Goal: Information Seeking & Learning: Find specific fact

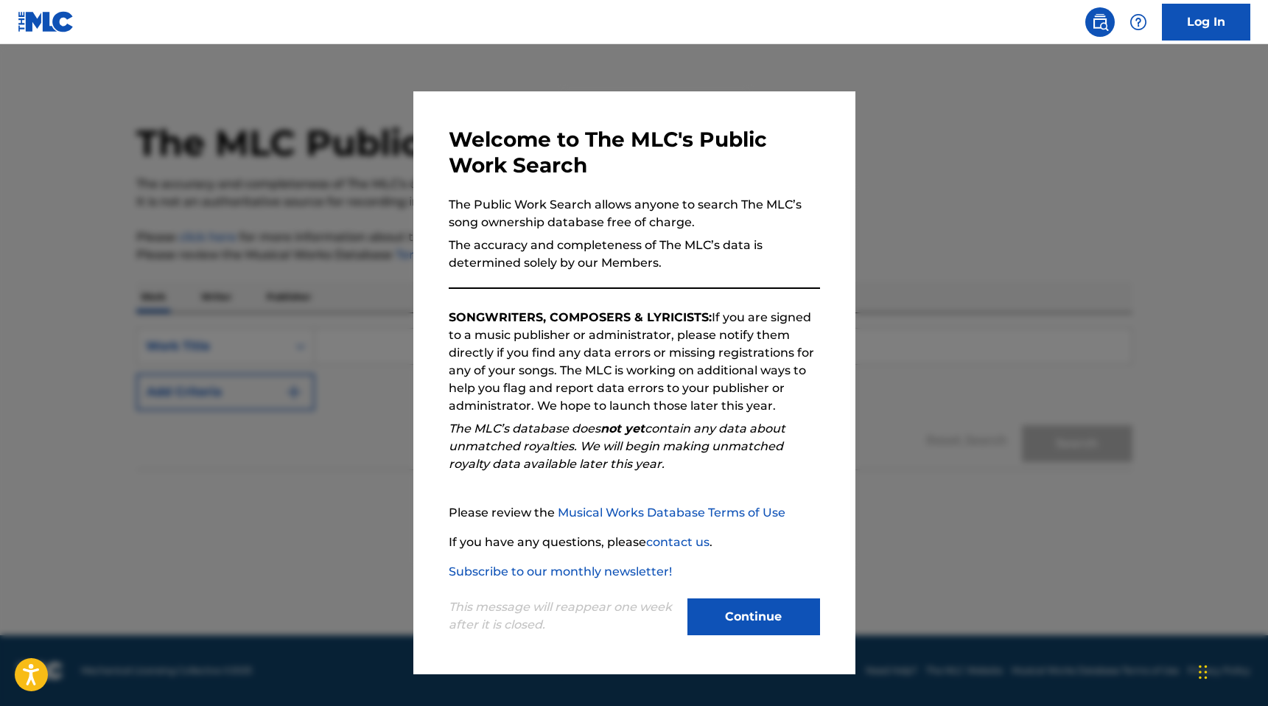
click at [726, 629] on button "Continue" at bounding box center [753, 616] width 133 height 37
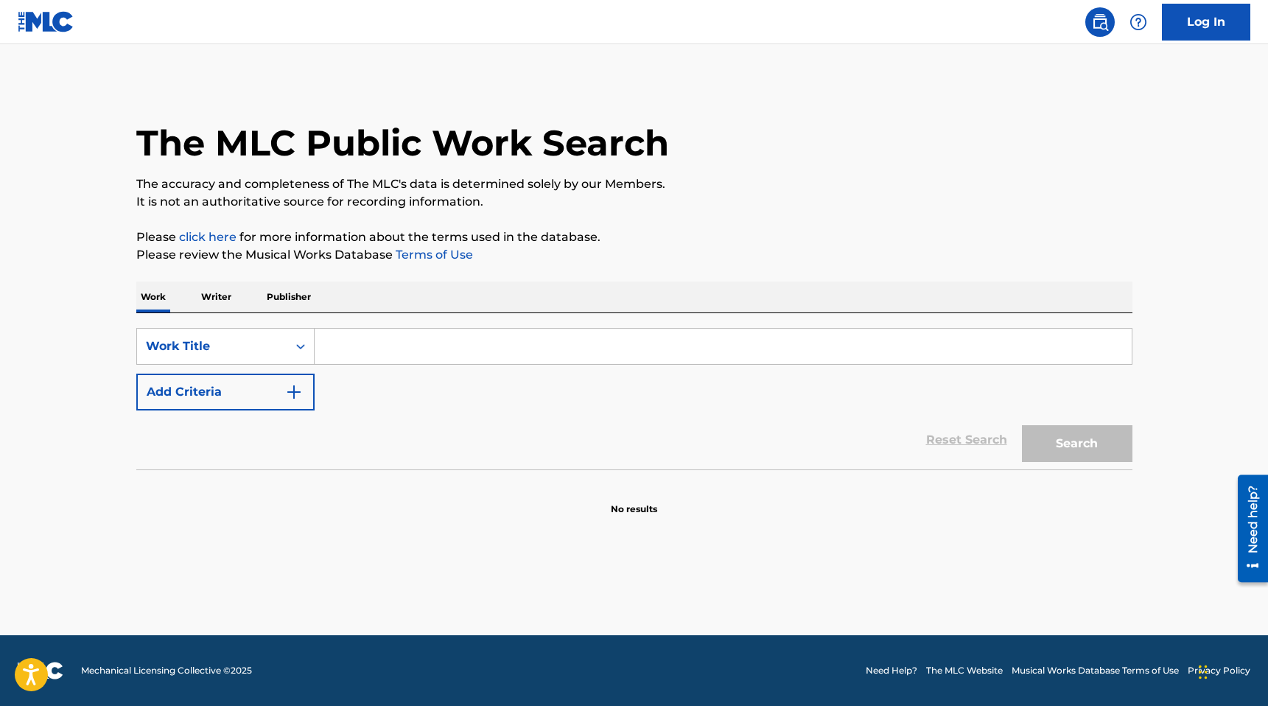
click at [387, 337] on input "Search Form" at bounding box center [723, 346] width 817 height 35
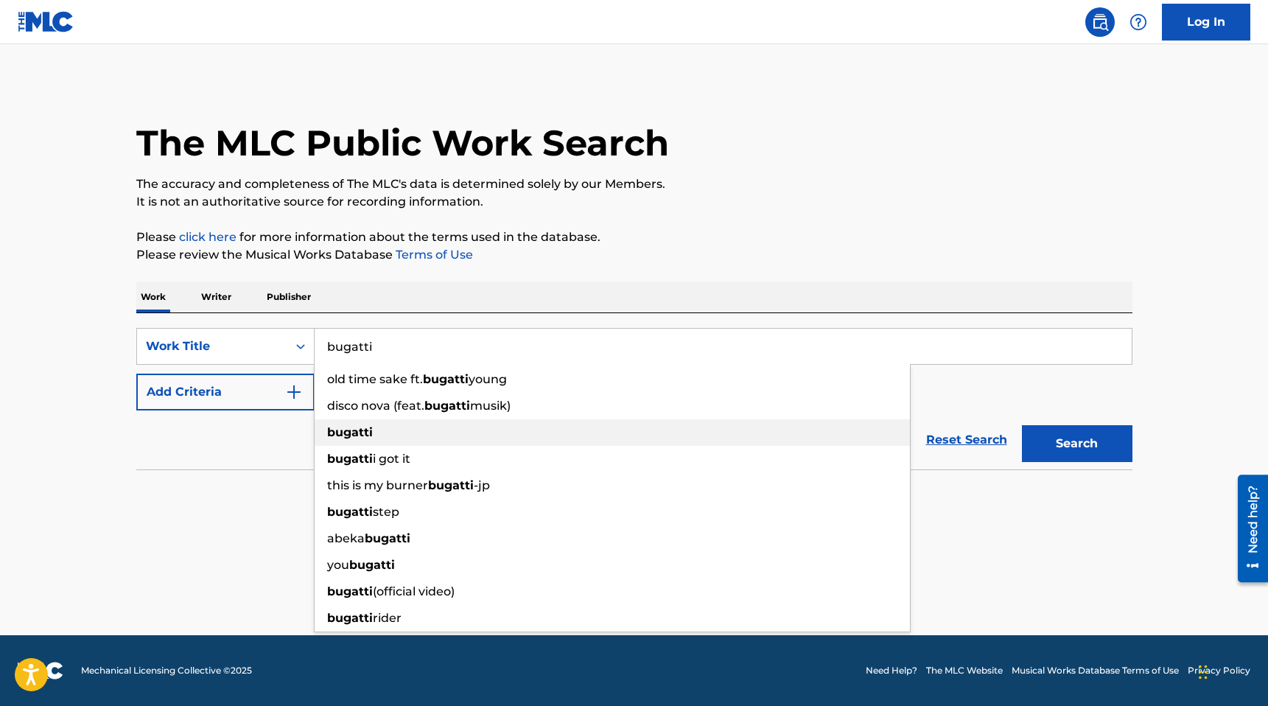
type input "bugatti"
click at [350, 436] on strong "bugatti" at bounding box center [350, 432] width 46 height 14
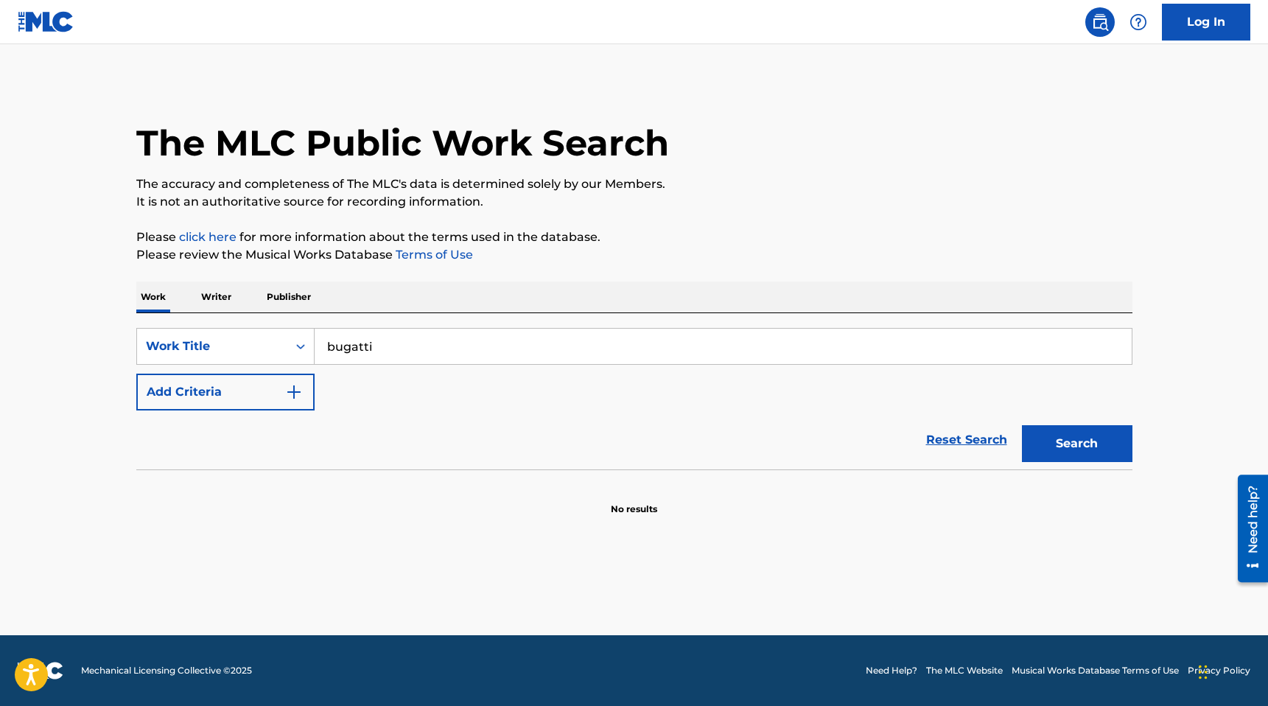
click at [298, 410] on div "Reset Search Search" at bounding box center [634, 439] width 996 height 59
click at [284, 403] on button "Add Criteria" at bounding box center [225, 391] width 178 height 37
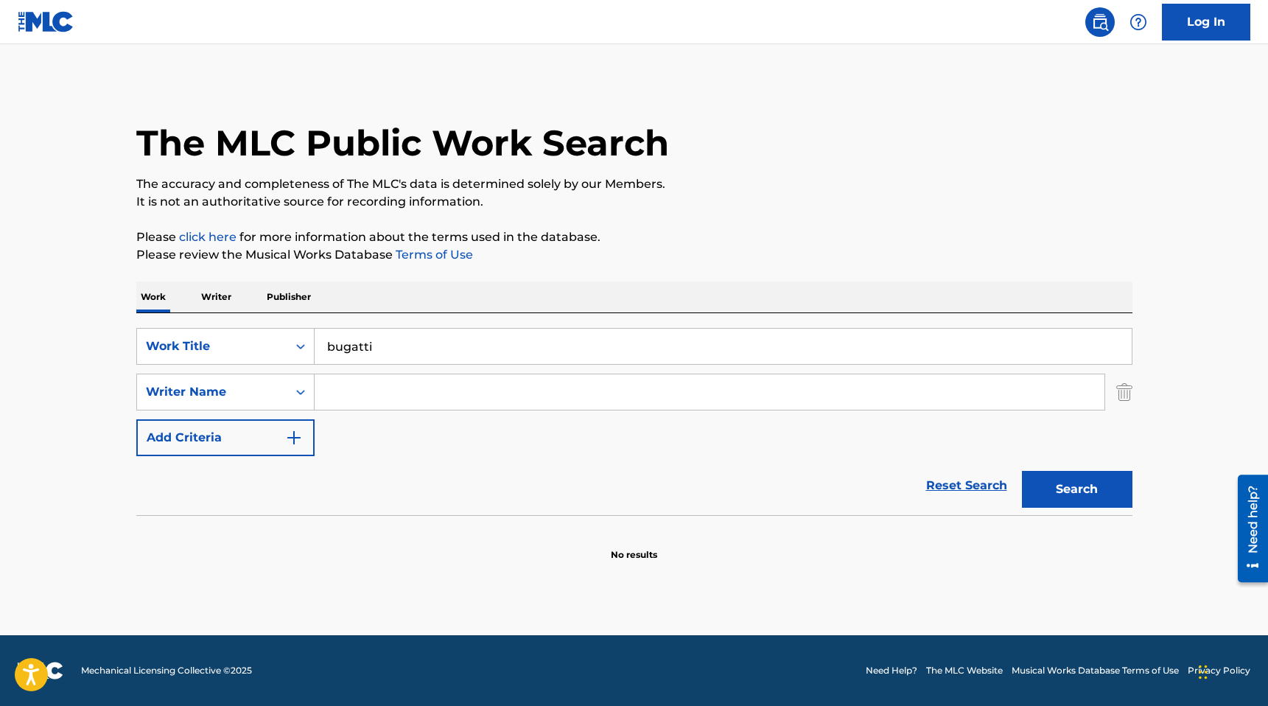
click at [399, 401] on input "Search Form" at bounding box center [710, 391] width 790 height 35
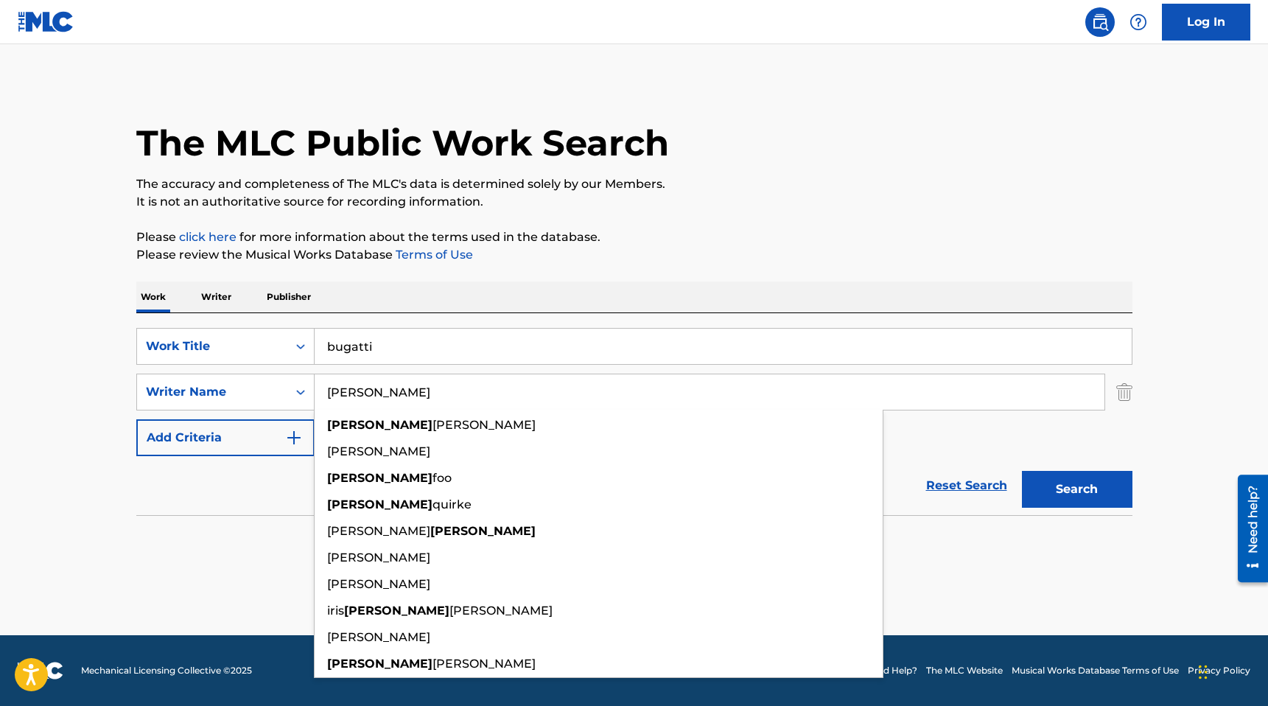
type input "[PERSON_NAME]"
click at [1022, 471] on button "Search" at bounding box center [1077, 489] width 111 height 37
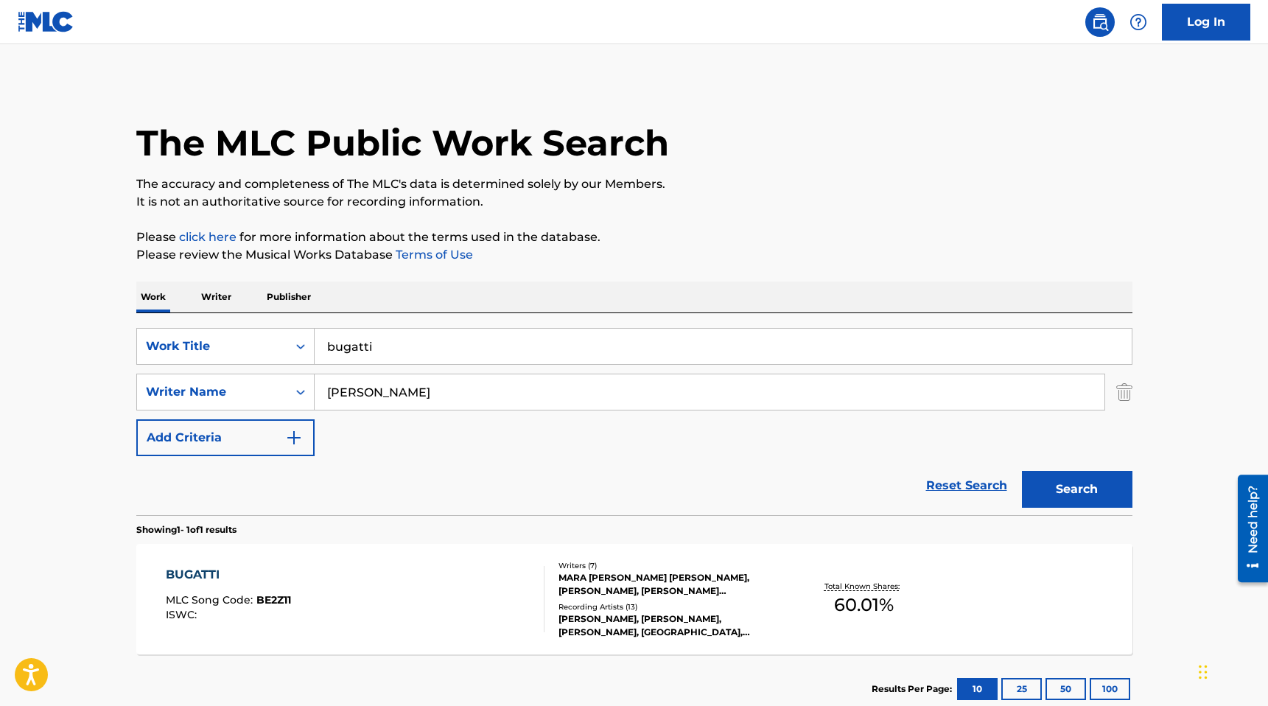
click at [536, 622] on div at bounding box center [538, 599] width 12 height 66
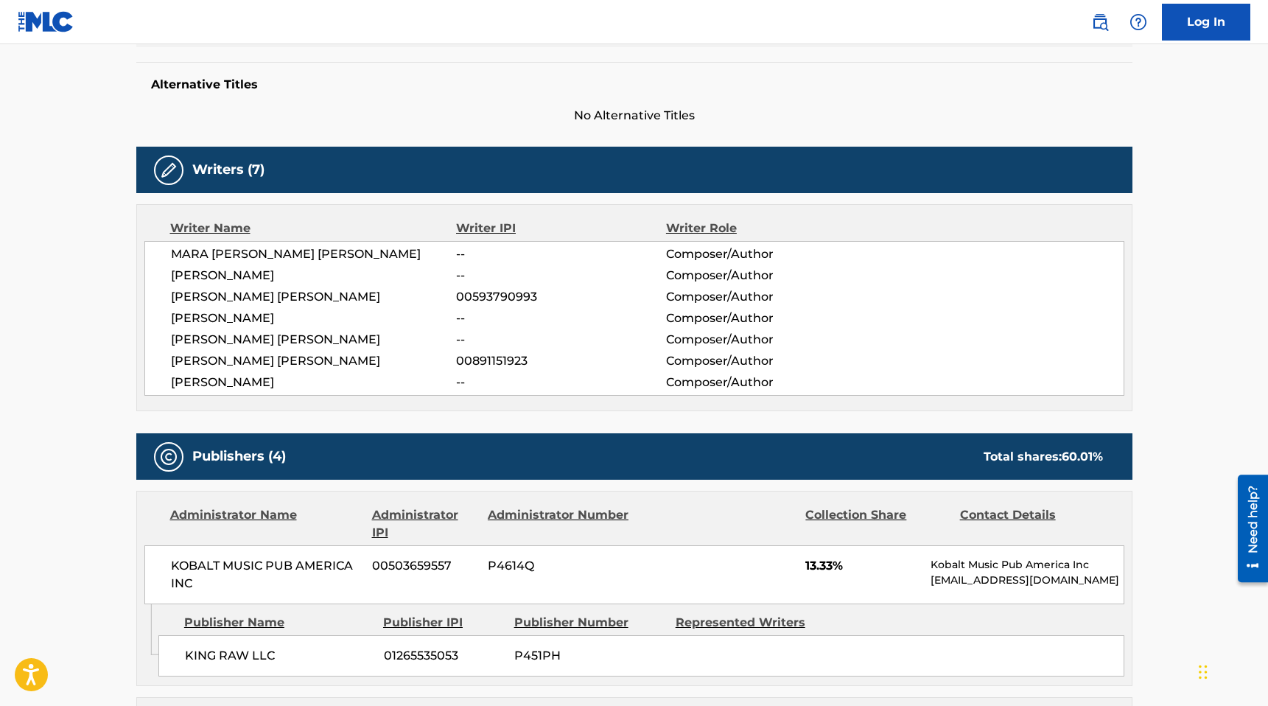
scroll to position [368, 0]
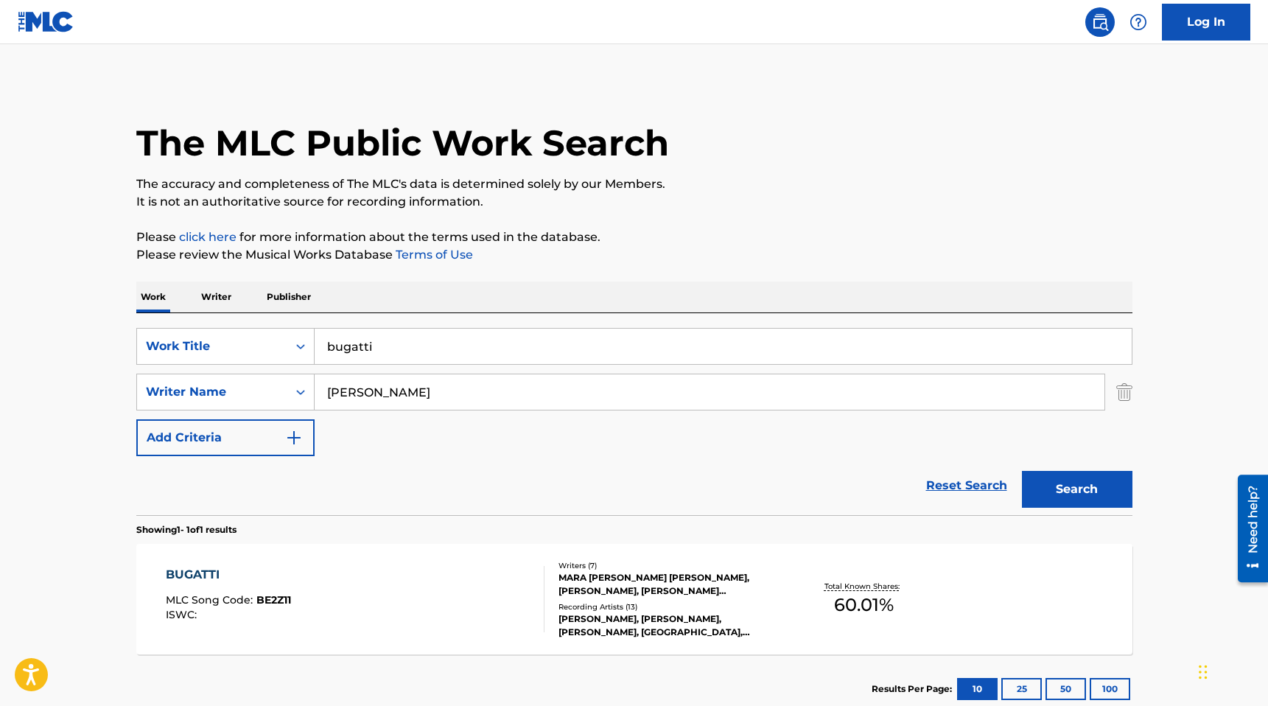
click at [354, 352] on input "bugatti" at bounding box center [723, 346] width 817 height 35
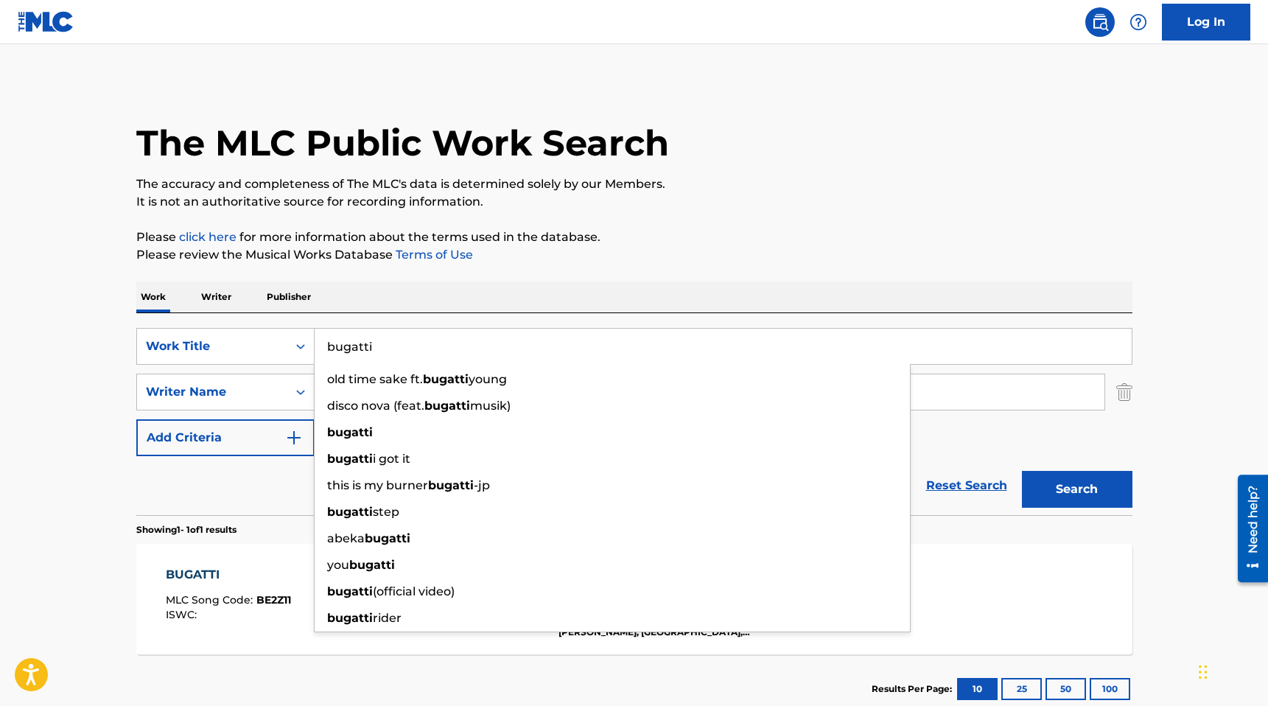
click at [203, 297] on p "Writer" at bounding box center [216, 296] width 39 height 31
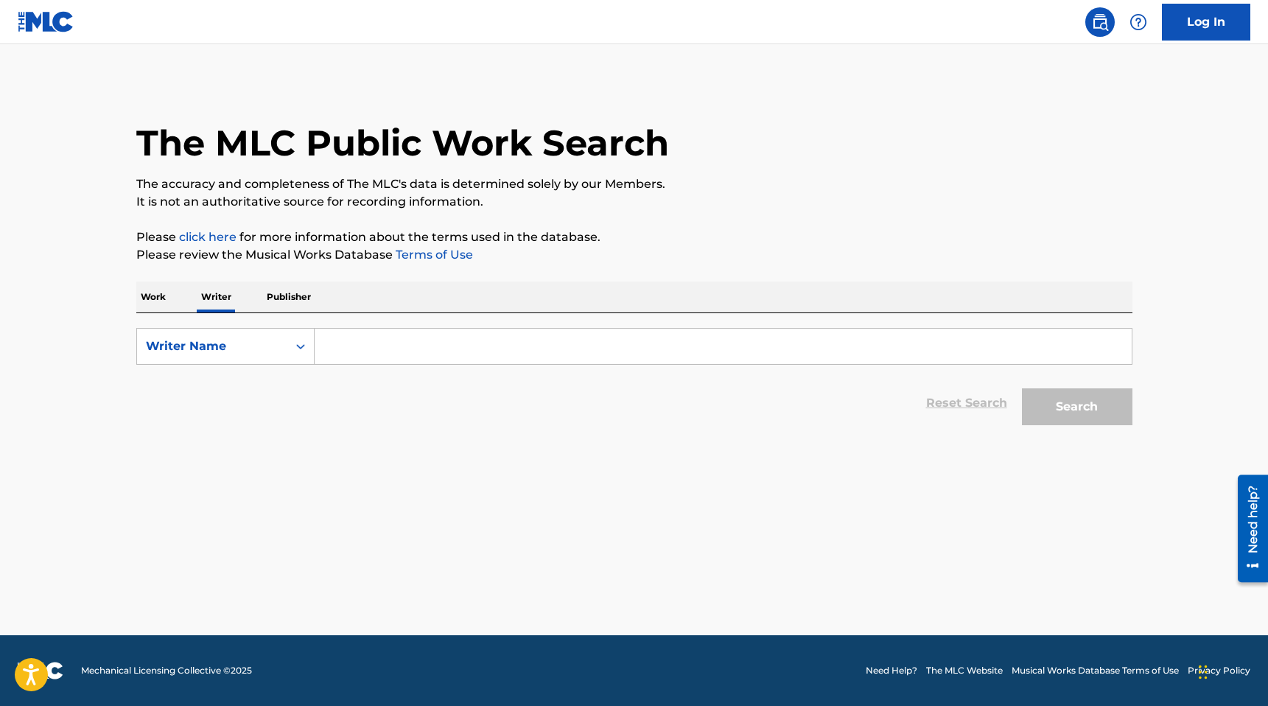
click at [360, 344] on input "Search Form" at bounding box center [723, 346] width 817 height 35
click at [1022, 388] on button "Search" at bounding box center [1077, 406] width 111 height 37
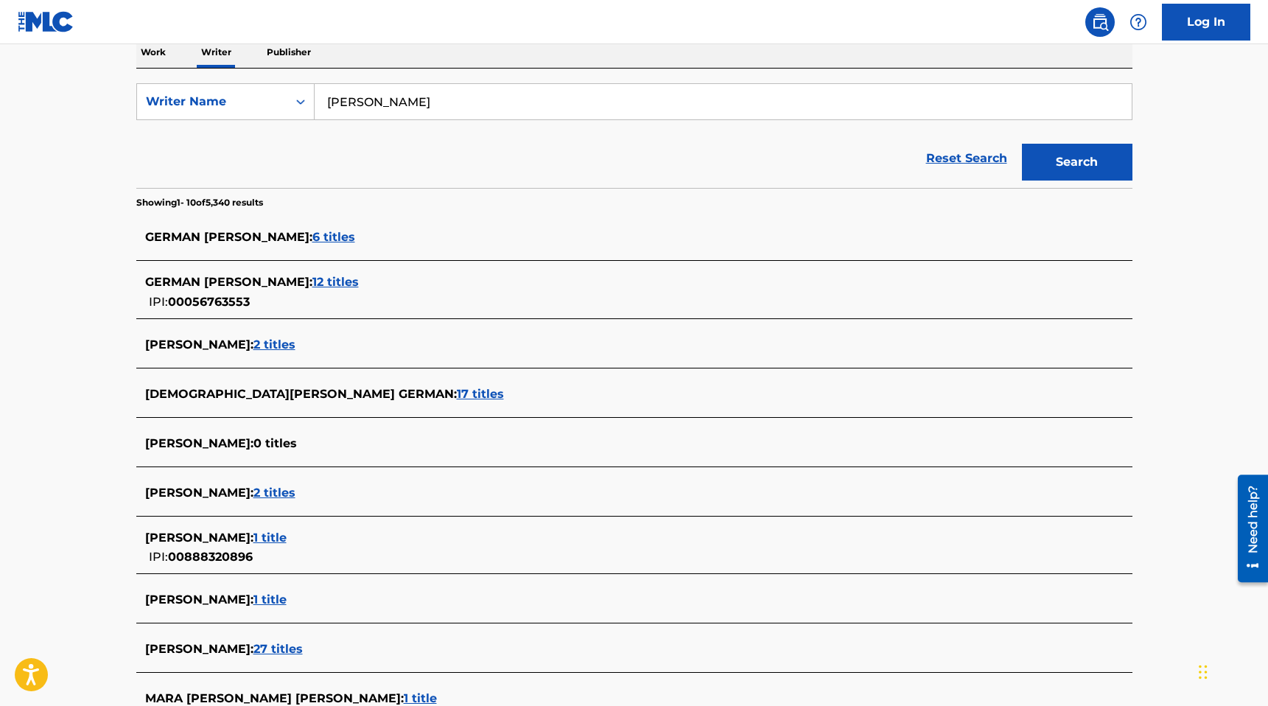
scroll to position [340, 0]
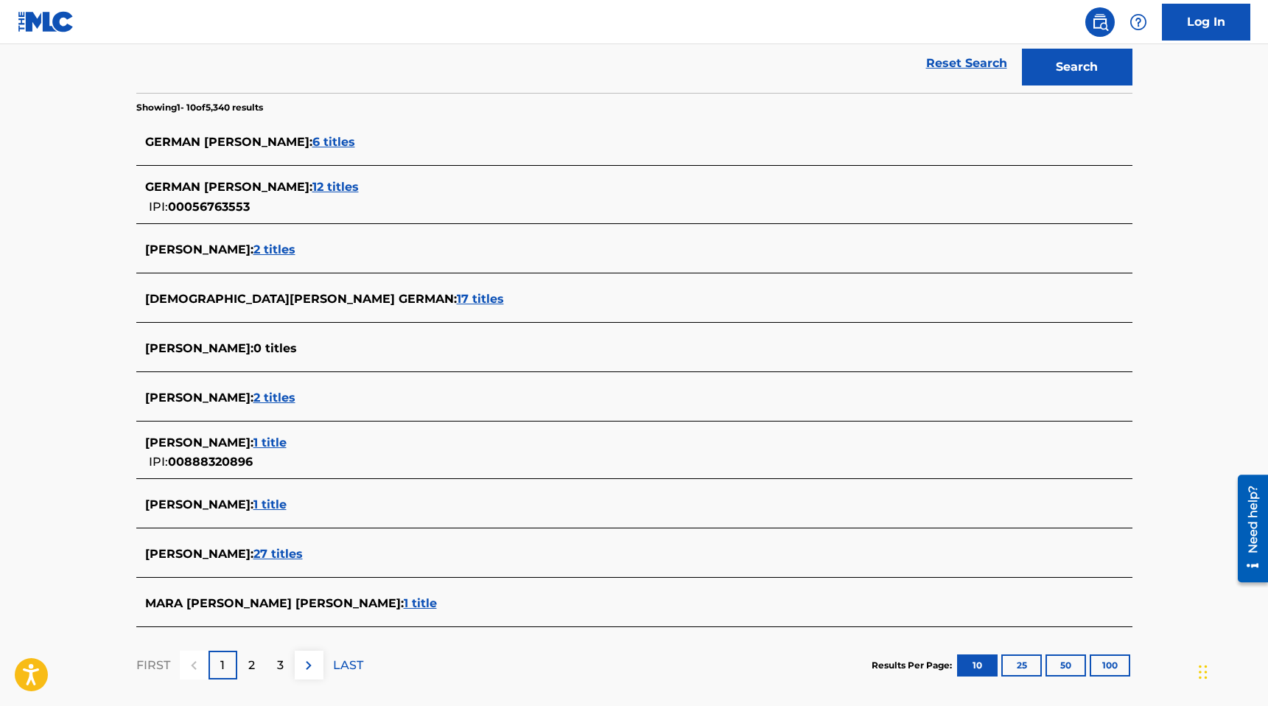
click at [303, 561] on span "27 titles" at bounding box center [277, 554] width 49 height 14
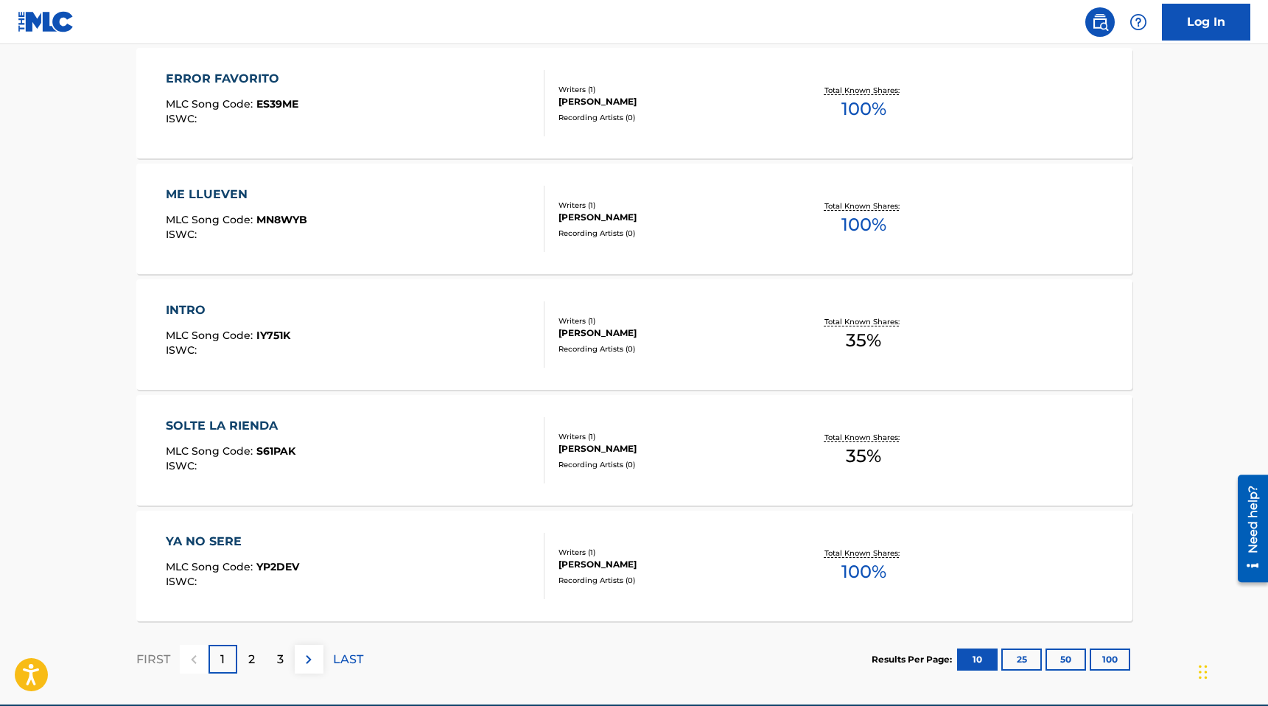
scroll to position [1037, 0]
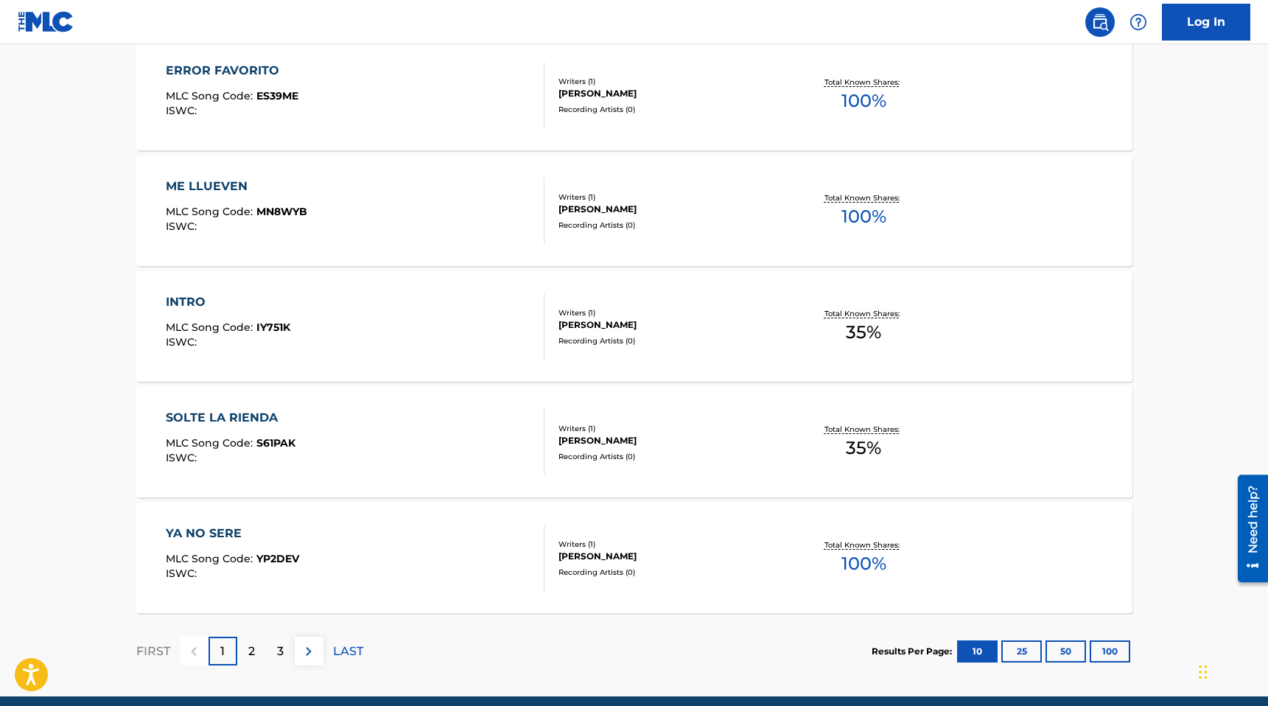
click at [267, 654] on div "3" at bounding box center [280, 650] width 29 height 29
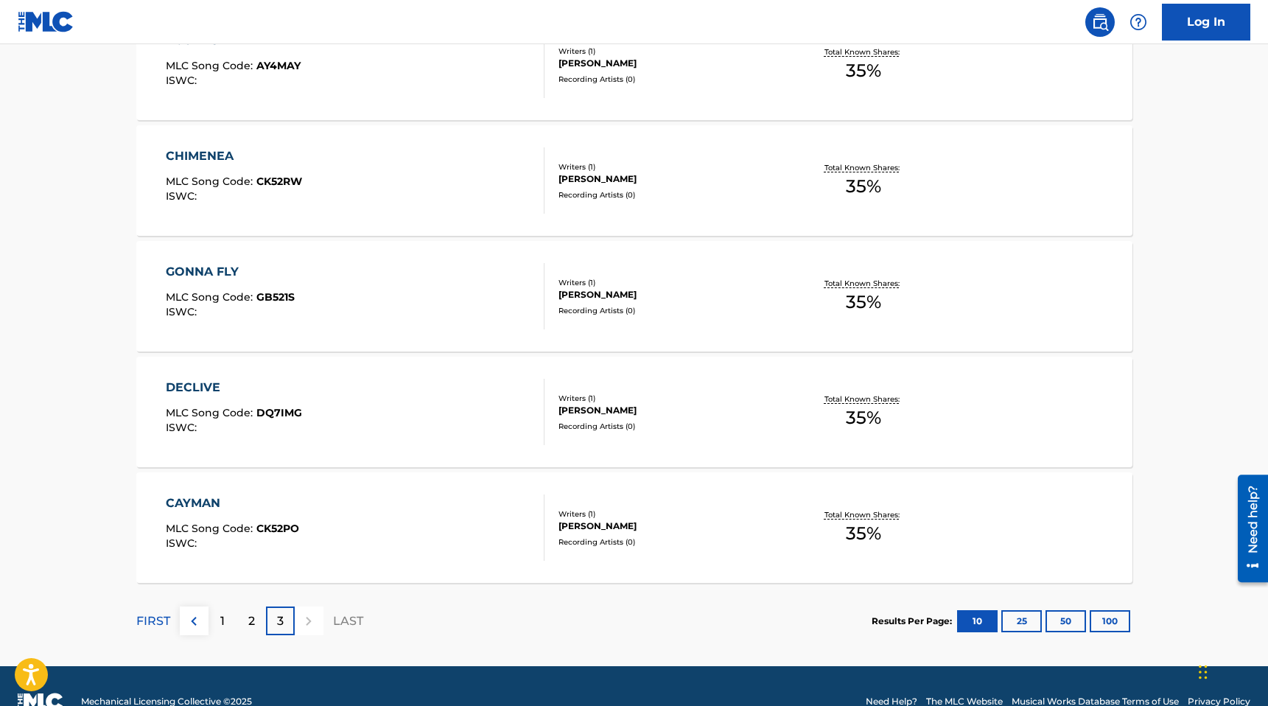
scroll to position [751, 0]
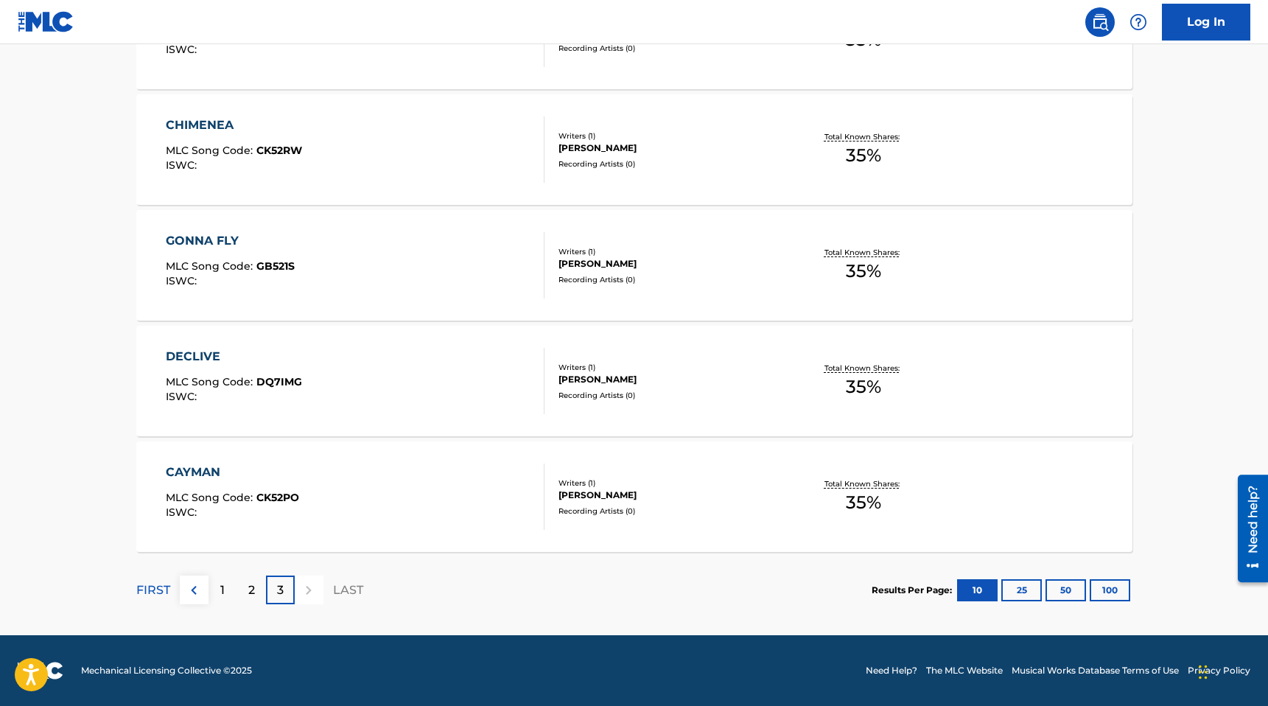
click at [250, 597] on p "2" at bounding box center [251, 590] width 7 height 18
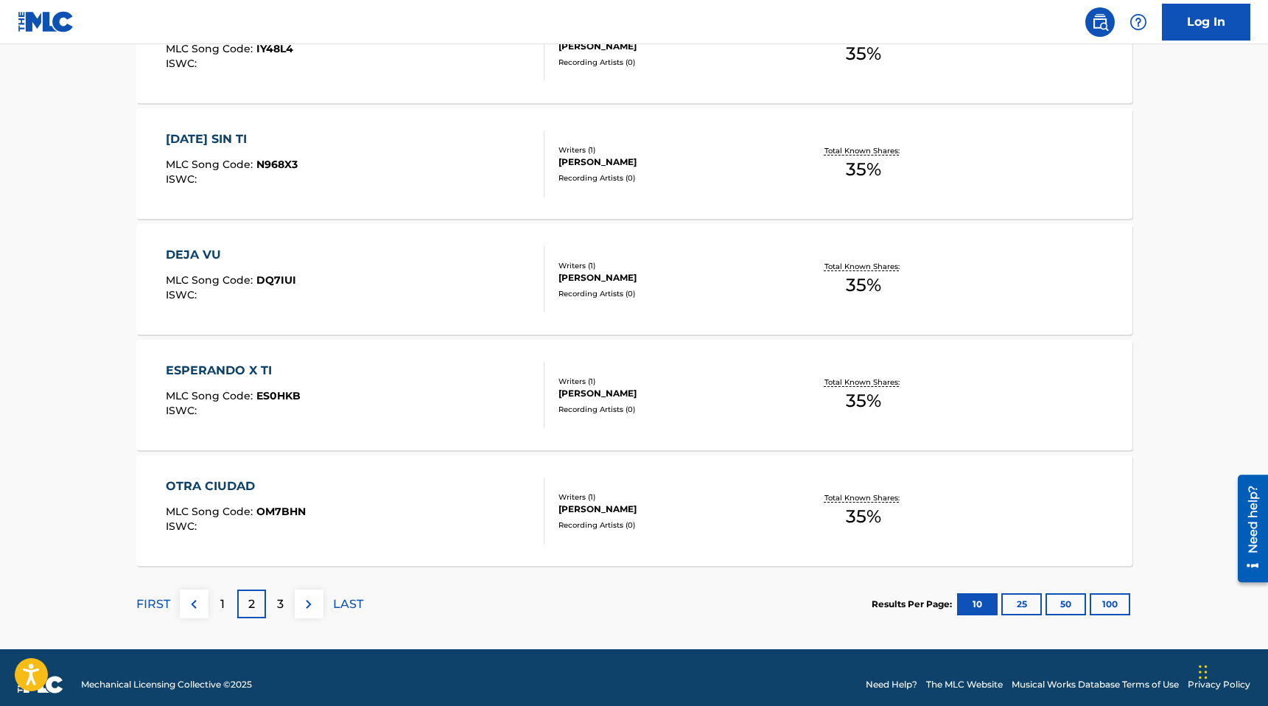
scroll to position [1084, 0]
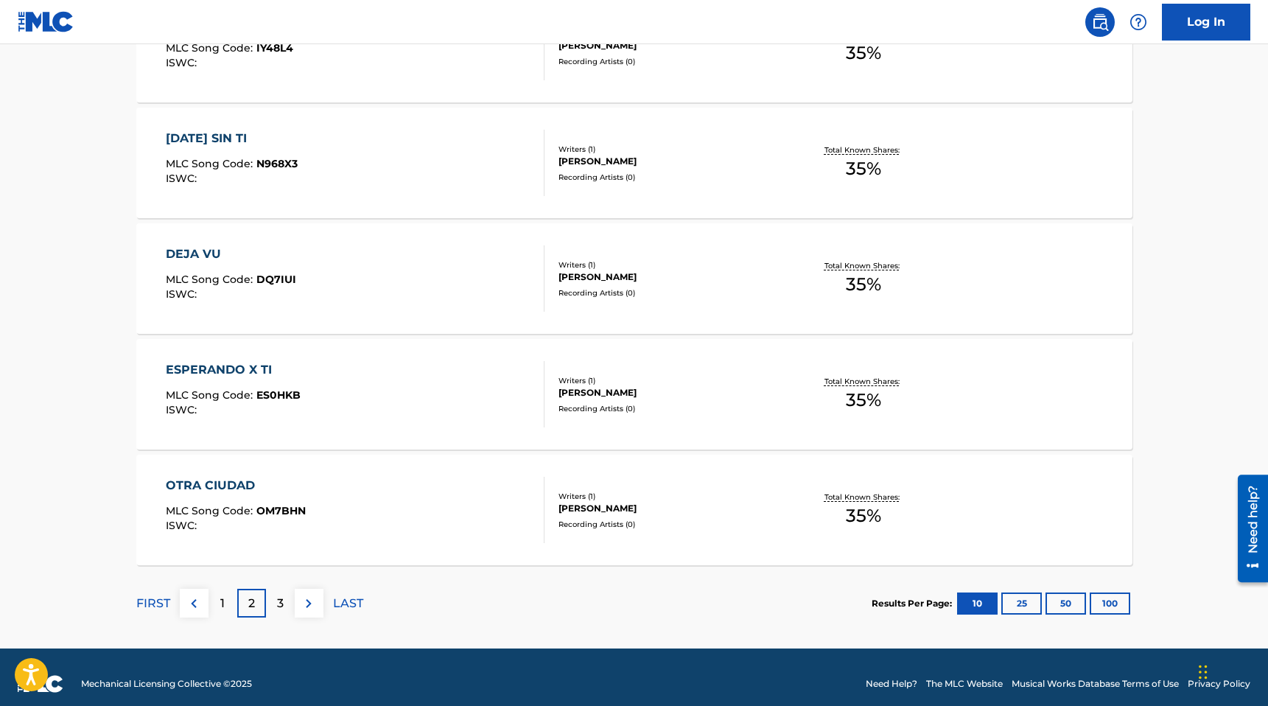
click at [228, 614] on div "1" at bounding box center [222, 603] width 29 height 29
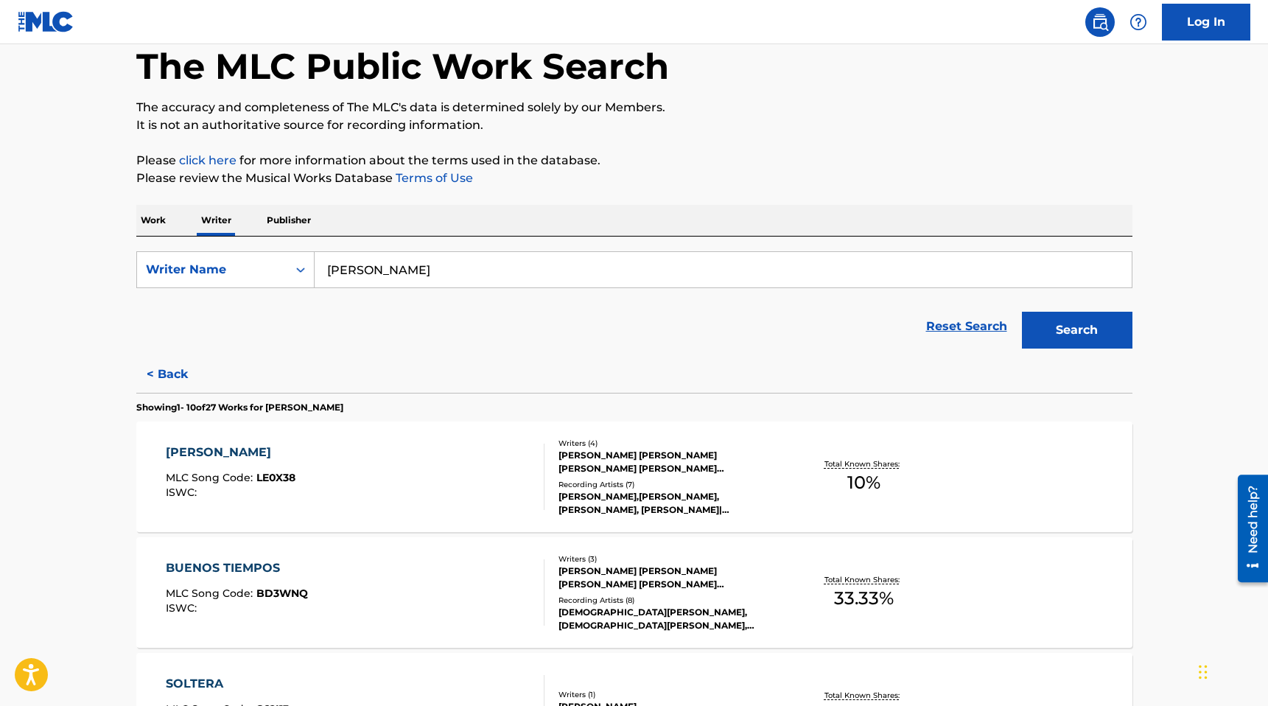
scroll to position [56, 0]
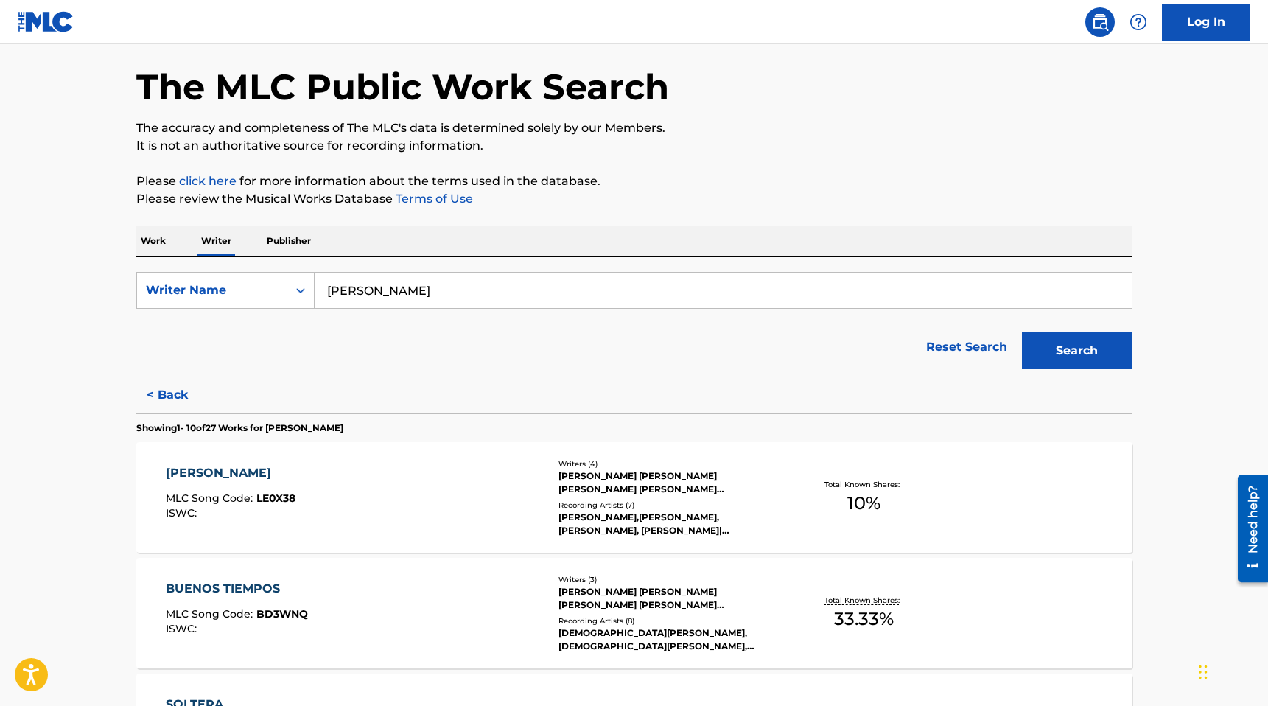
click at [379, 294] on input "mara alejandra castillo valdes" at bounding box center [723, 290] width 817 height 35
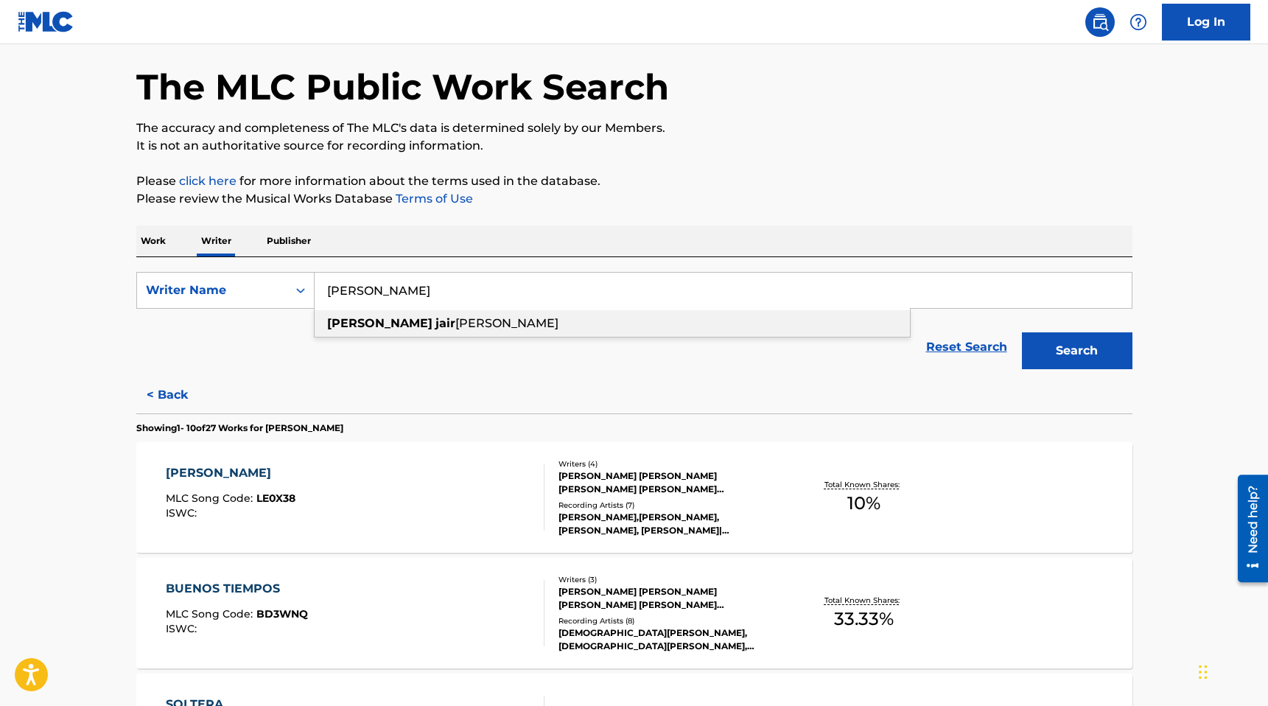
click at [455, 323] on span "aranda moreno" at bounding box center [506, 323] width 103 height 14
type input "andy jair aranda moreno"
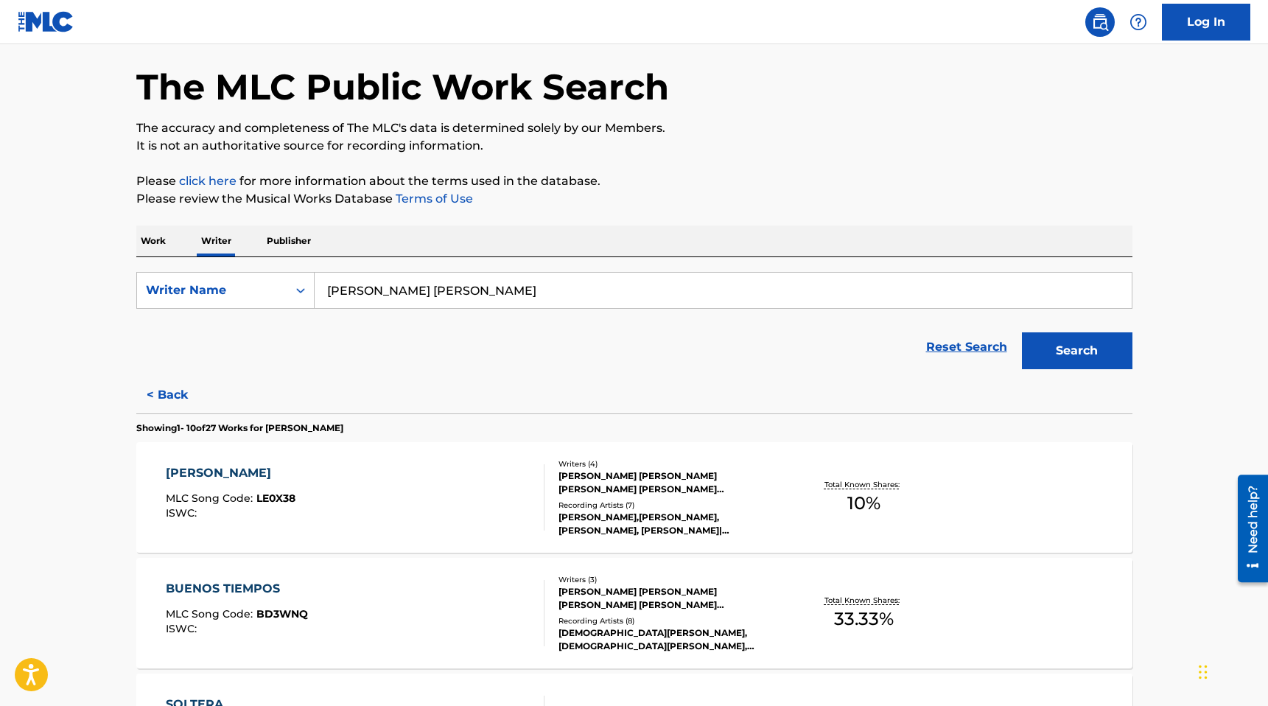
click at [1077, 346] on button "Search" at bounding box center [1077, 350] width 111 height 37
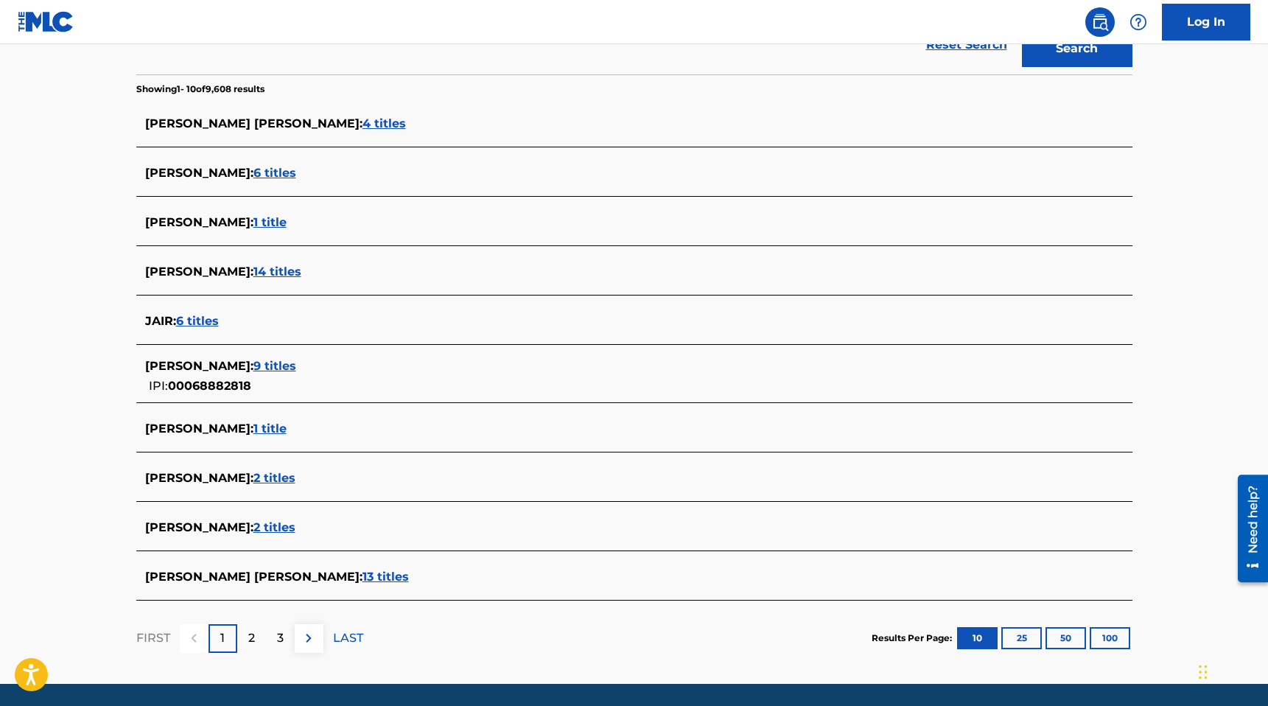
scroll to position [406, 0]
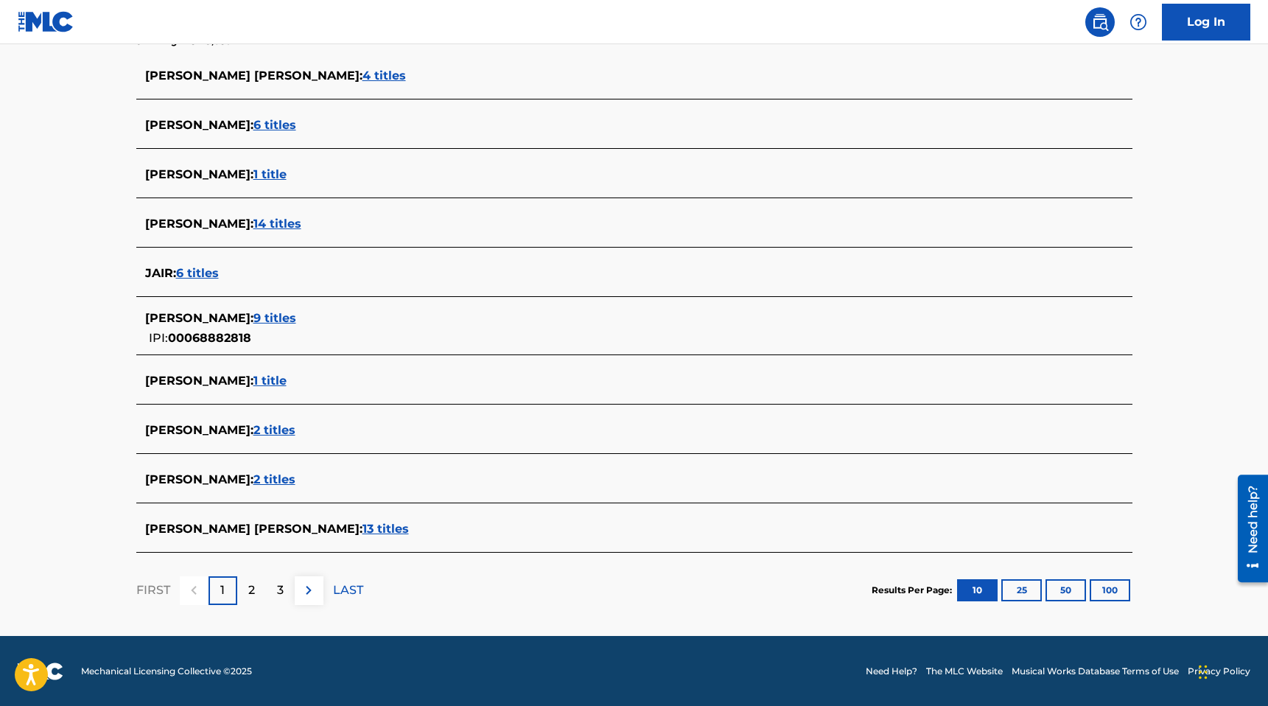
click at [363, 522] on span "13 titles" at bounding box center [385, 529] width 46 height 14
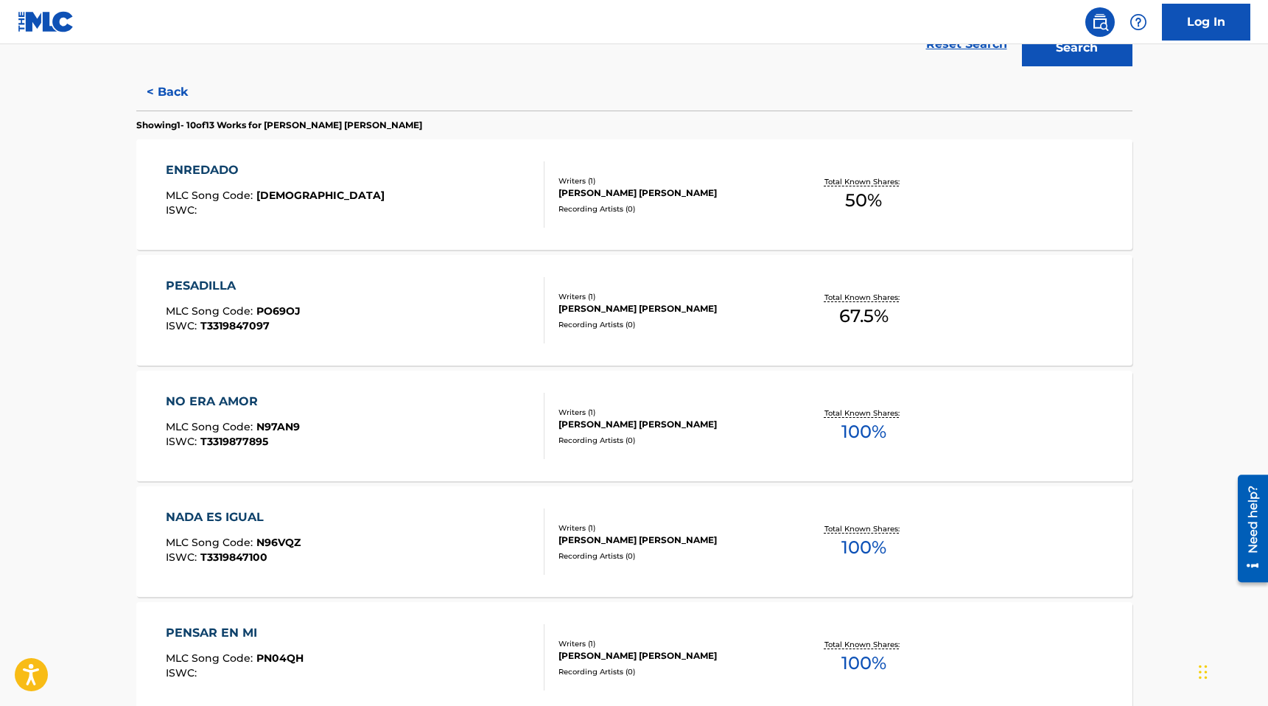
scroll to position [362, 0]
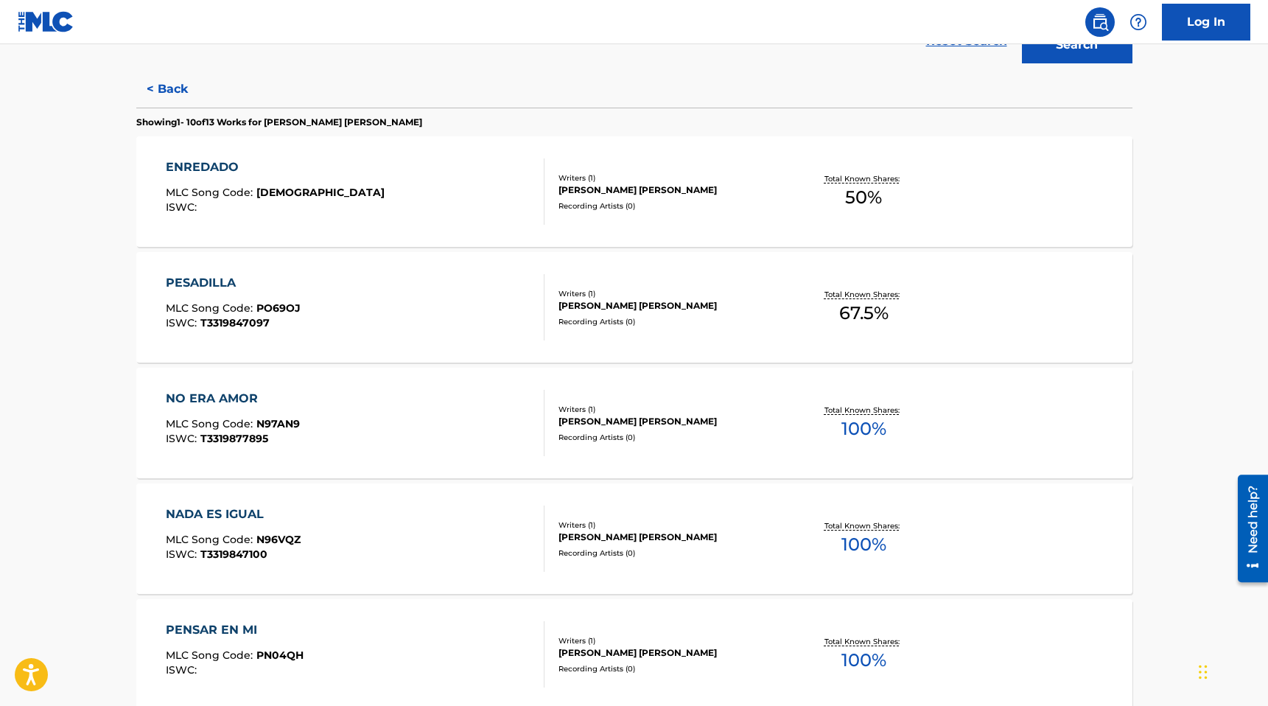
click at [387, 364] on section "ENREDADO MLC Song Code : ES39ZM ISWC : Writers ( 1 ) ANDY JAIR ARANDA MORENO Re…" at bounding box center [634, 708] width 996 height 1159
click at [383, 336] on div "PESADILLA MLC Song Code : PO69OJ ISWC : T3319847097" at bounding box center [355, 307] width 379 height 66
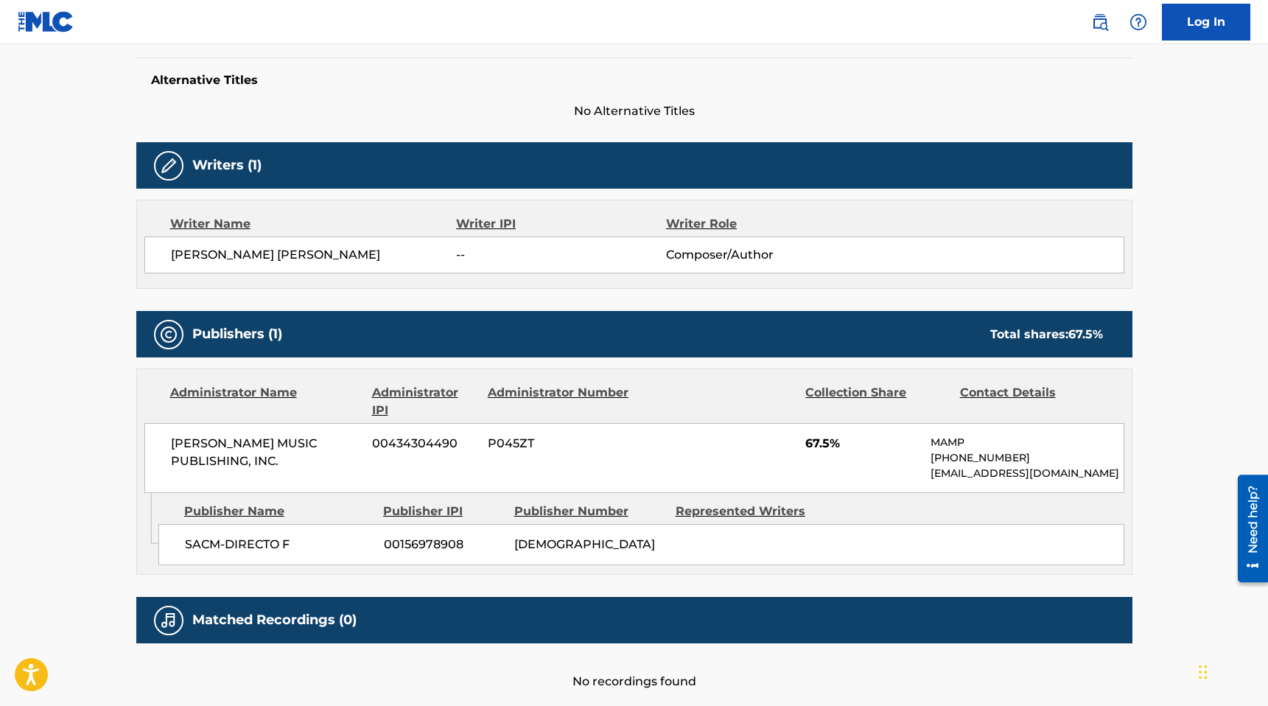
scroll to position [383, 0]
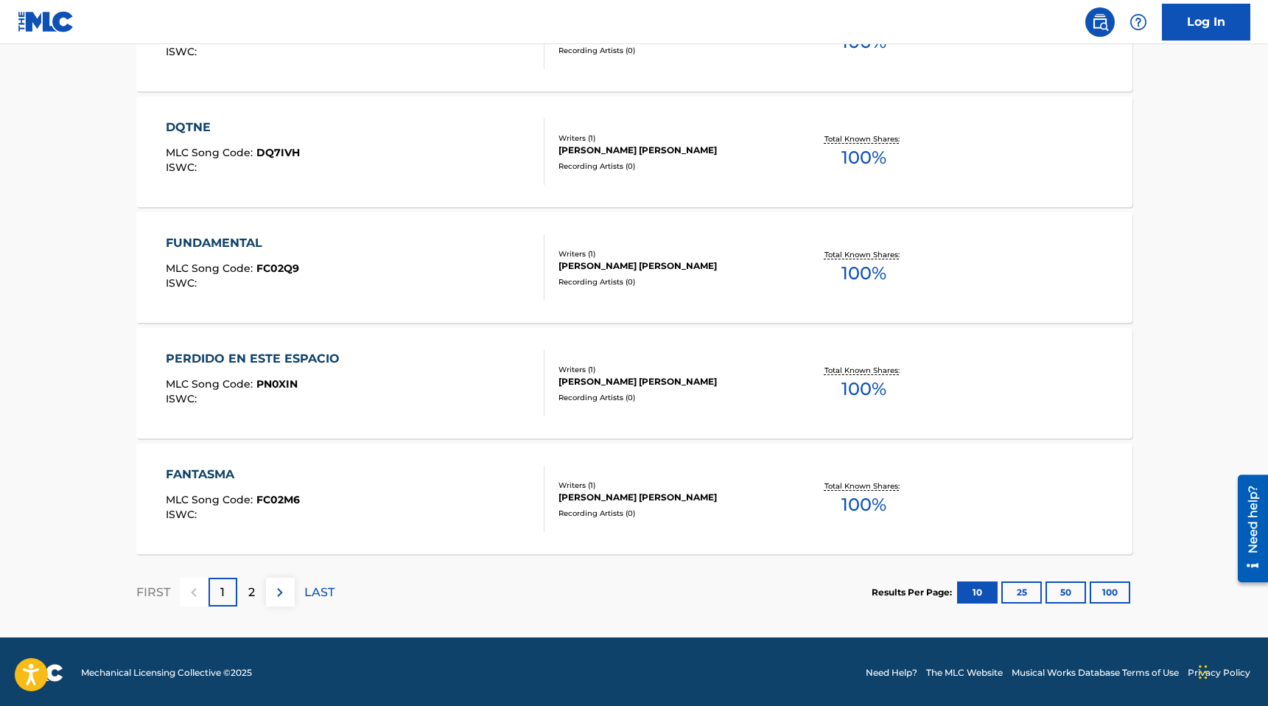
scroll to position [1098, 0]
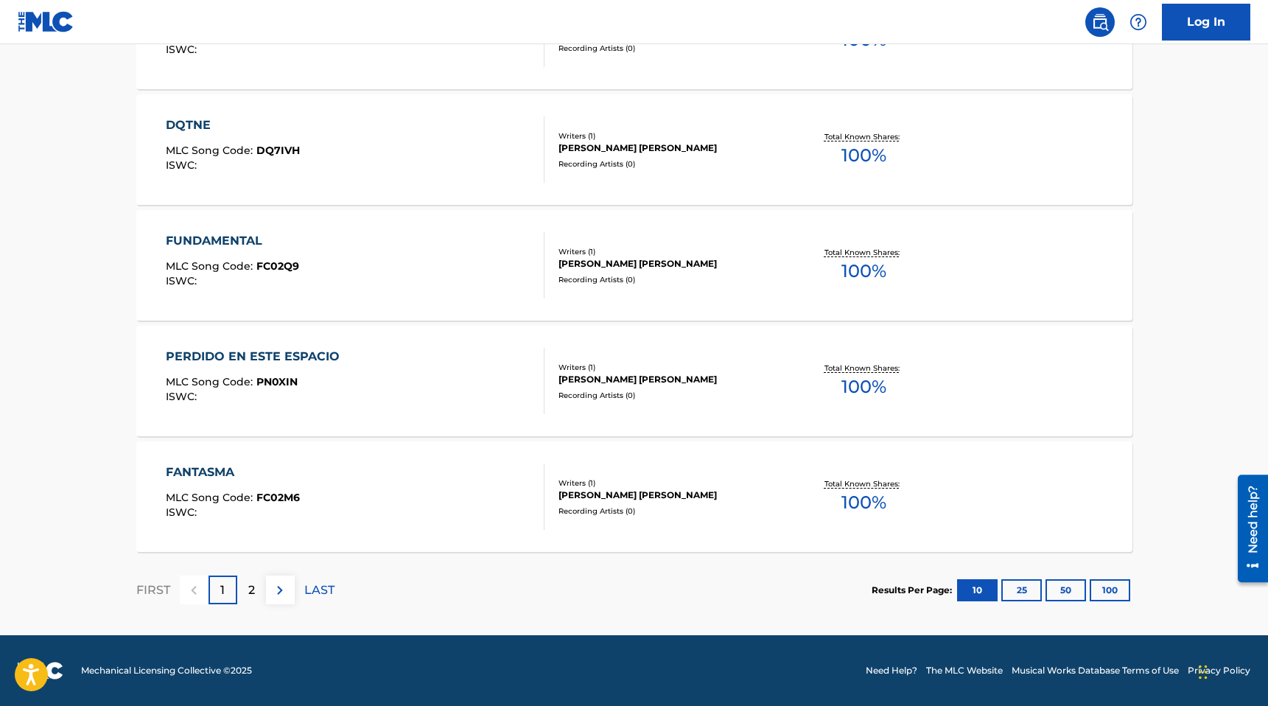
click at [253, 591] on p "2" at bounding box center [251, 590] width 7 height 18
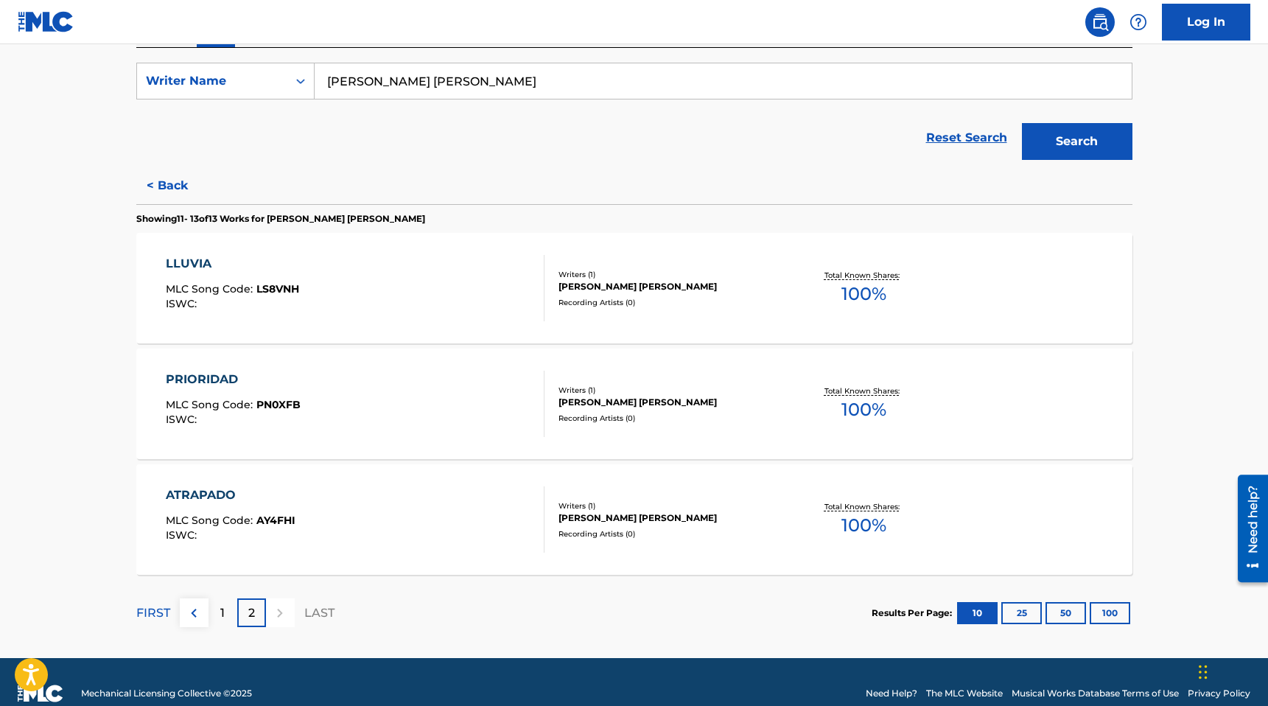
scroll to position [288, 0]
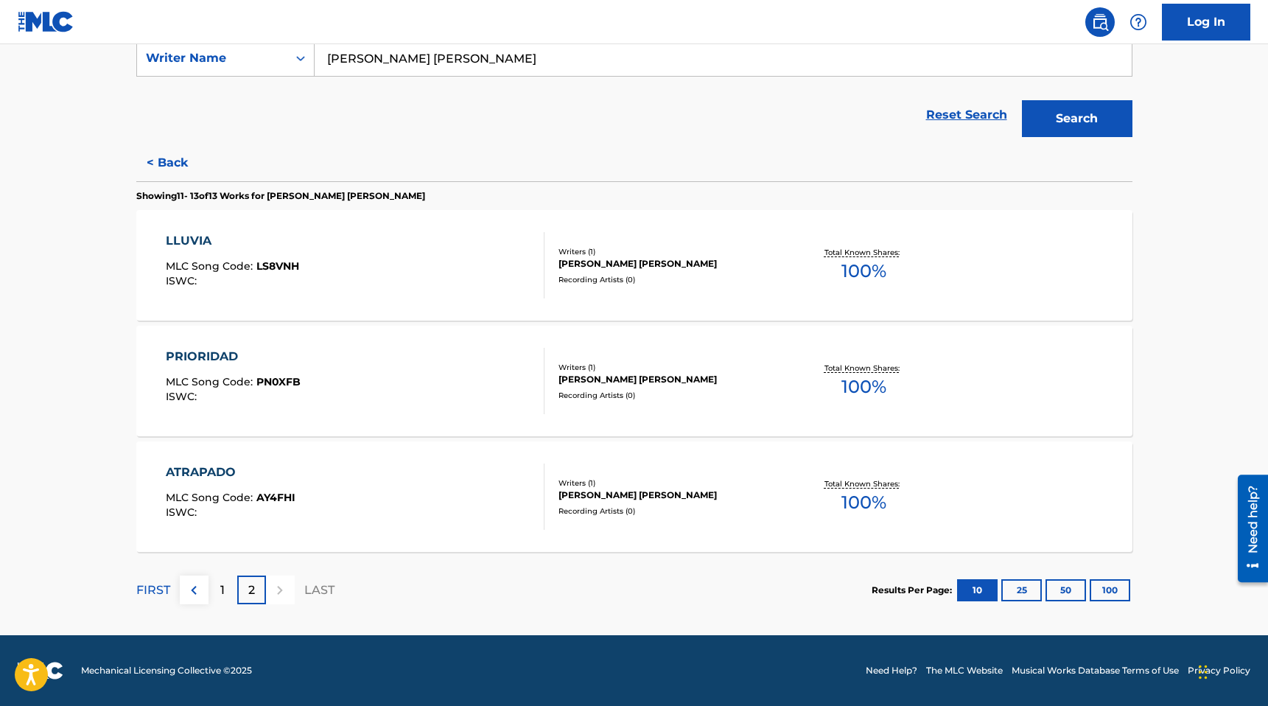
click at [228, 585] on div "1" at bounding box center [222, 589] width 29 height 29
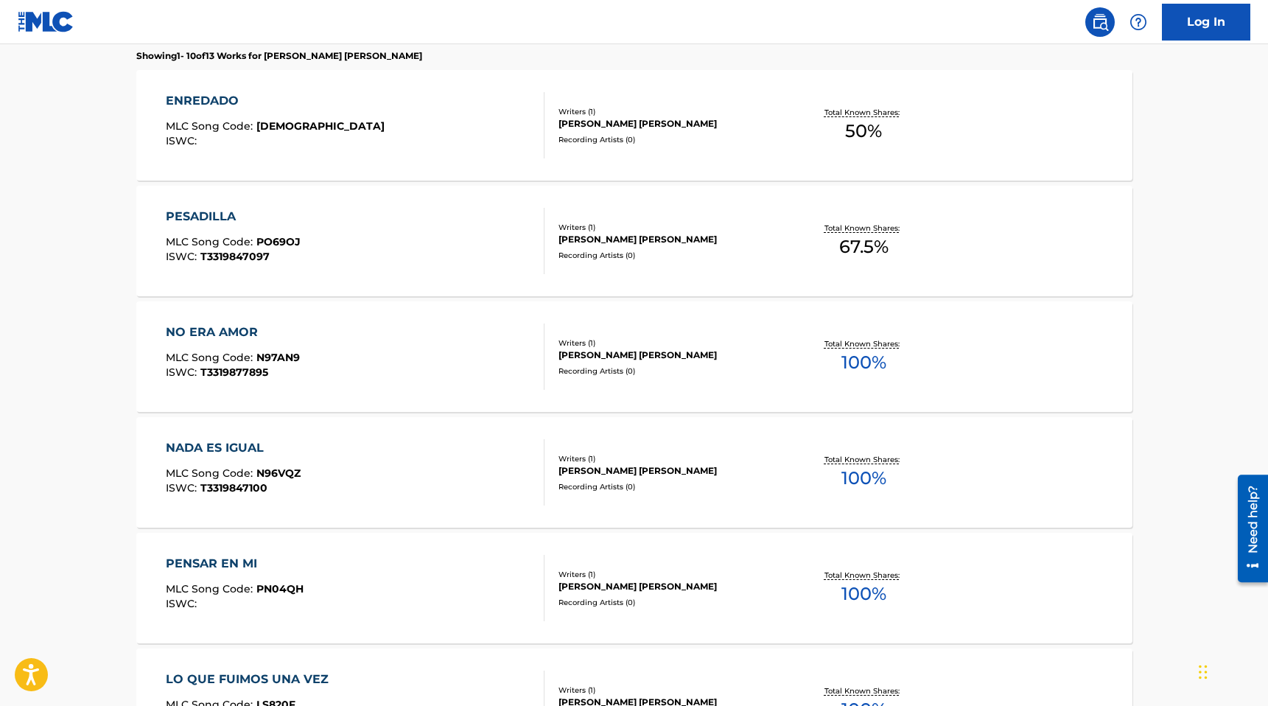
scroll to position [444, 0]
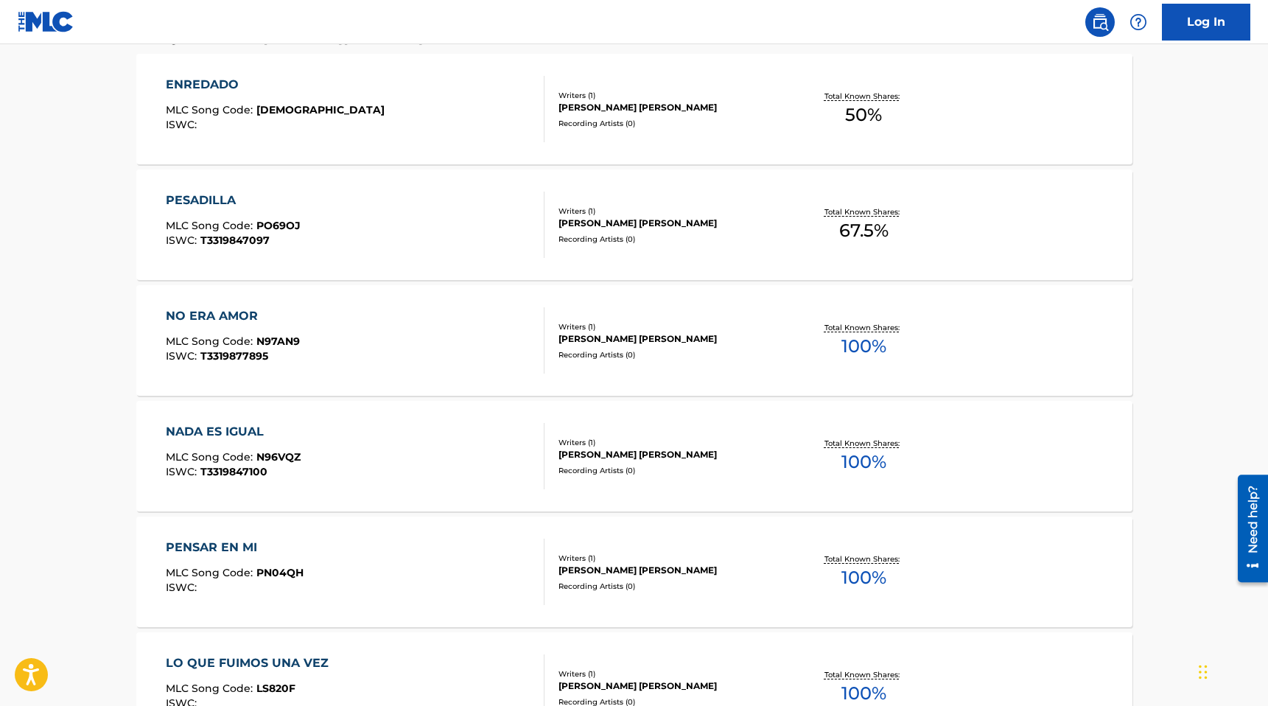
click at [388, 363] on div "NO ERA AMOR MLC Song Code : N97AN9 ISWC : T3319877895" at bounding box center [355, 340] width 379 height 66
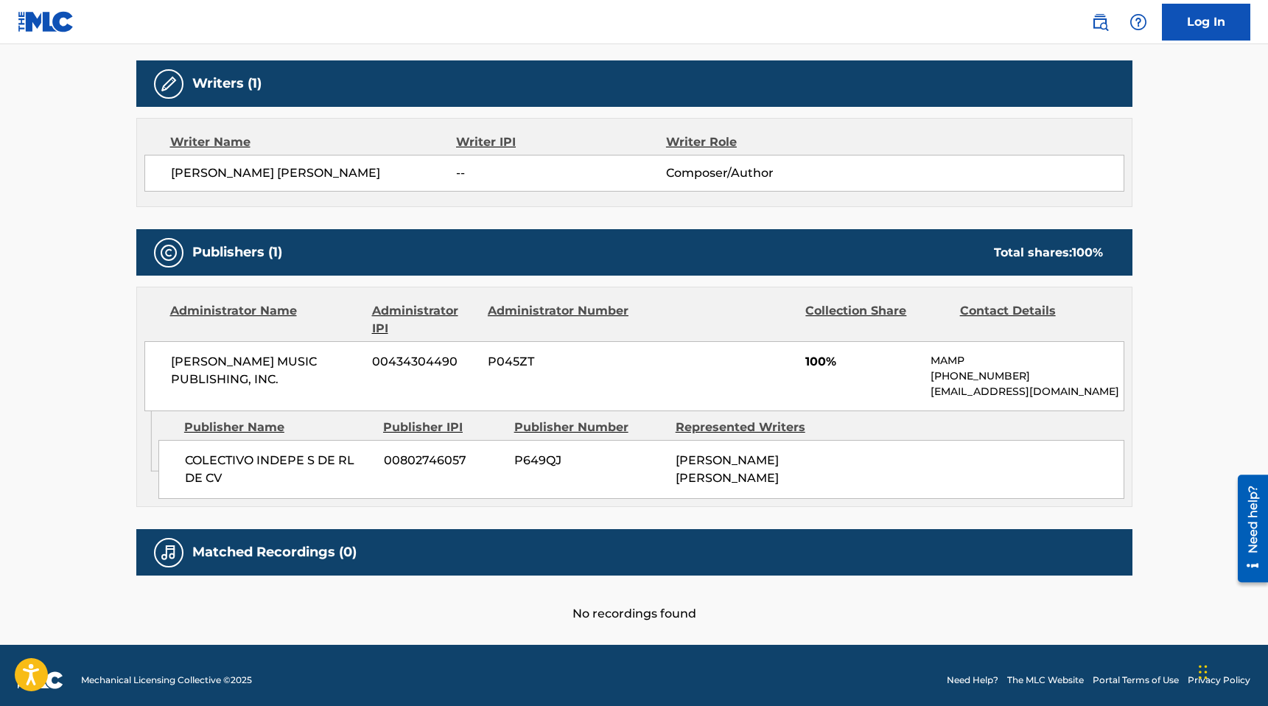
scroll to position [459, 0]
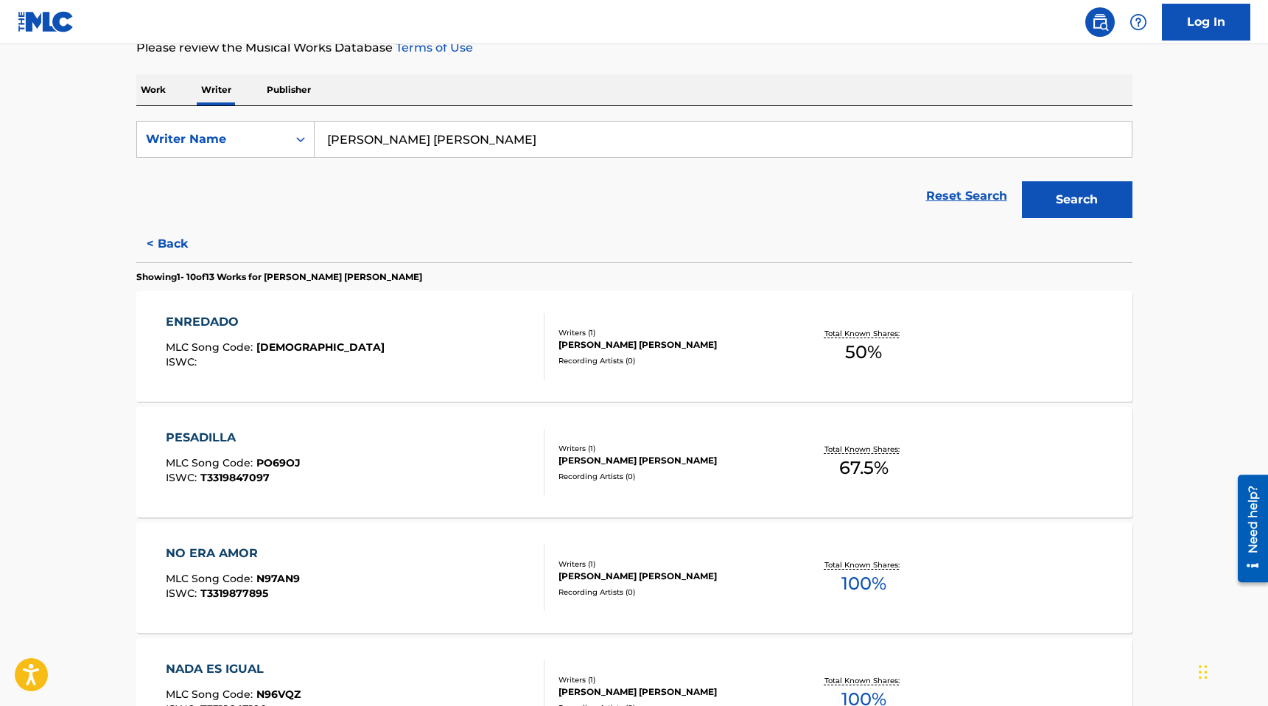
scroll to position [297, 0]
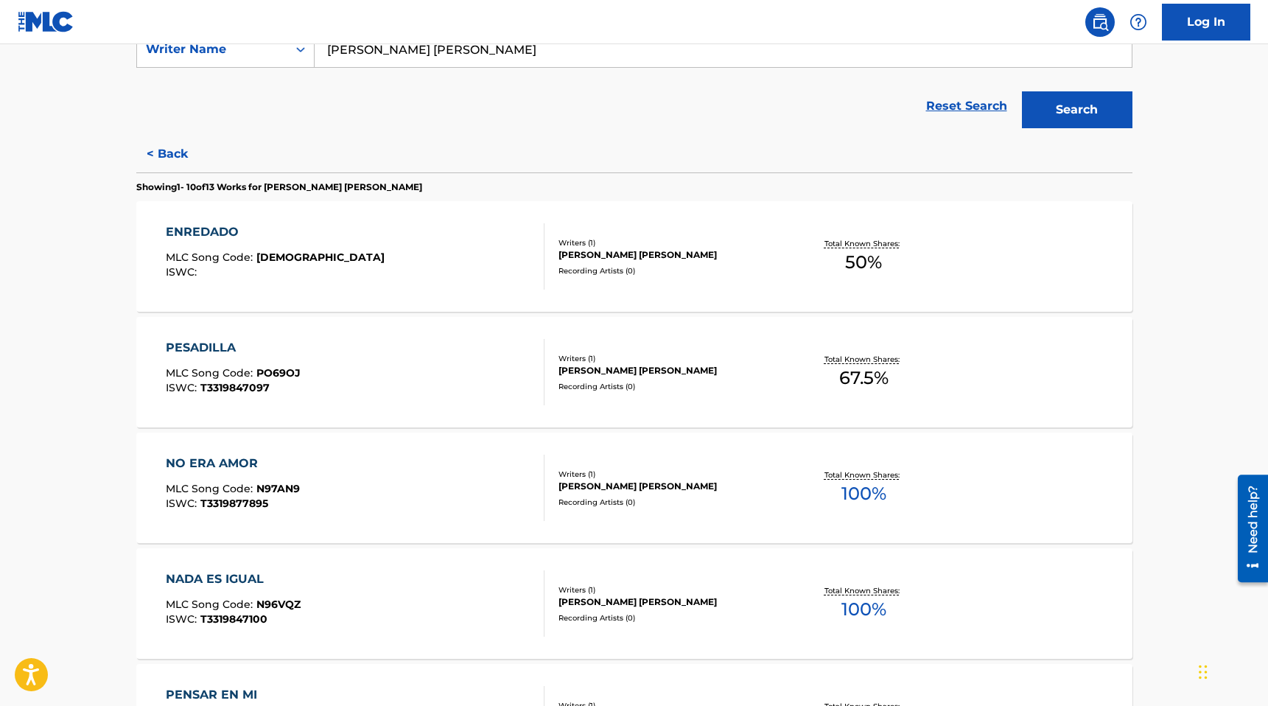
click at [361, 373] on div "PESADILLA MLC Song Code : PO69OJ ISWC : T3319847097" at bounding box center [355, 372] width 379 height 66
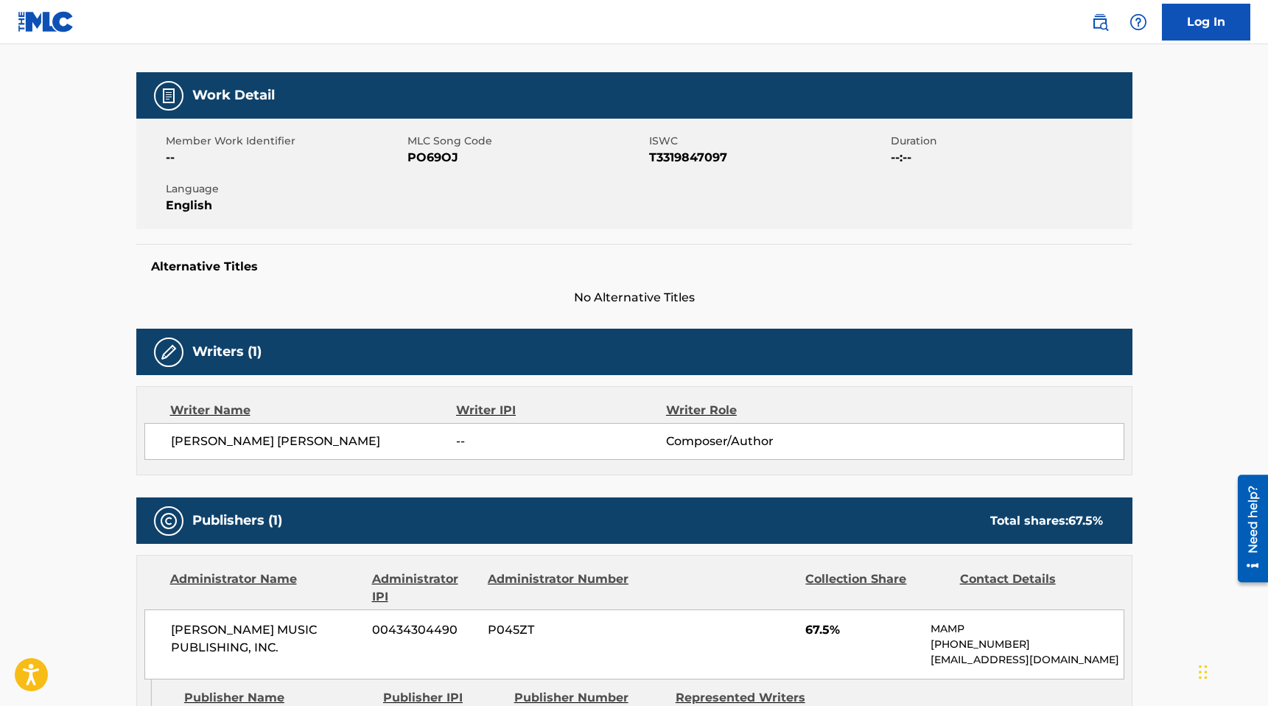
scroll to position [329, 0]
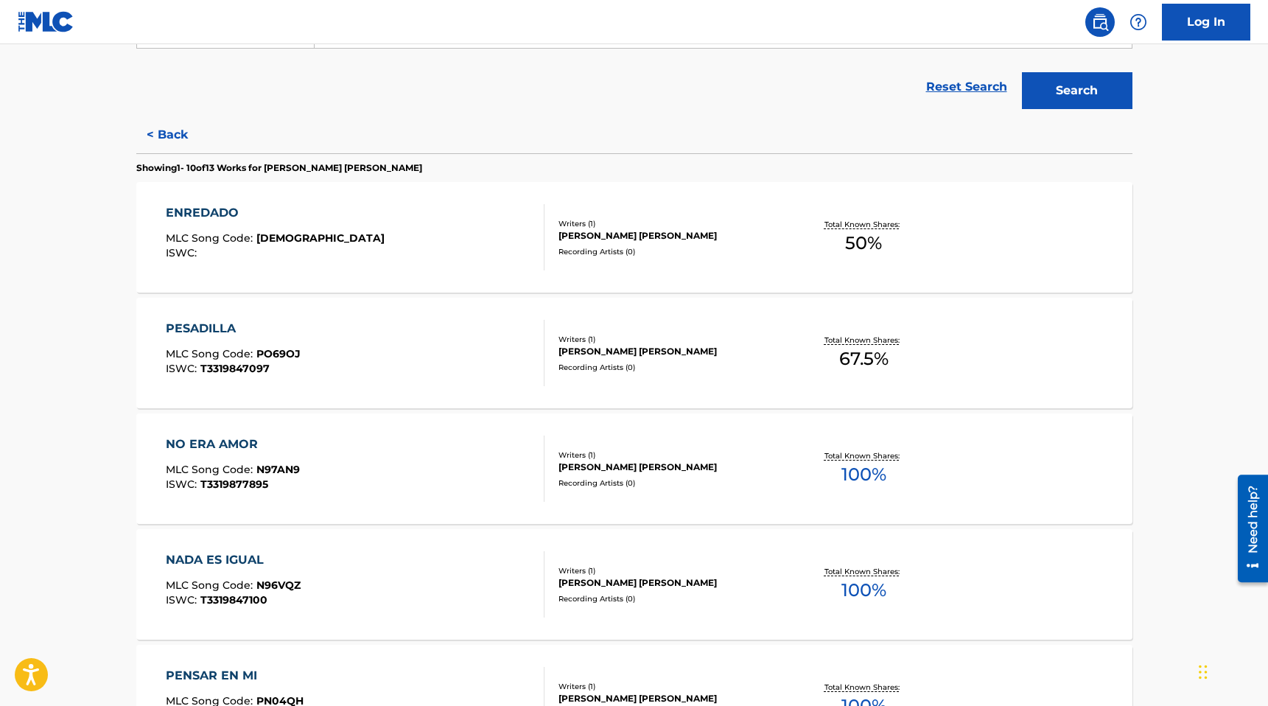
scroll to position [336, 0]
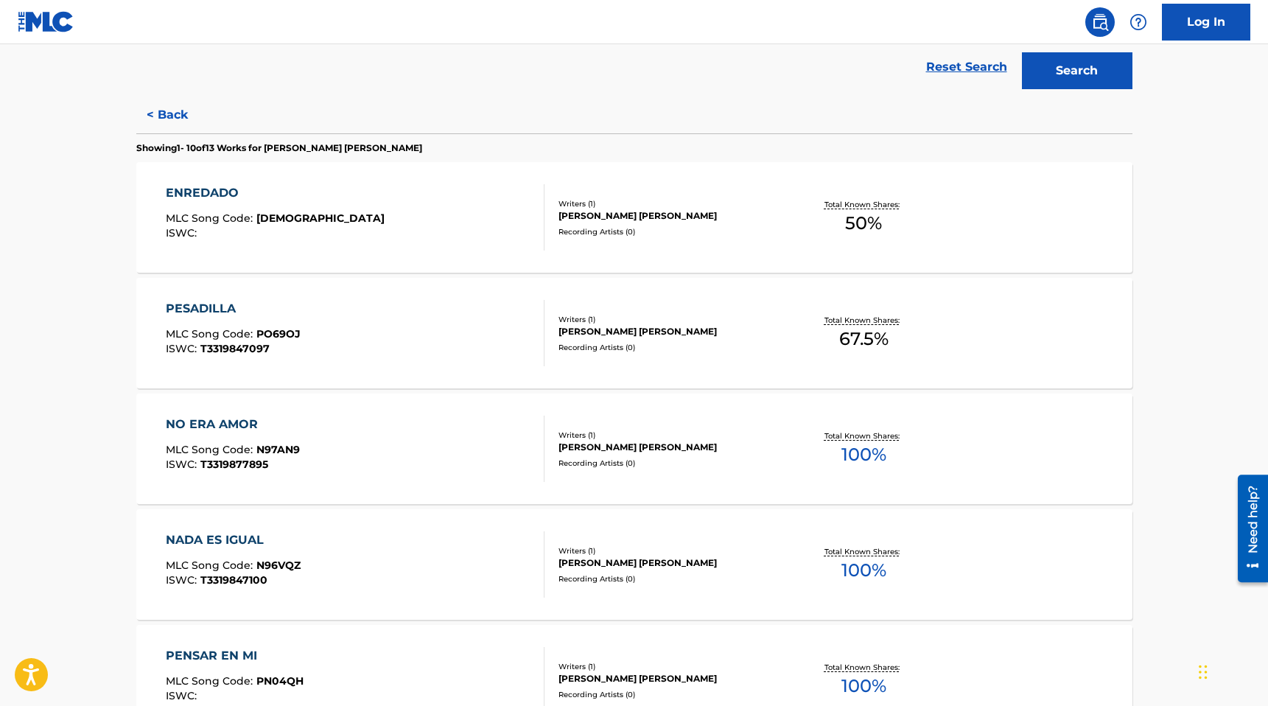
click at [427, 563] on div "NADA ES IGUAL MLC Song Code : N96VQZ ISWC : T3319847100" at bounding box center [355, 564] width 379 height 66
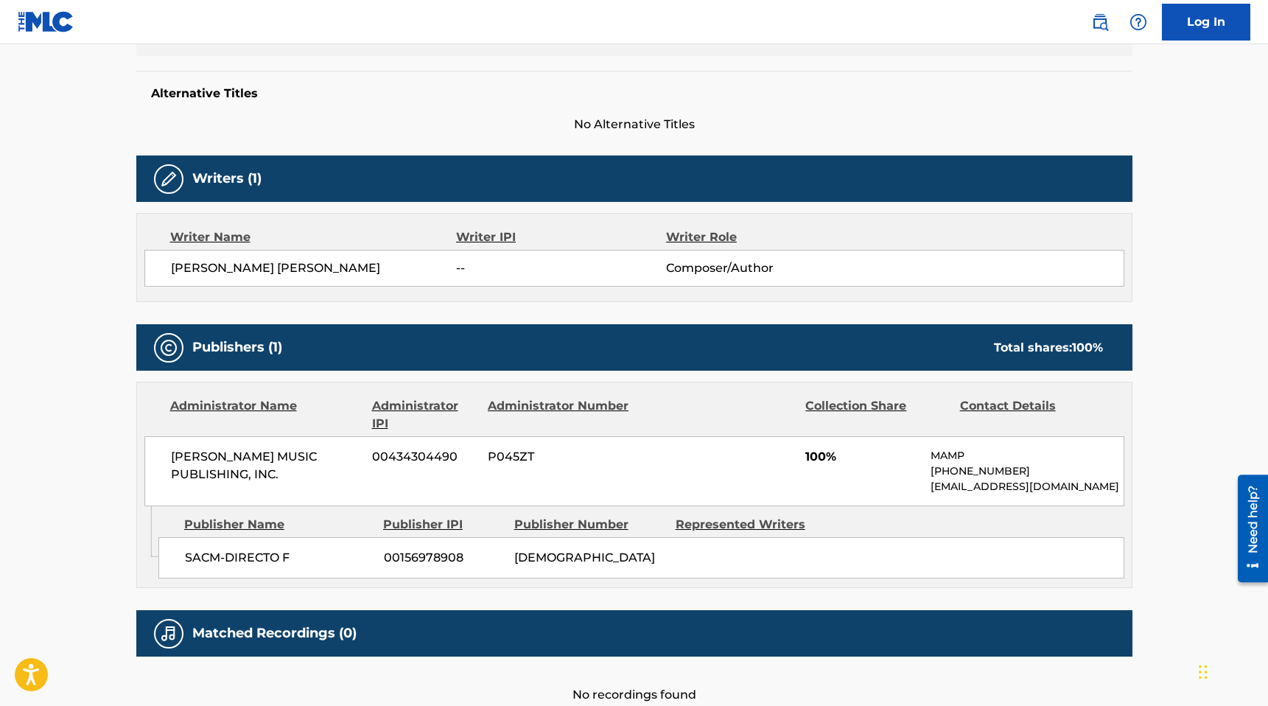
scroll to position [424, 0]
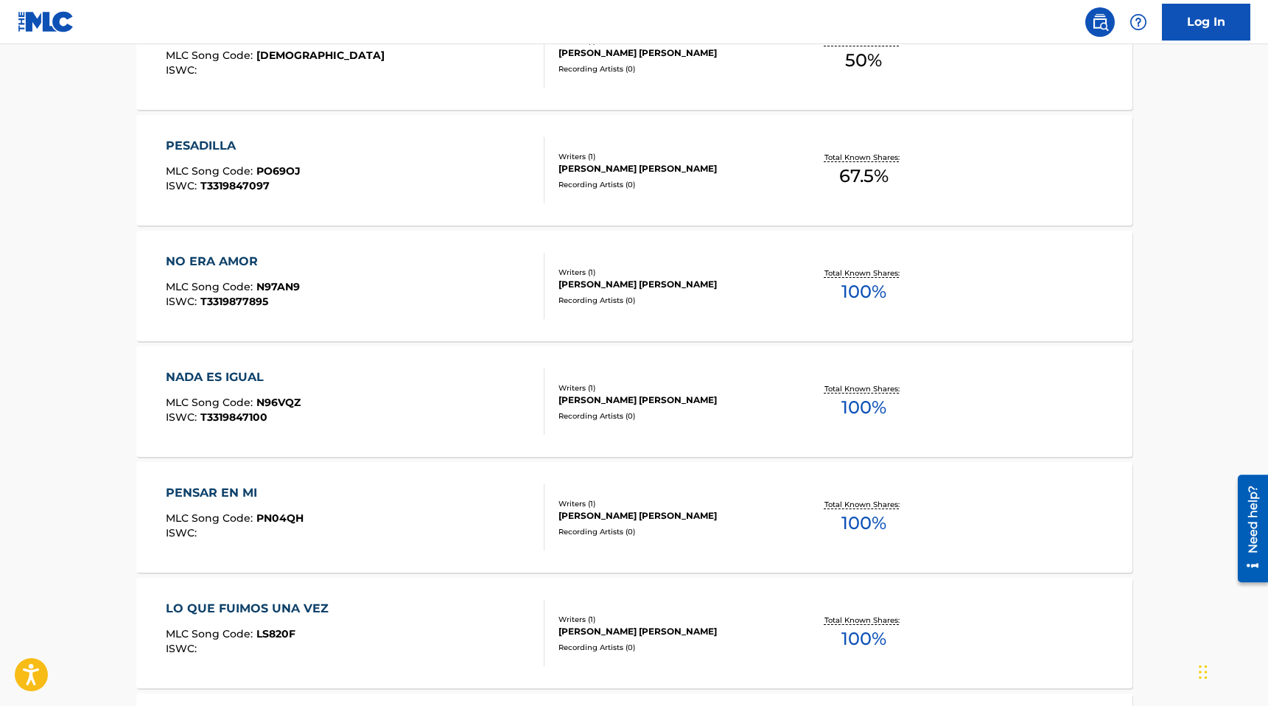
scroll to position [542, 0]
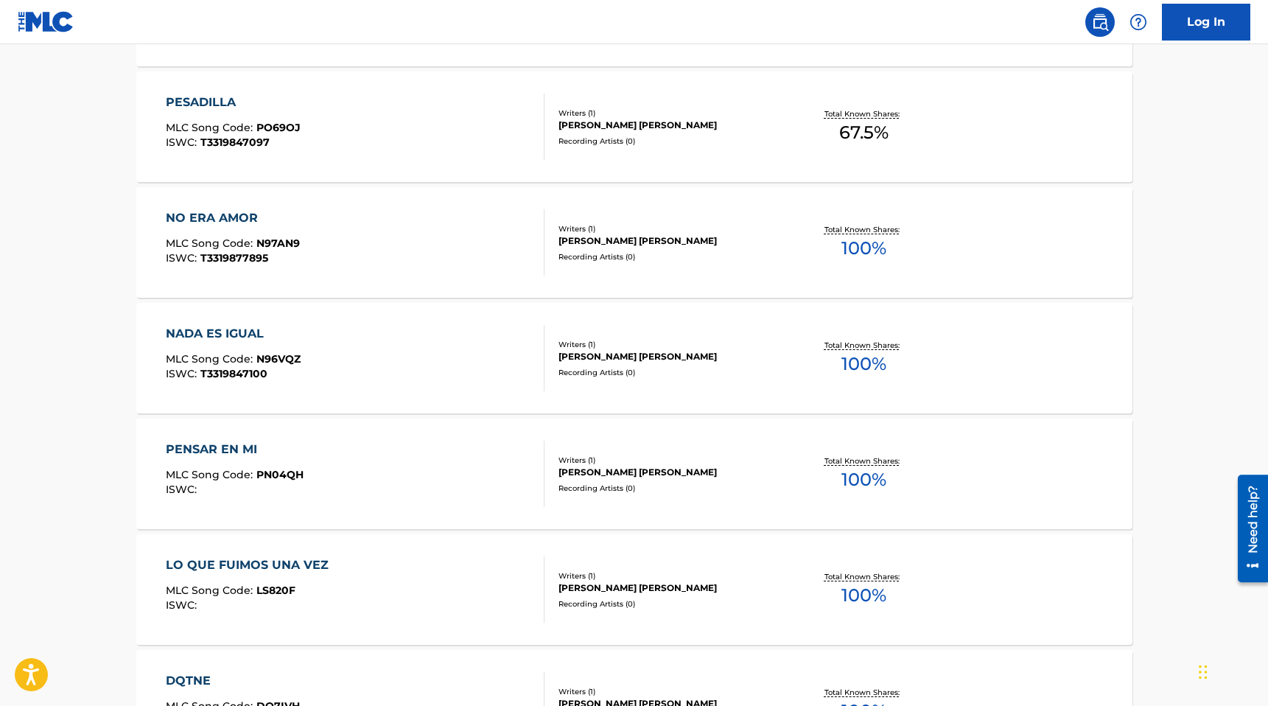
click at [372, 499] on div "PENSAR EN MI MLC Song Code : PN04QH ISWC :" at bounding box center [355, 474] width 379 height 66
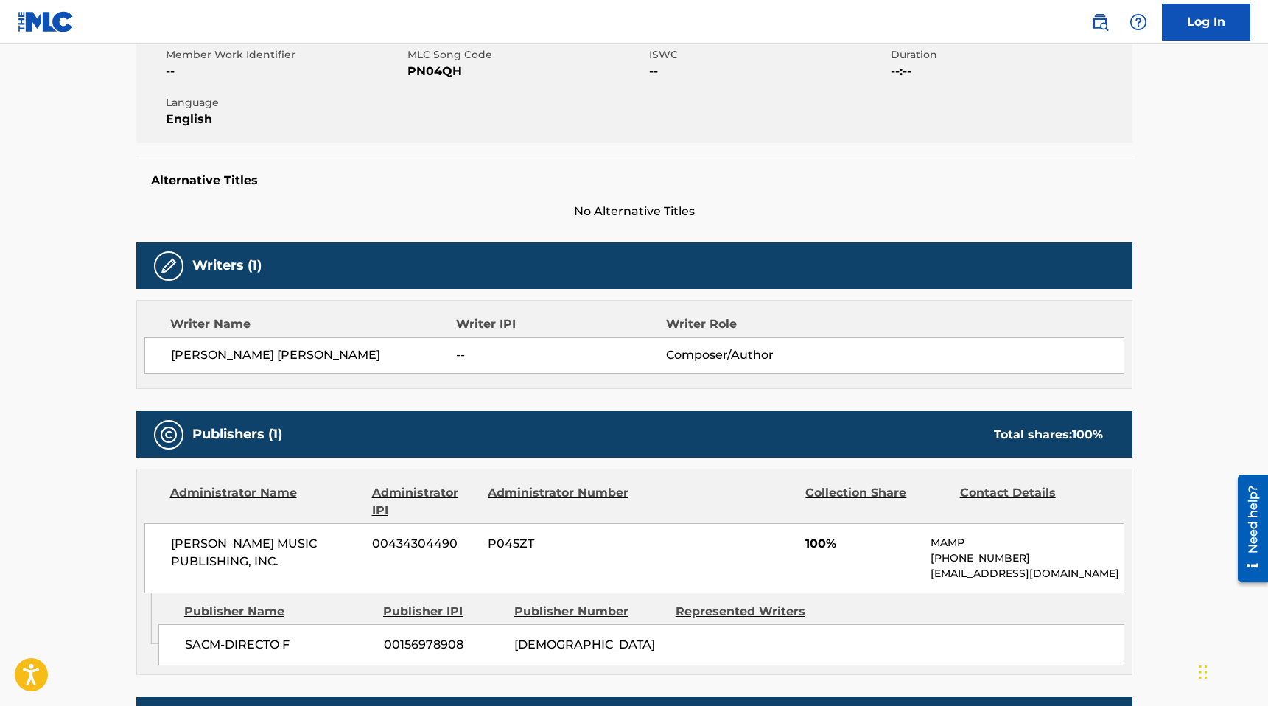
scroll to position [340, 0]
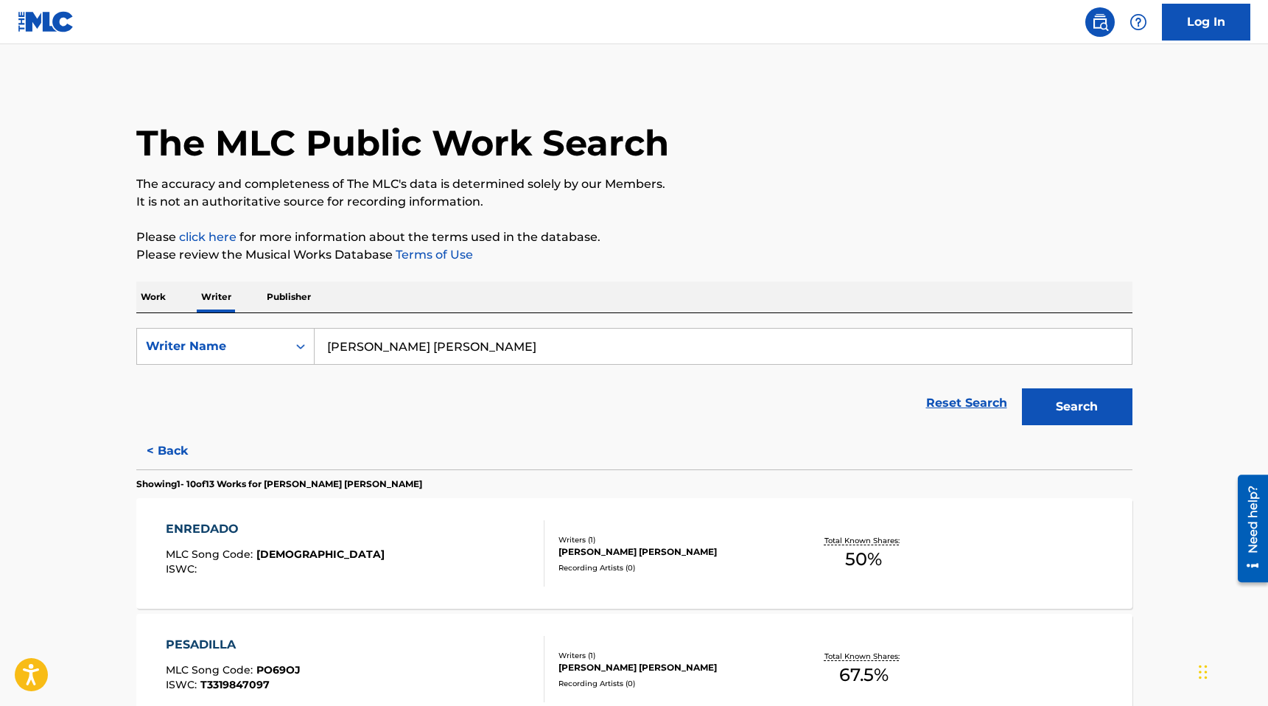
click at [429, 350] on input "andy jair aranda moreno" at bounding box center [723, 346] width 817 height 35
click at [429, 351] on input "andy jair aranda moreno" at bounding box center [723, 346] width 817 height 35
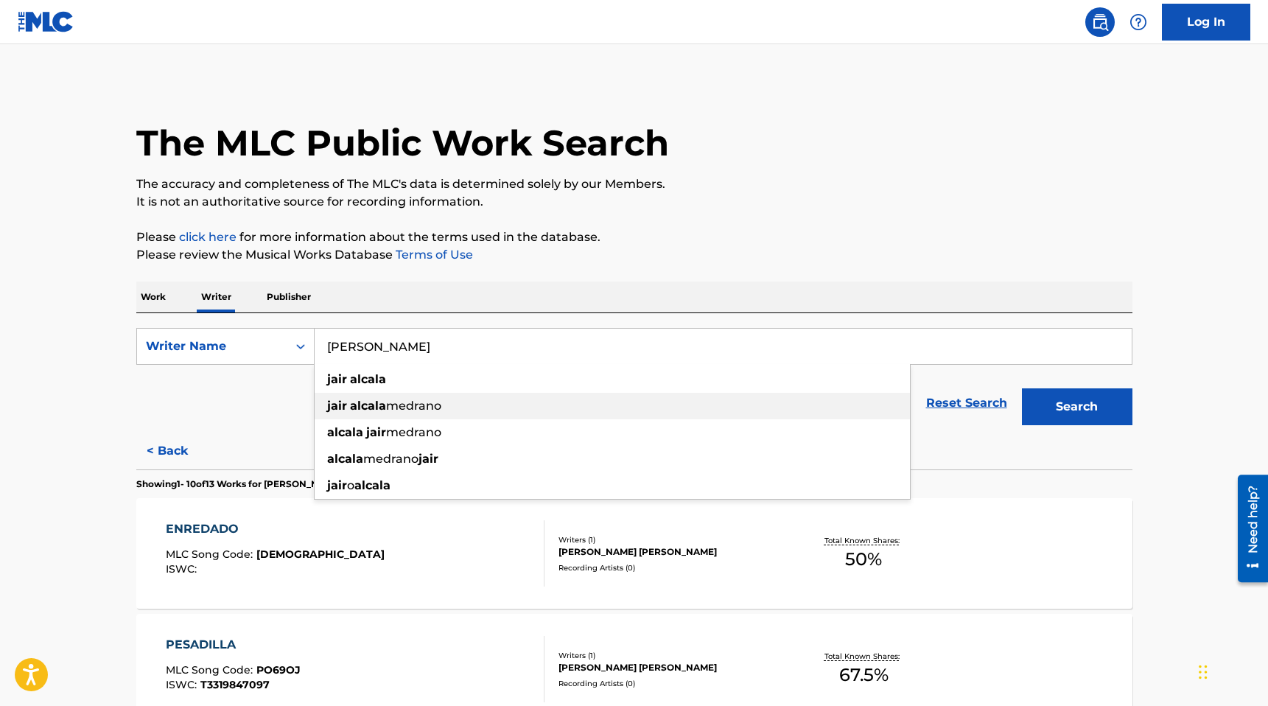
click at [387, 410] on span "medrano" at bounding box center [413, 406] width 55 height 14
type input "jair alcala medrano"
click at [1022, 388] on button "Search" at bounding box center [1077, 406] width 111 height 37
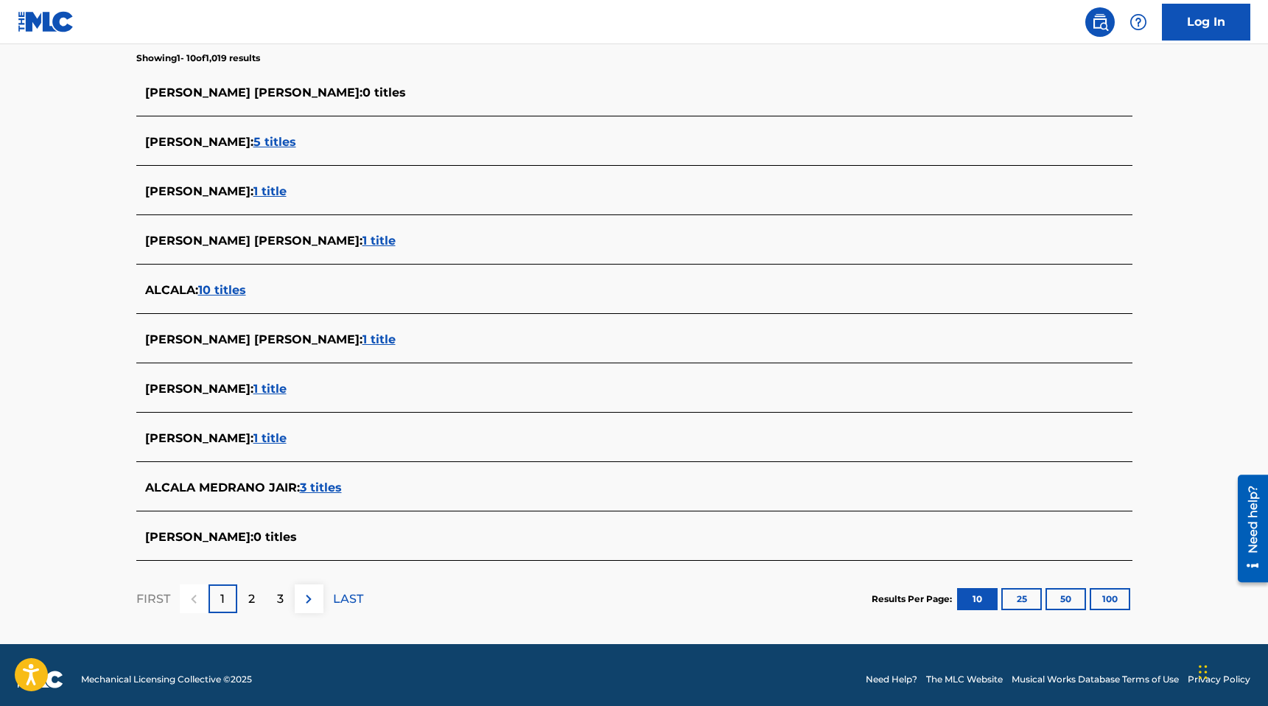
scroll to position [398, 0]
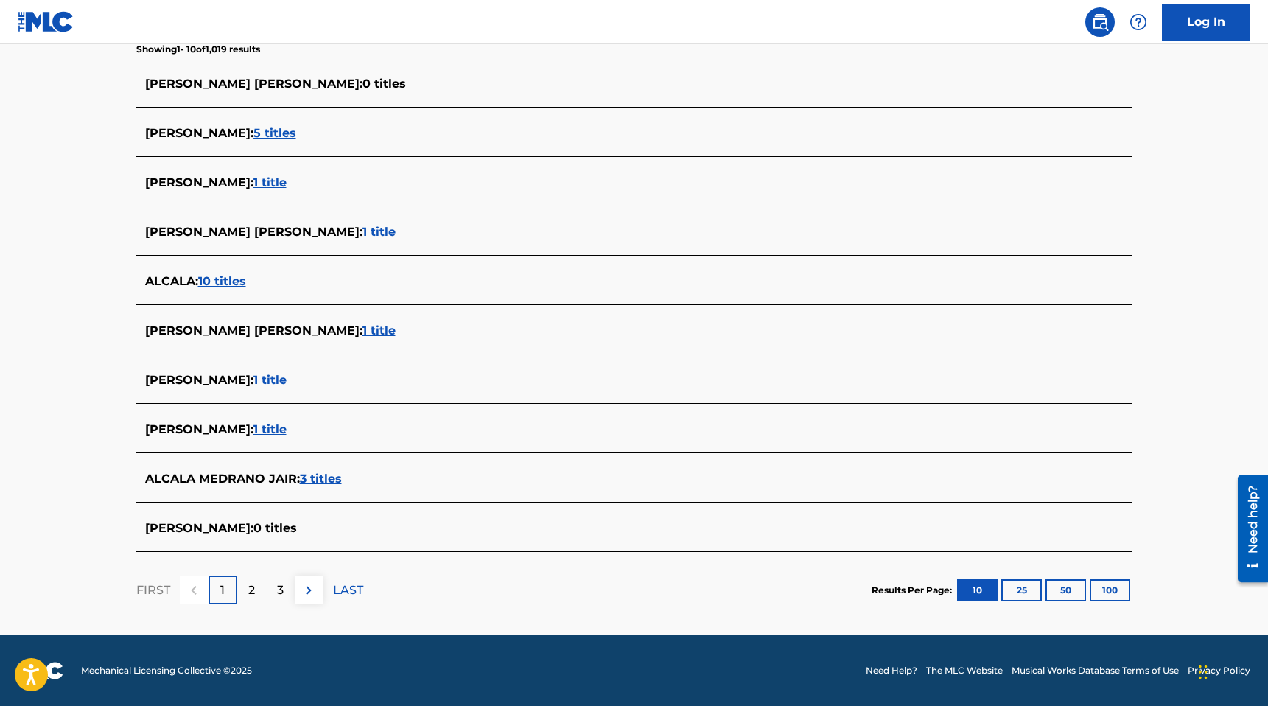
click at [253, 592] on p "2" at bounding box center [251, 590] width 7 height 18
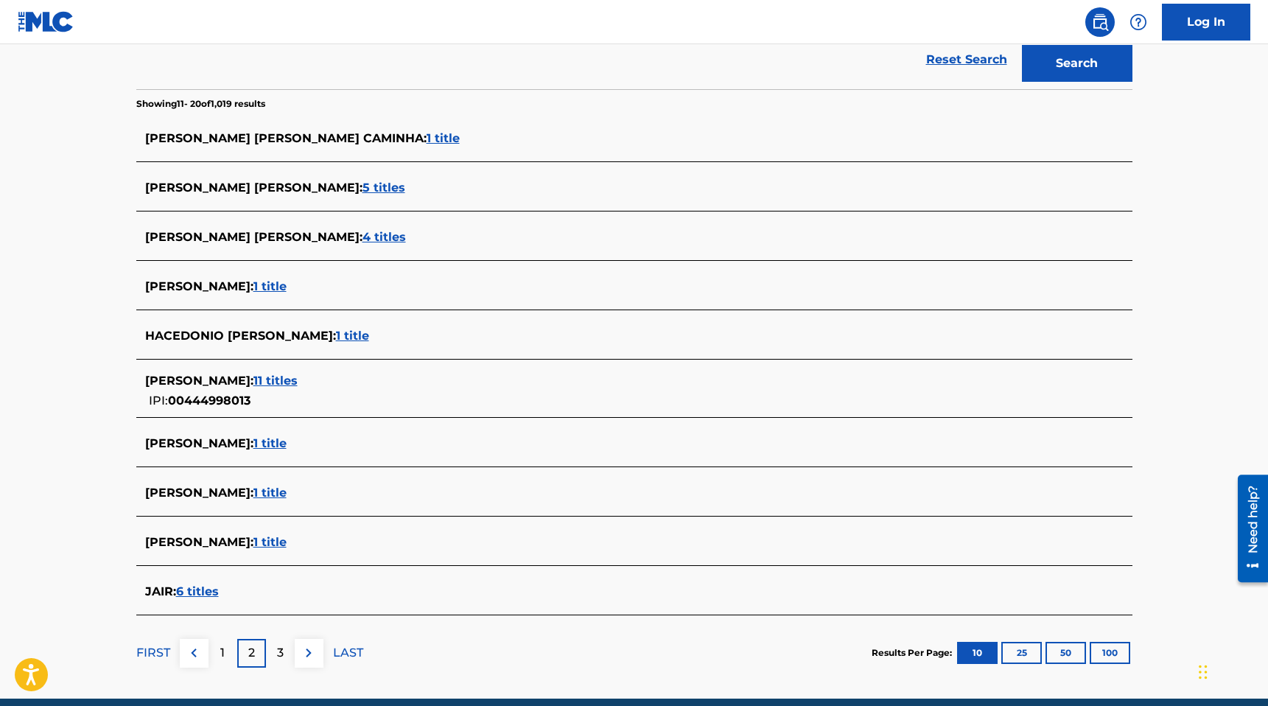
scroll to position [362, 0]
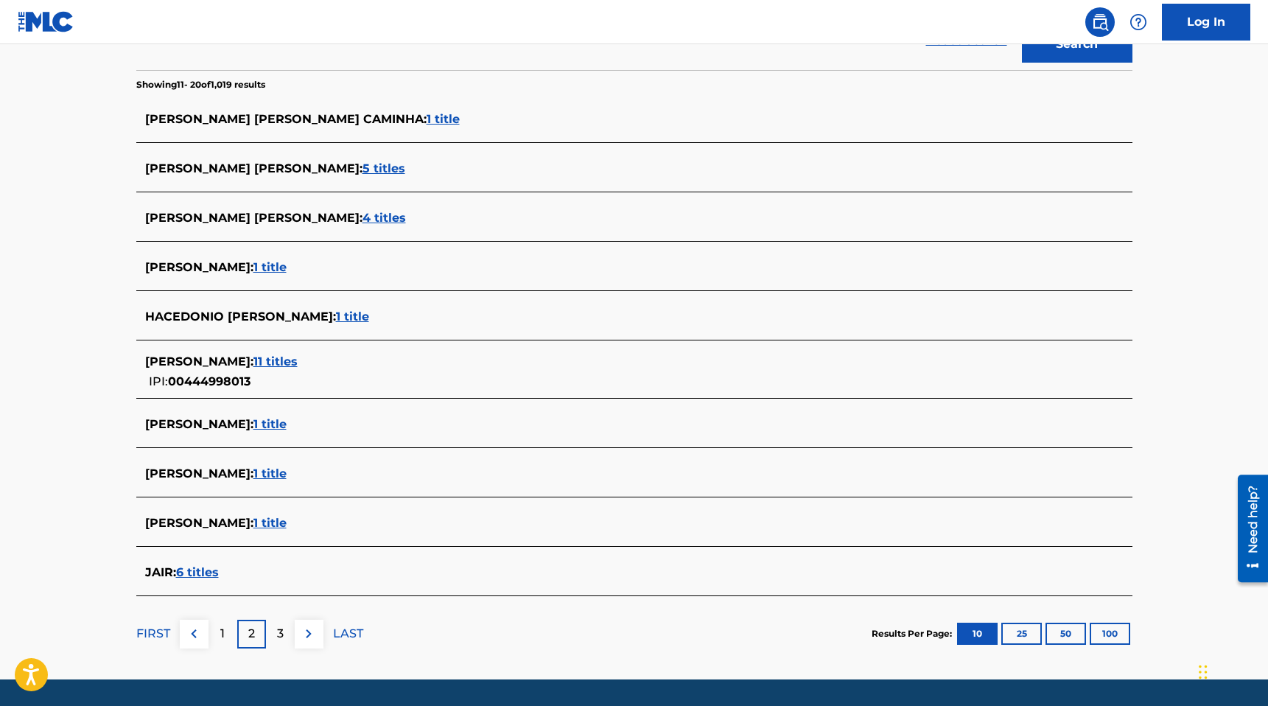
click at [228, 651] on div "FIRST 1 2 3 LAST" at bounding box center [249, 634] width 227 height 76
click at [228, 637] on div "1" at bounding box center [222, 634] width 29 height 29
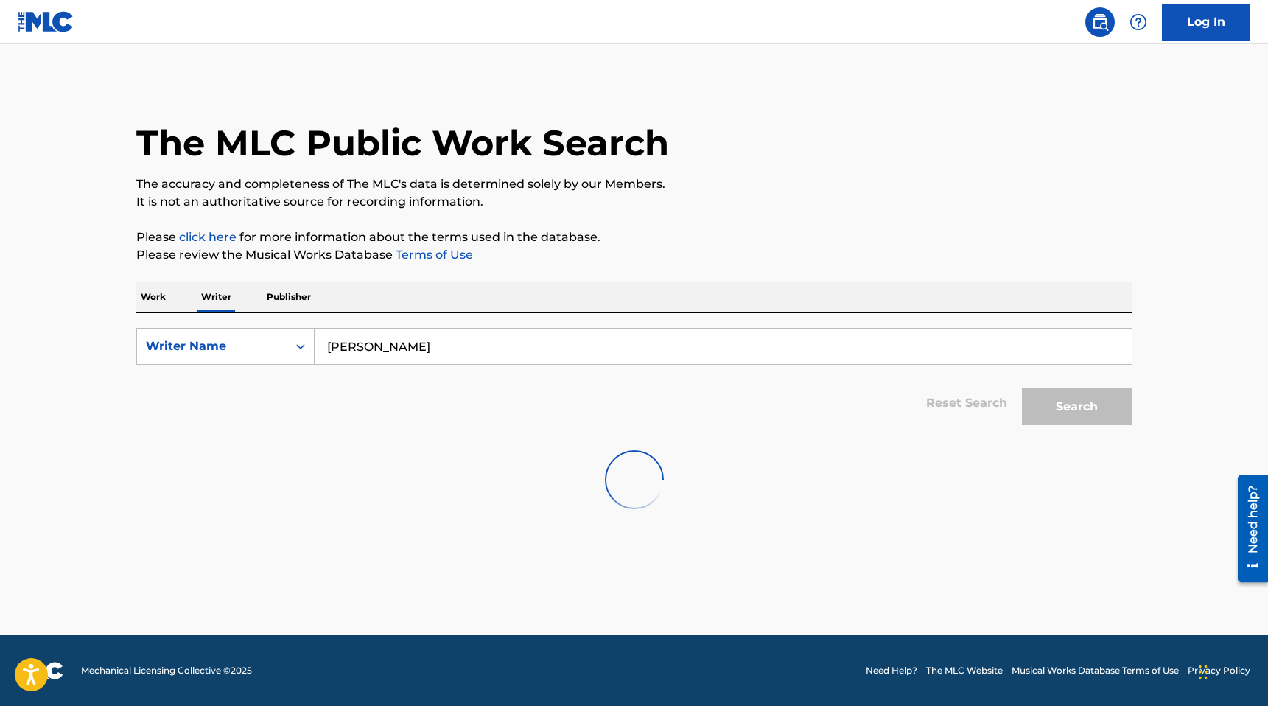
scroll to position [0, 0]
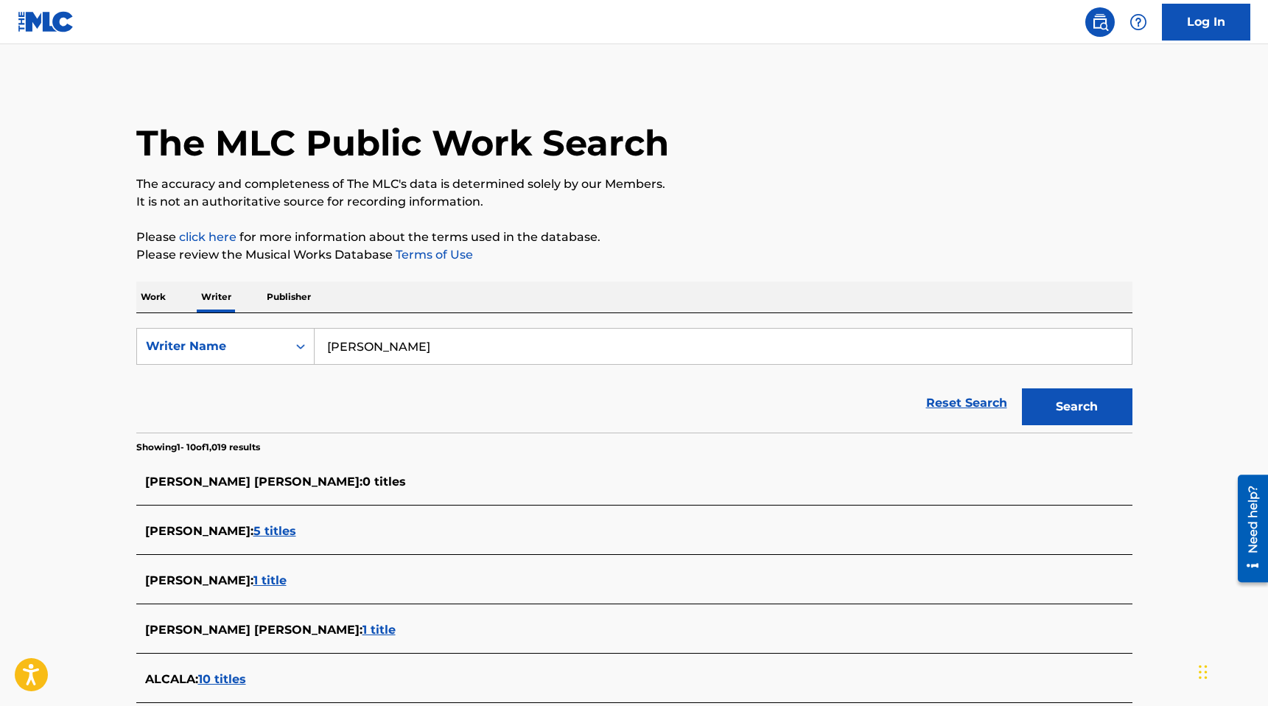
click at [253, 537] on span "5 titles" at bounding box center [274, 531] width 43 height 14
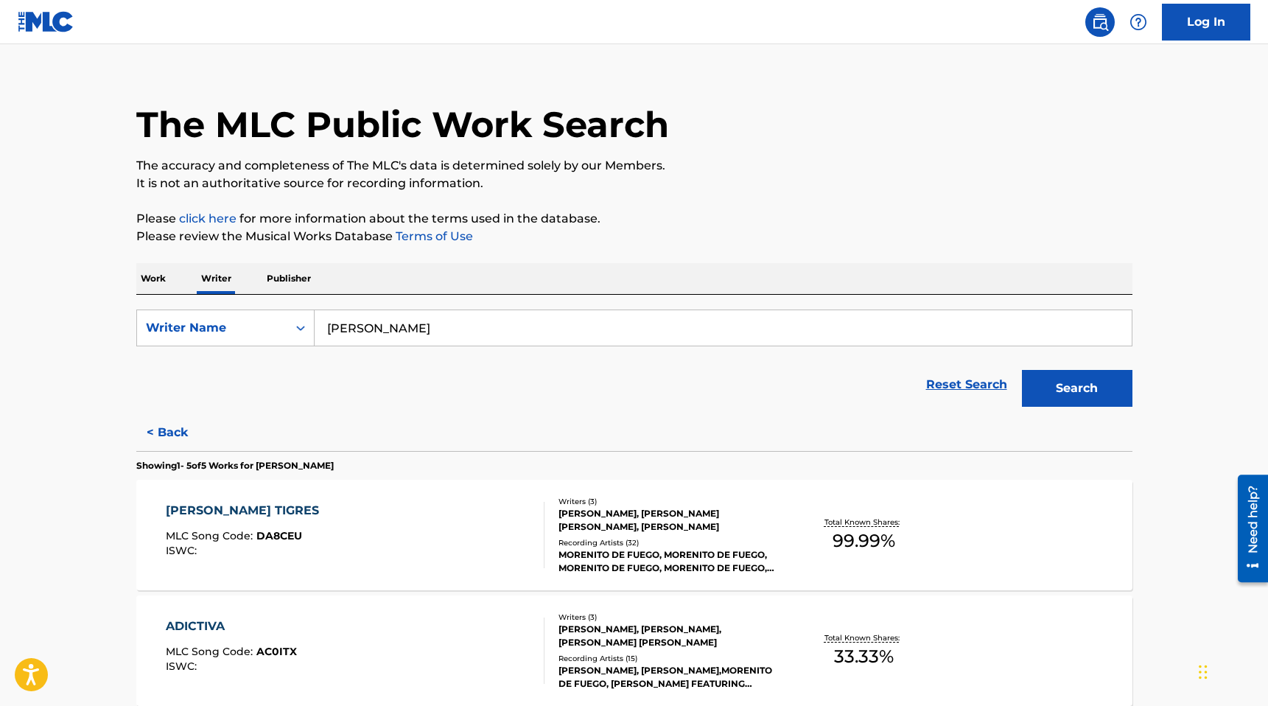
scroll to position [23, 0]
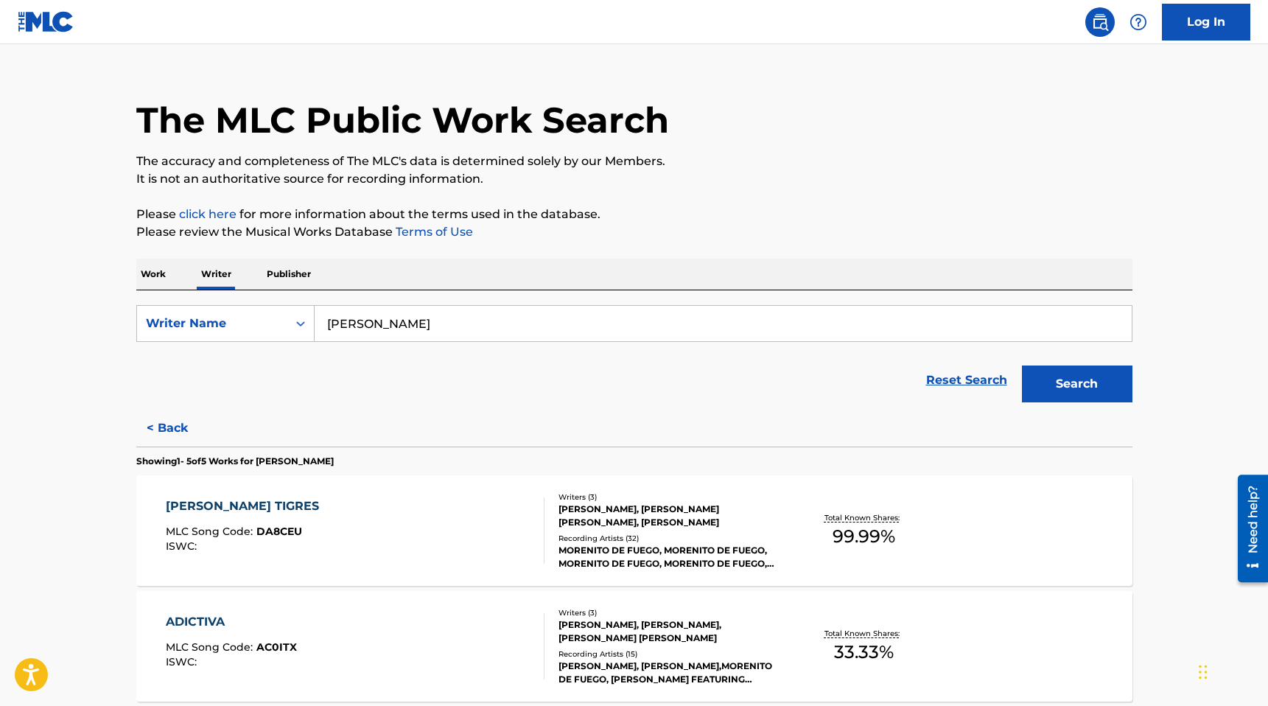
click at [355, 515] on div "DALE TIGRES MLC Song Code : DA8CEU ISWC :" at bounding box center [355, 530] width 379 height 66
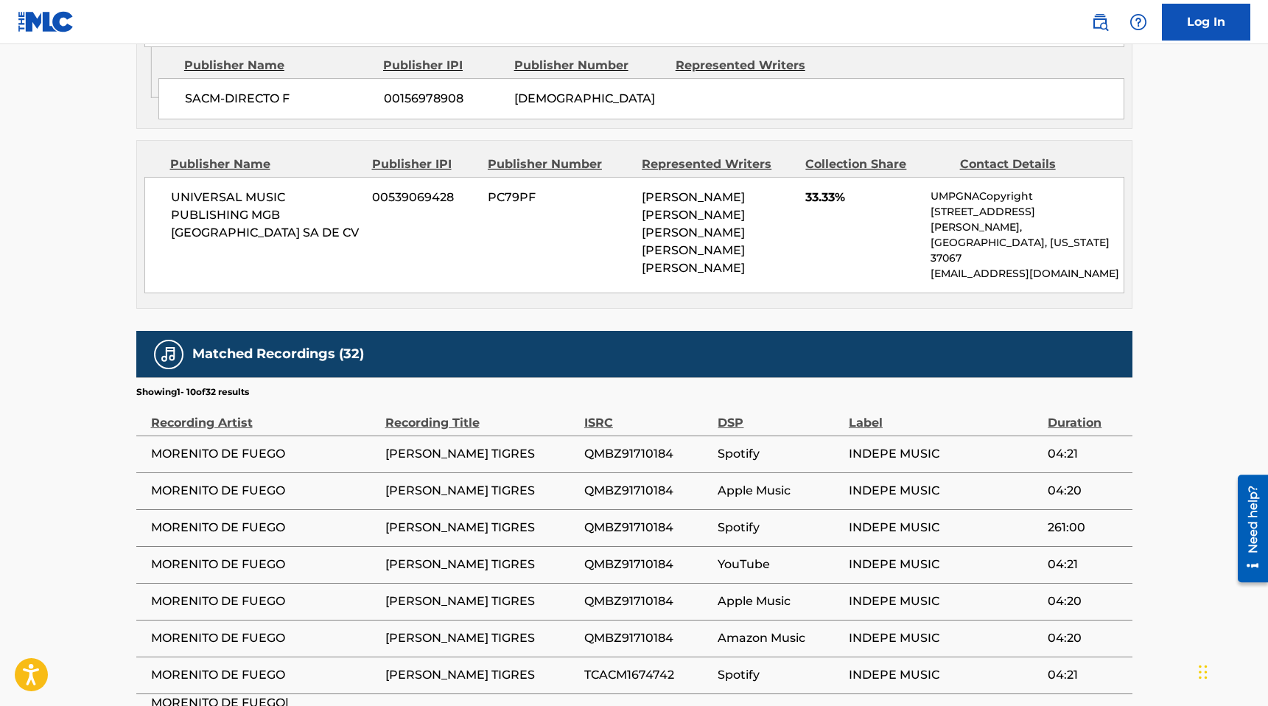
scroll to position [876, 0]
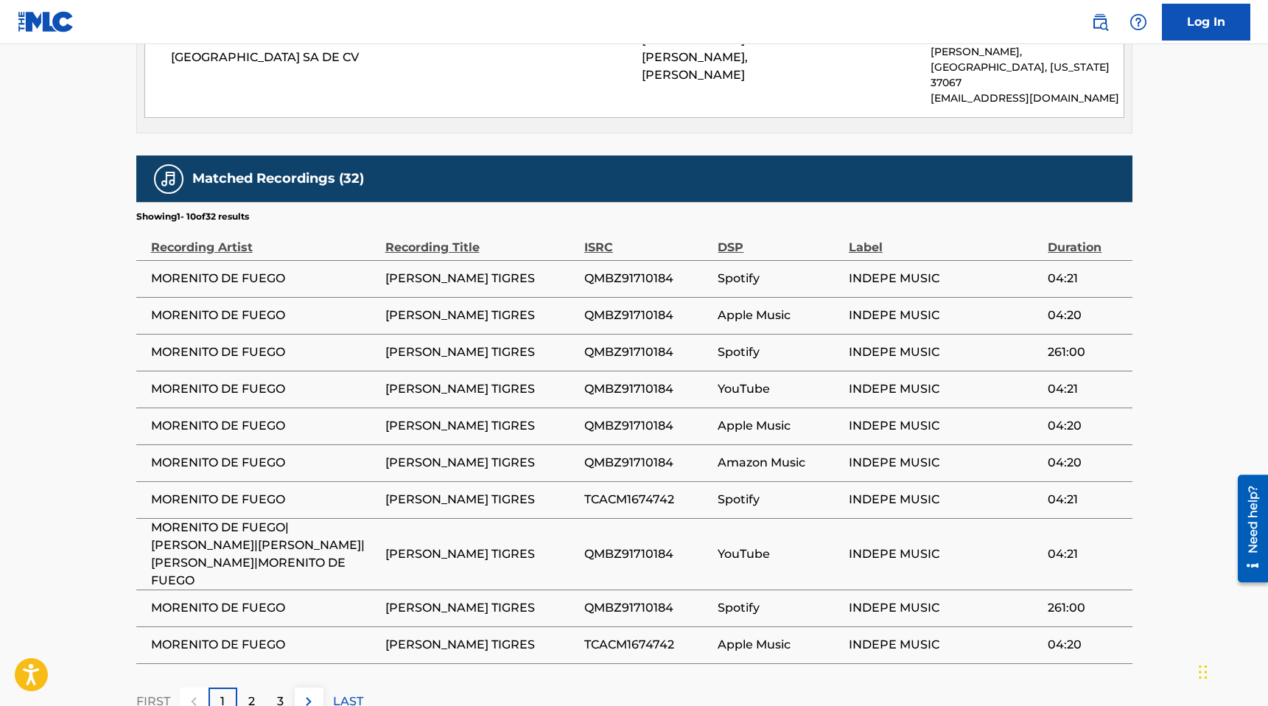
scroll to position [1055, 0]
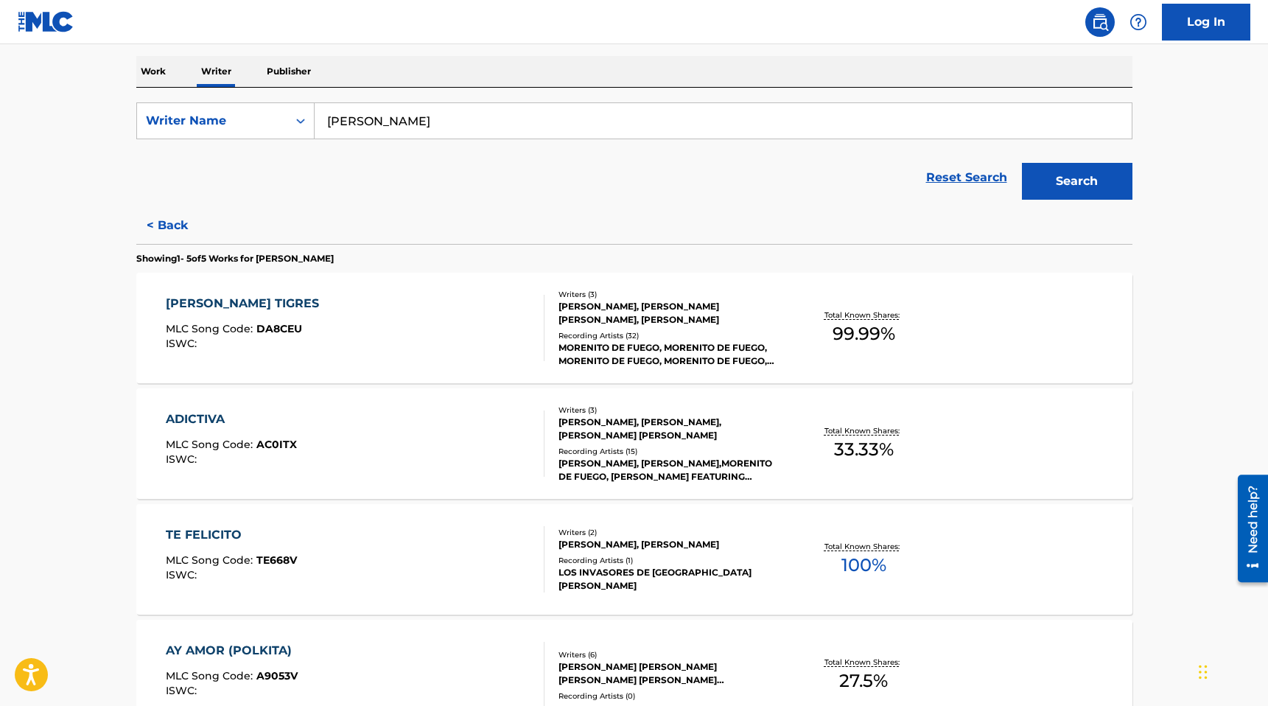
scroll to position [248, 0]
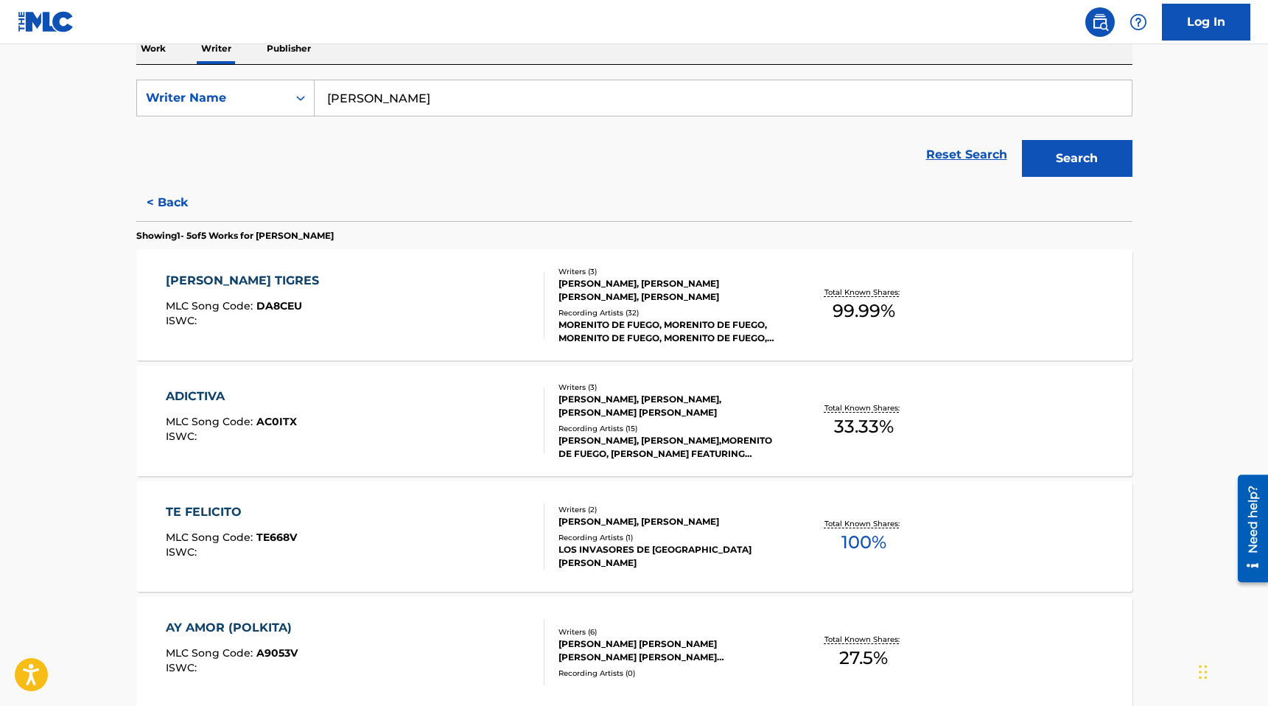
click at [371, 436] on div "ADICTIVA MLC Song Code : AC0ITX ISWC :" at bounding box center [355, 420] width 379 height 66
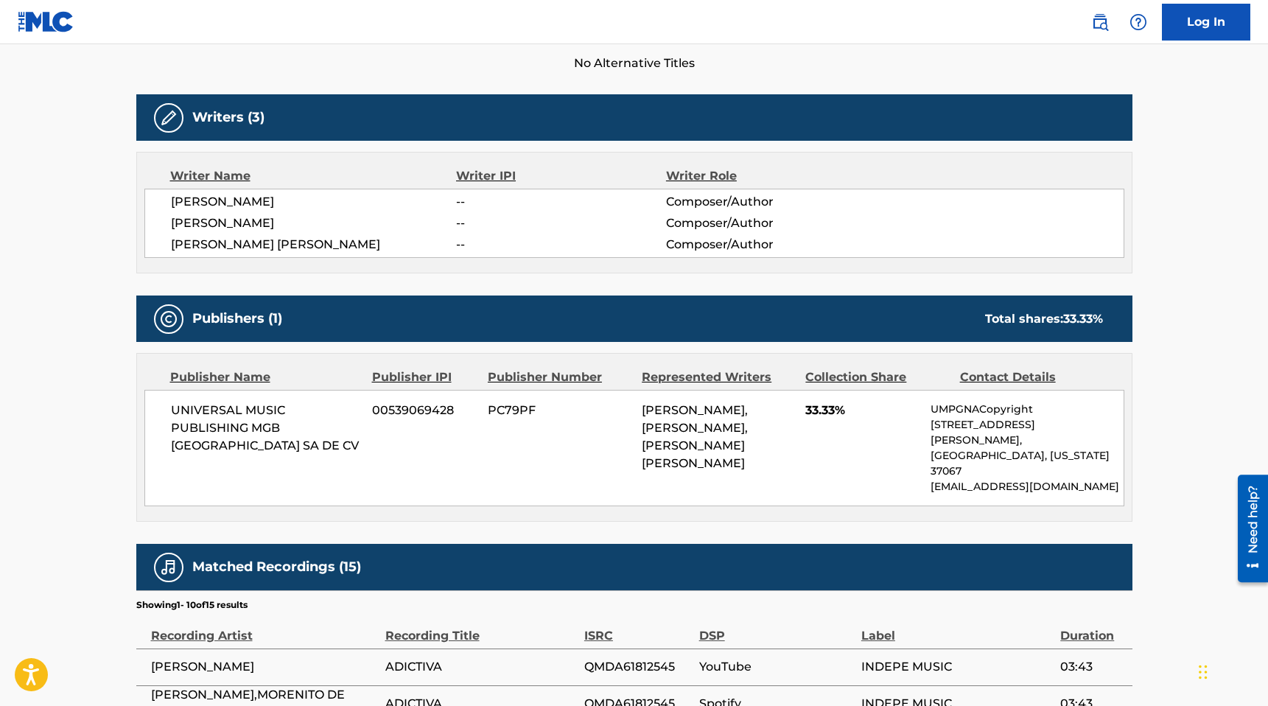
scroll to position [438, 0]
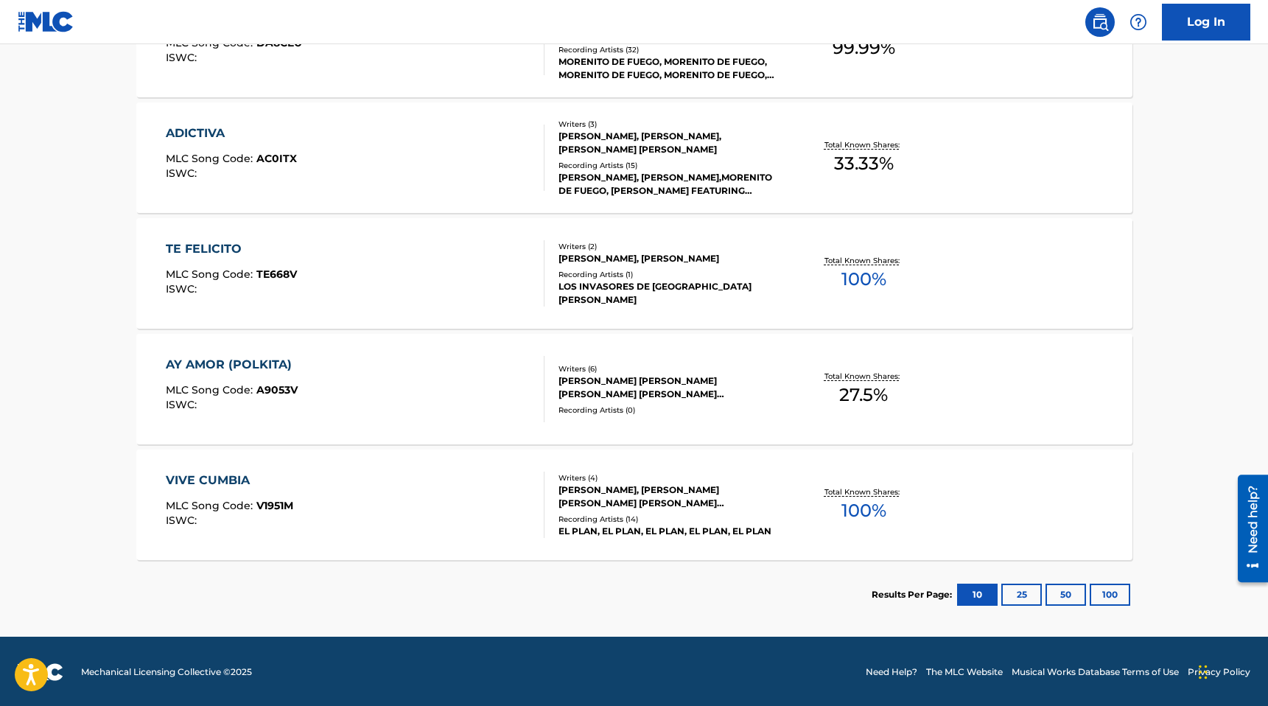
scroll to position [513, 0]
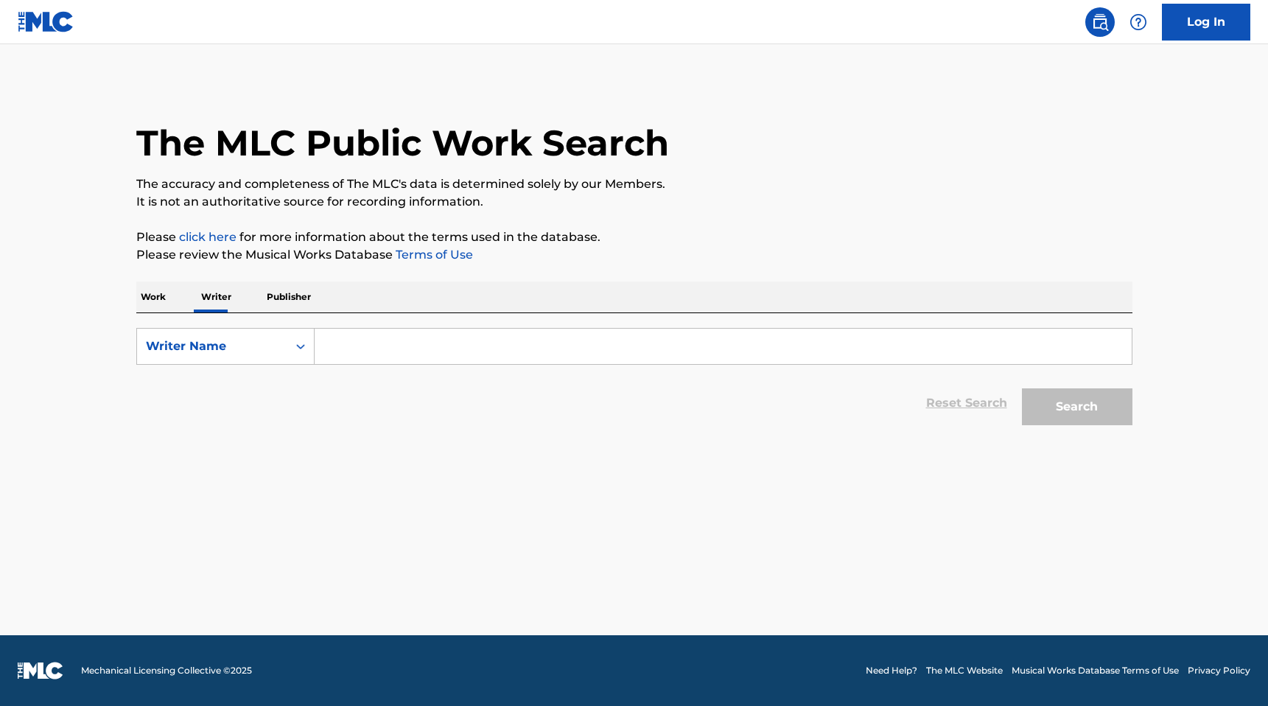
click at [465, 345] on input "Search Form" at bounding box center [723, 346] width 817 height 35
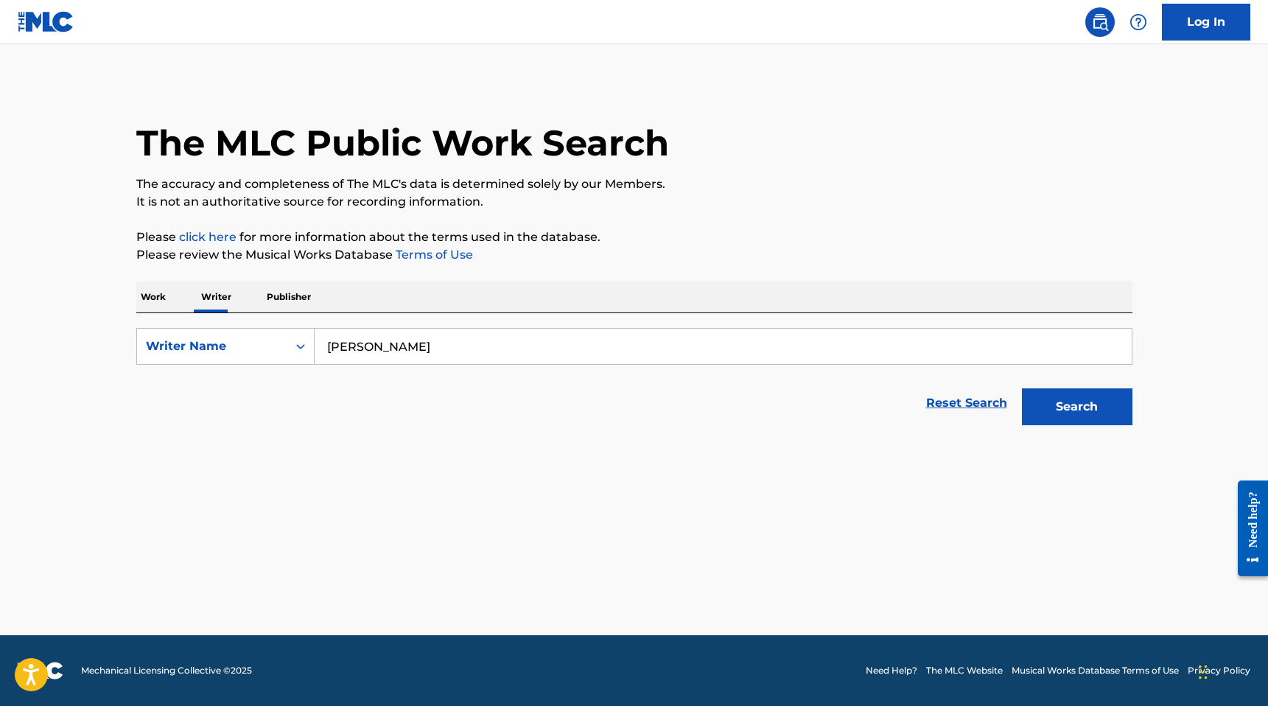
type input "[PERSON_NAME]"
click at [1022, 388] on button "Search" at bounding box center [1077, 406] width 111 height 37
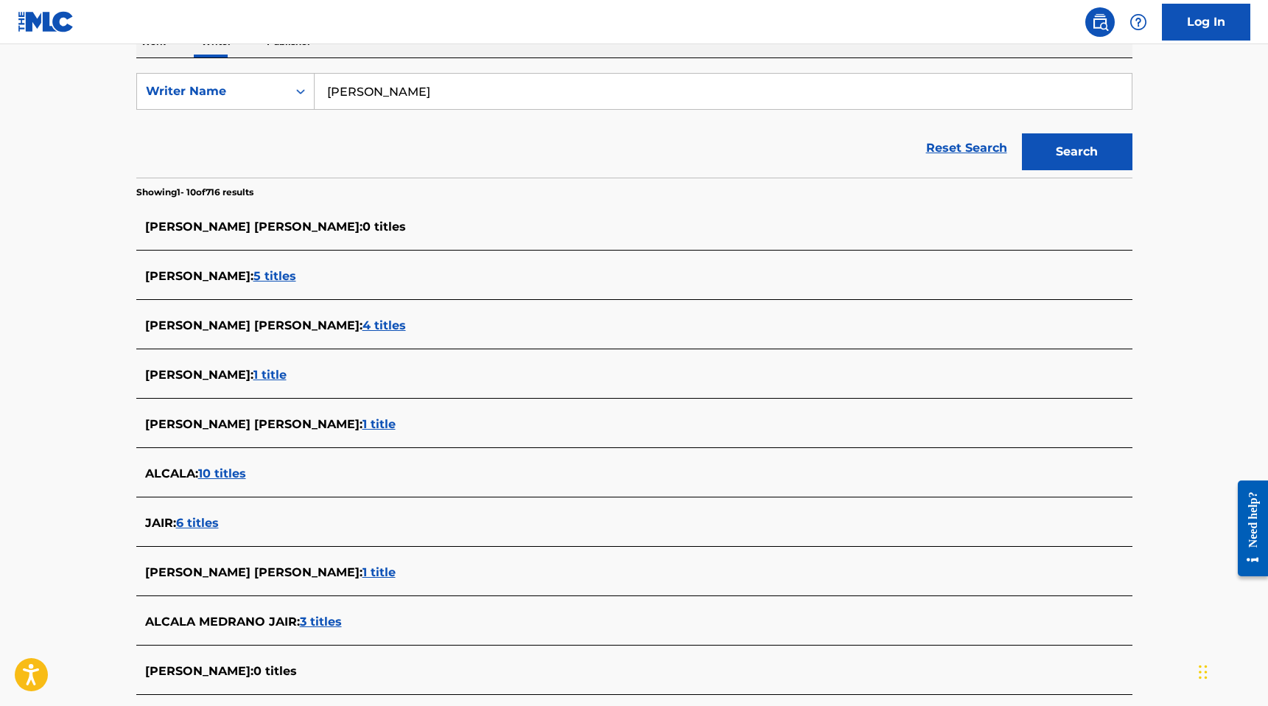
scroll to position [279, 0]
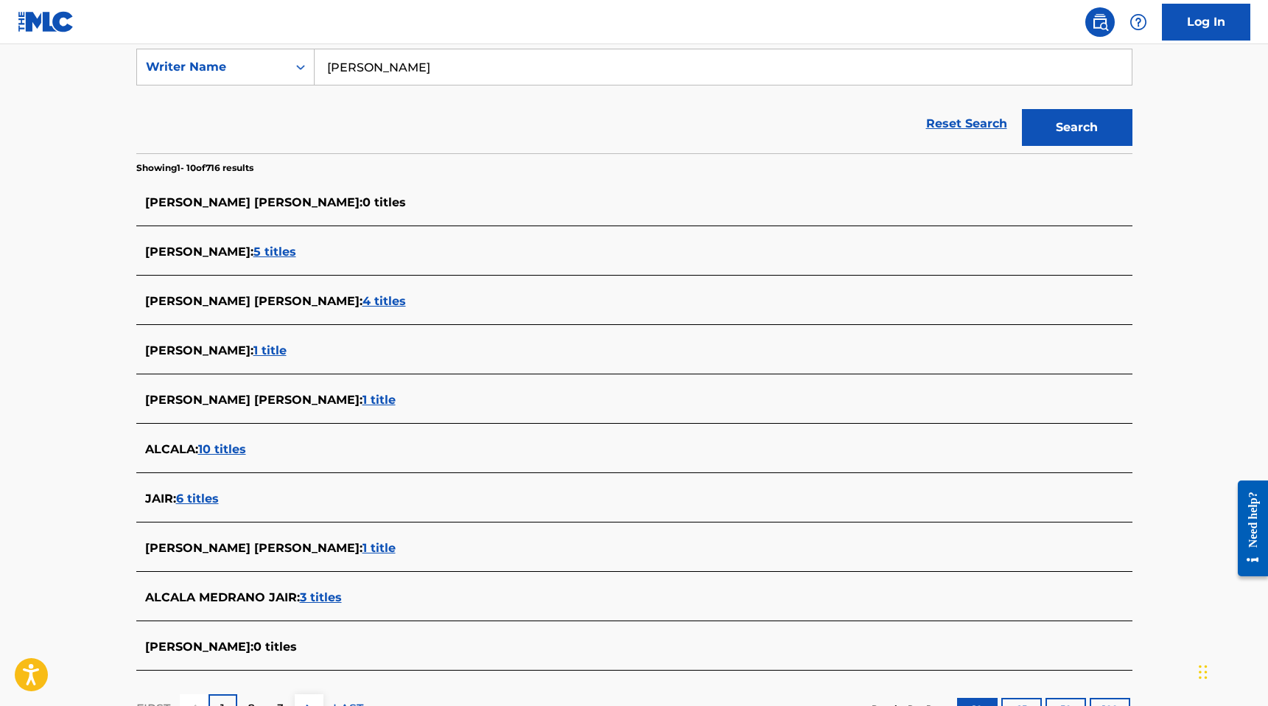
click at [362, 401] on span "1 title" at bounding box center [378, 400] width 33 height 14
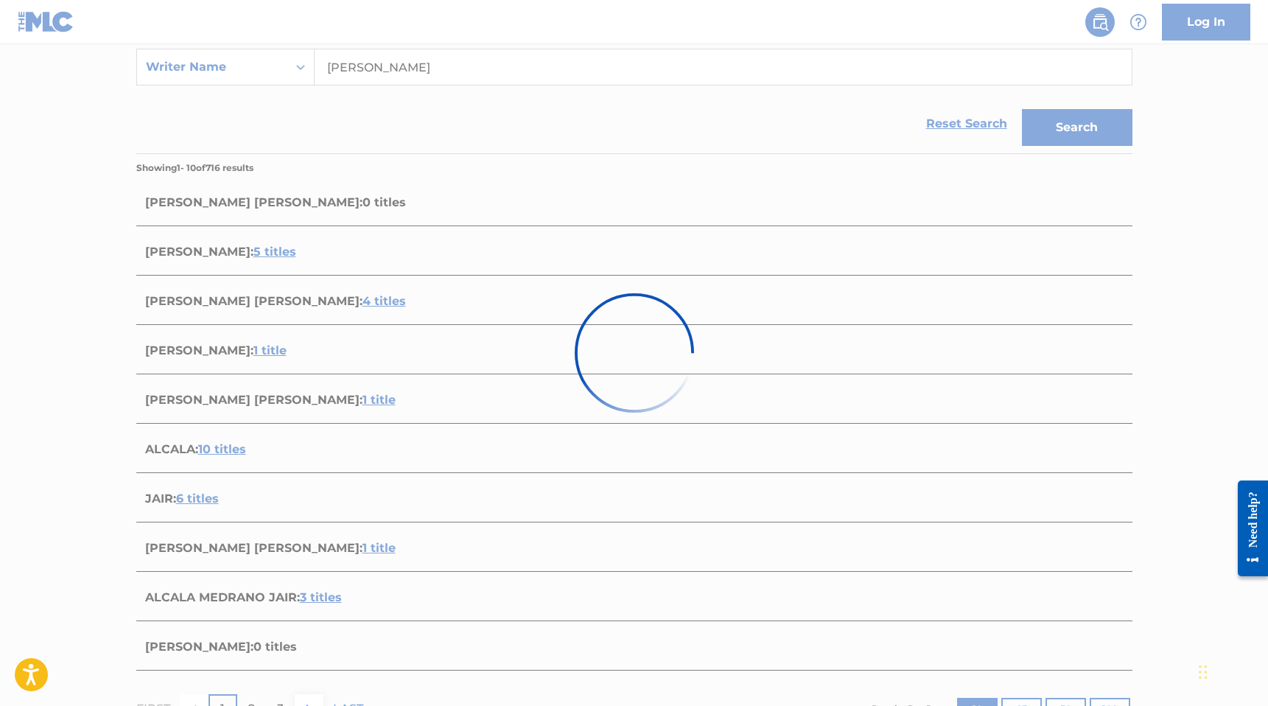
scroll to position [50, 0]
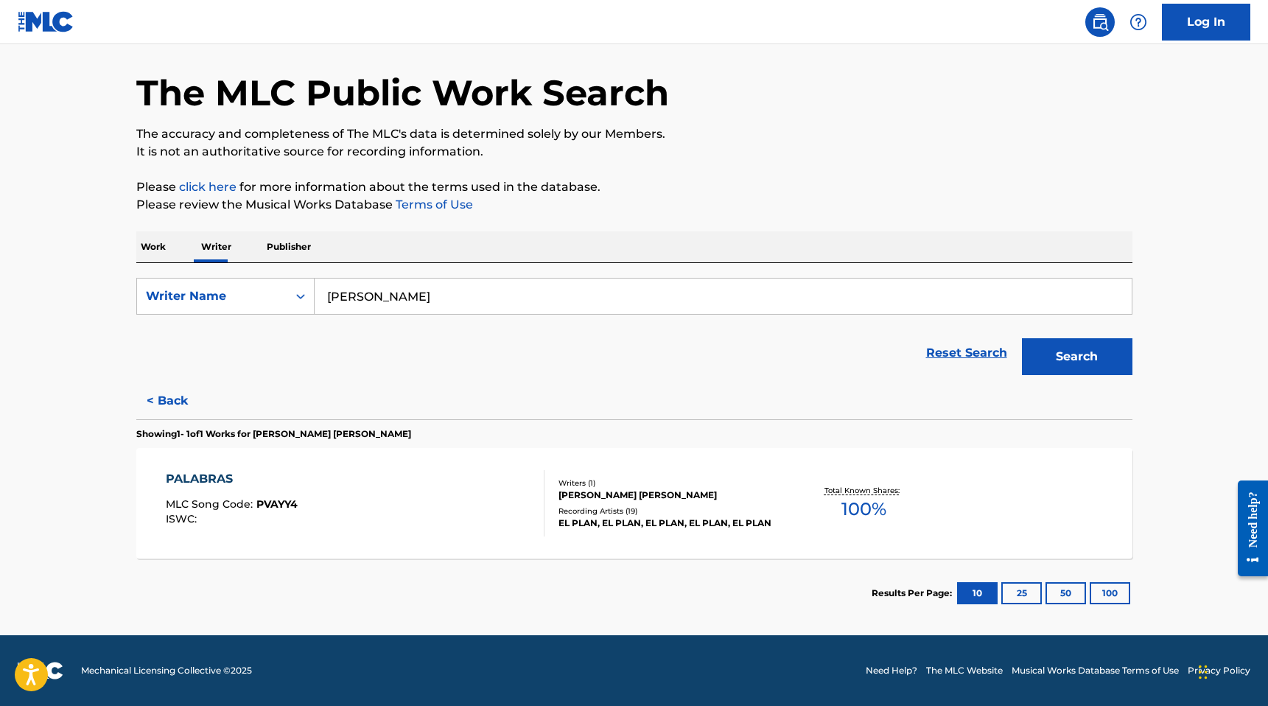
click at [360, 493] on div "PALABRAS MLC Song Code : PVAYY4 ISWC :" at bounding box center [355, 503] width 379 height 66
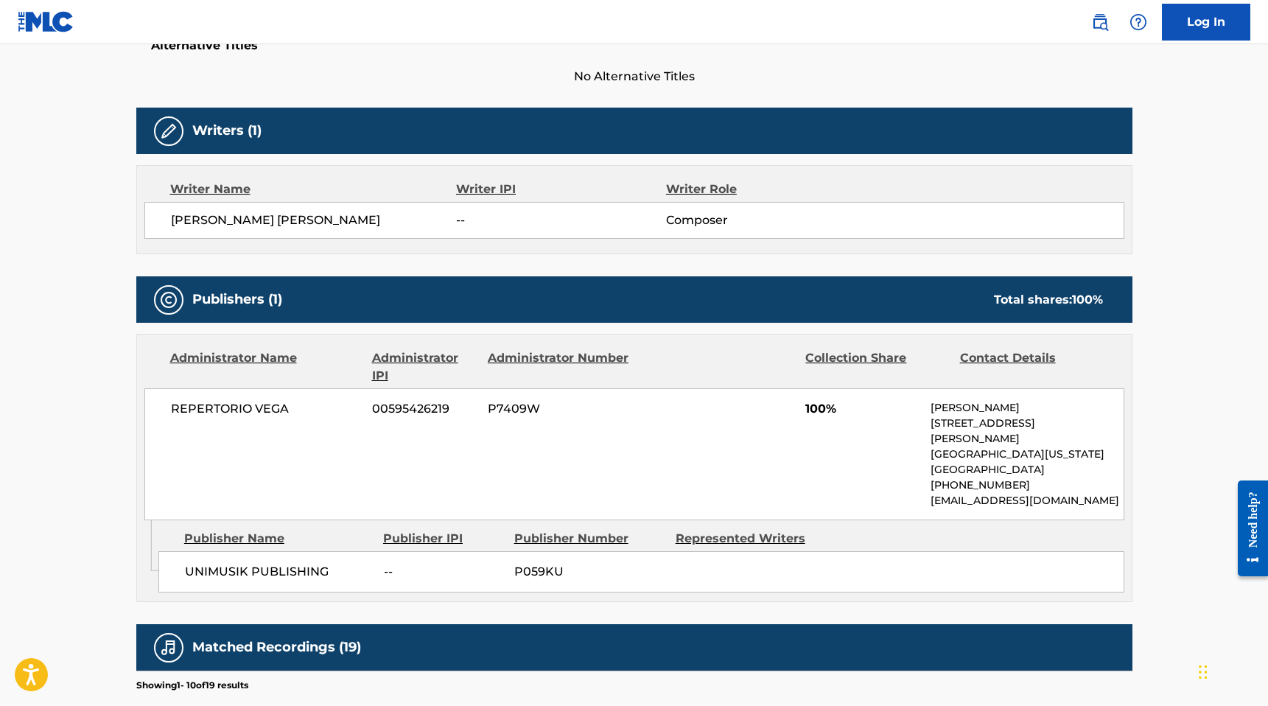
scroll to position [429, 0]
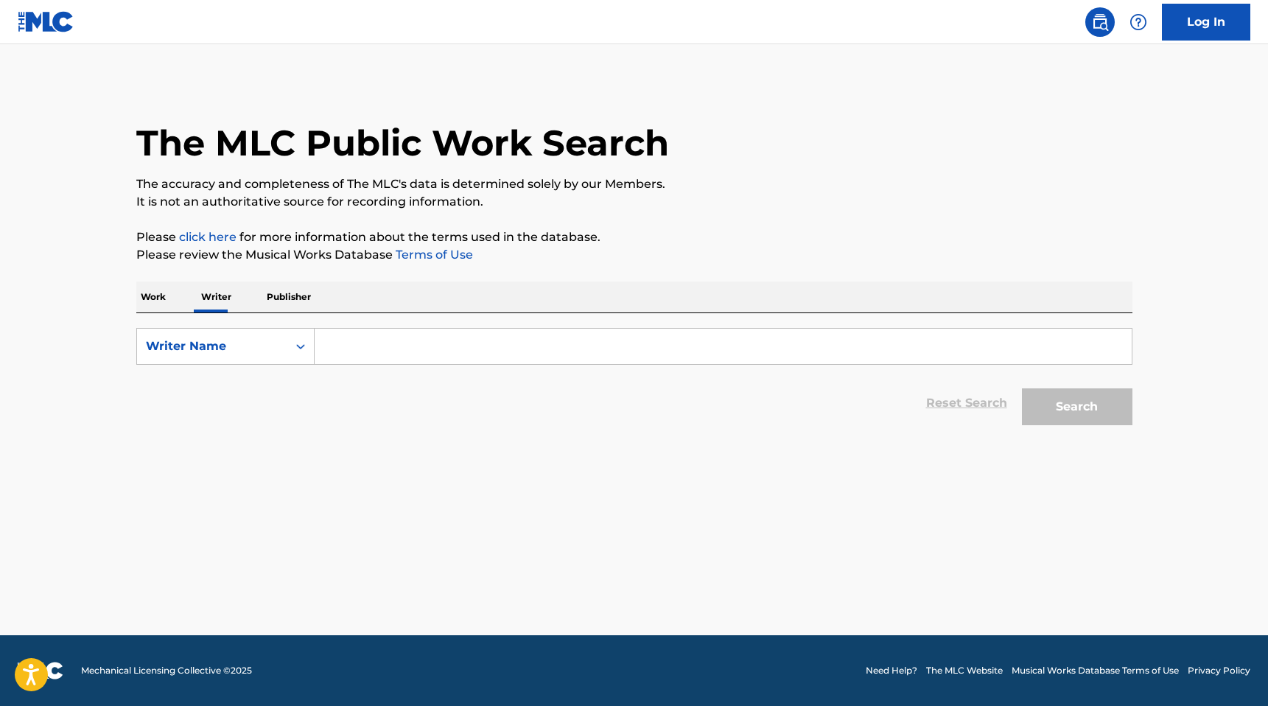
click at [444, 340] on input "Search Form" at bounding box center [723, 346] width 817 height 35
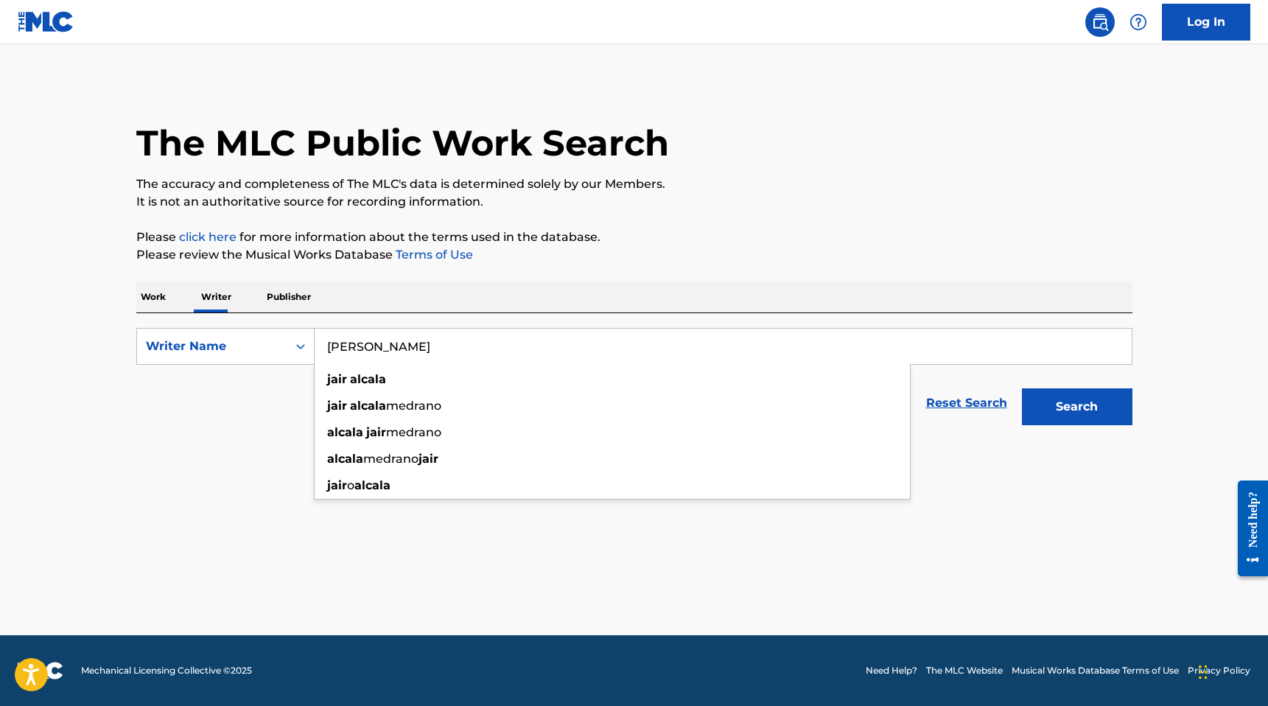
type input "[PERSON_NAME]"
click at [1022, 388] on button "Search" at bounding box center [1077, 406] width 111 height 37
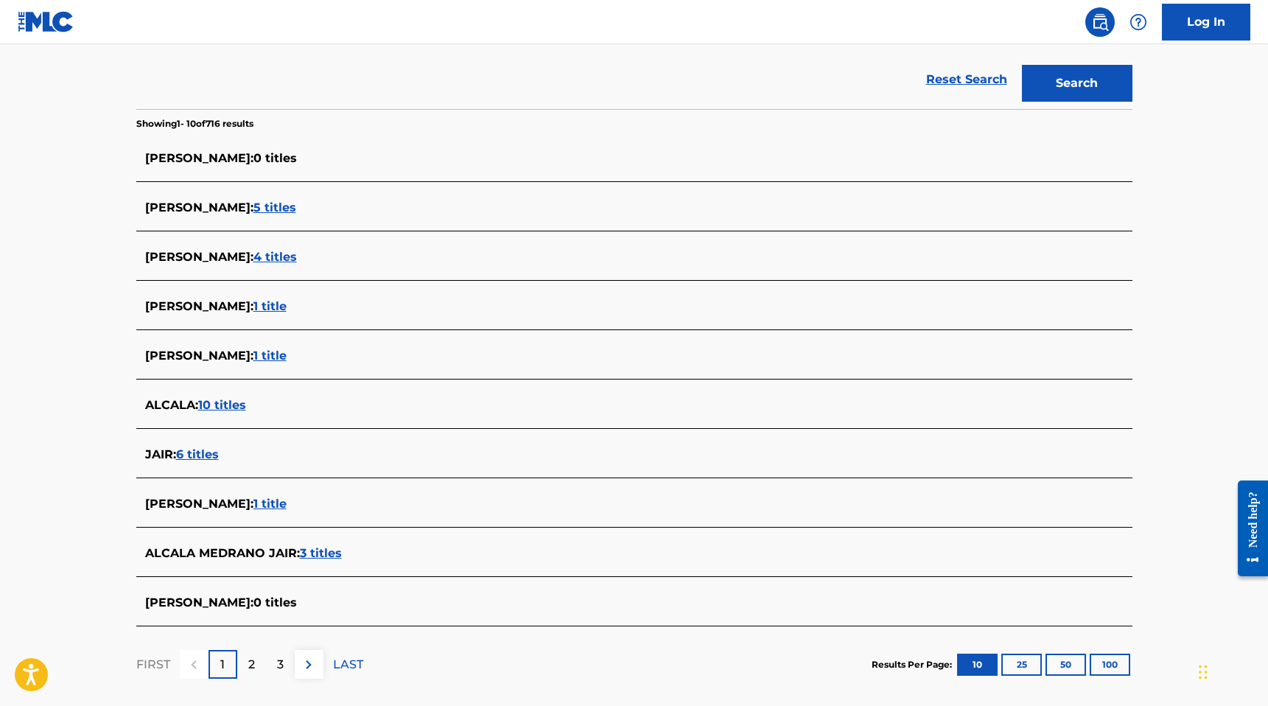
scroll to position [335, 0]
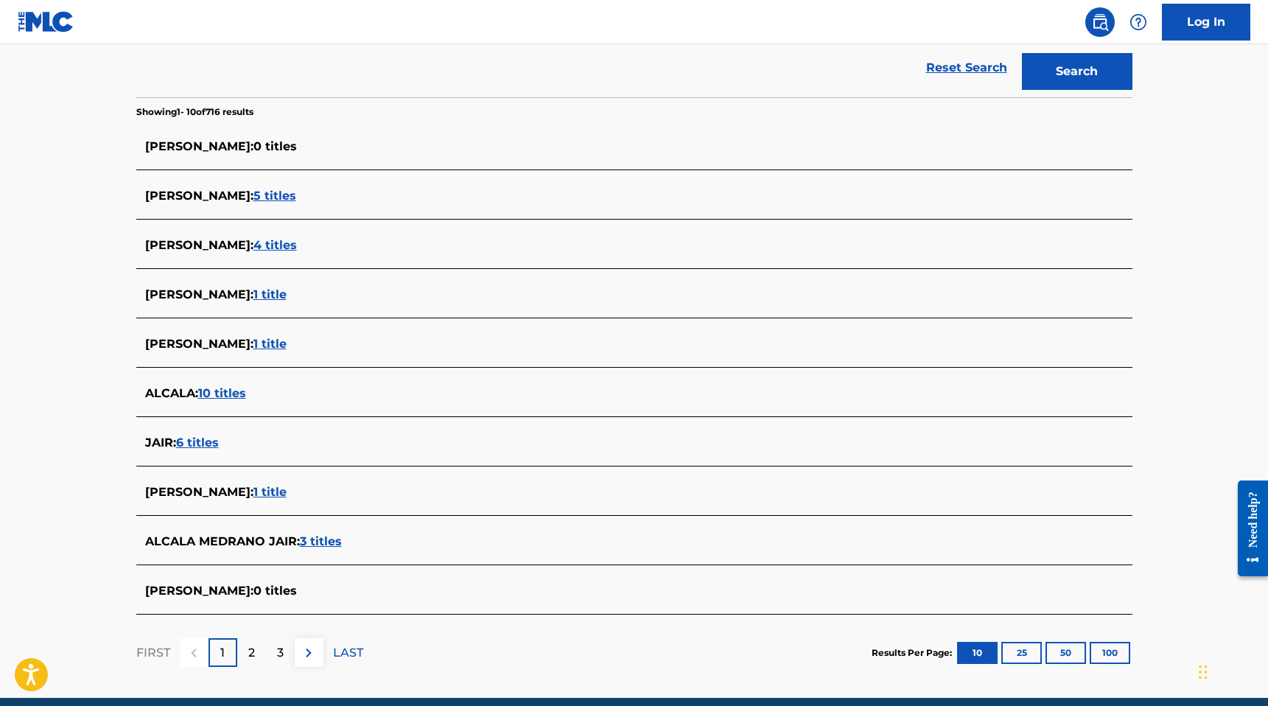
click at [329, 547] on span "3 titles" at bounding box center [321, 541] width 42 height 14
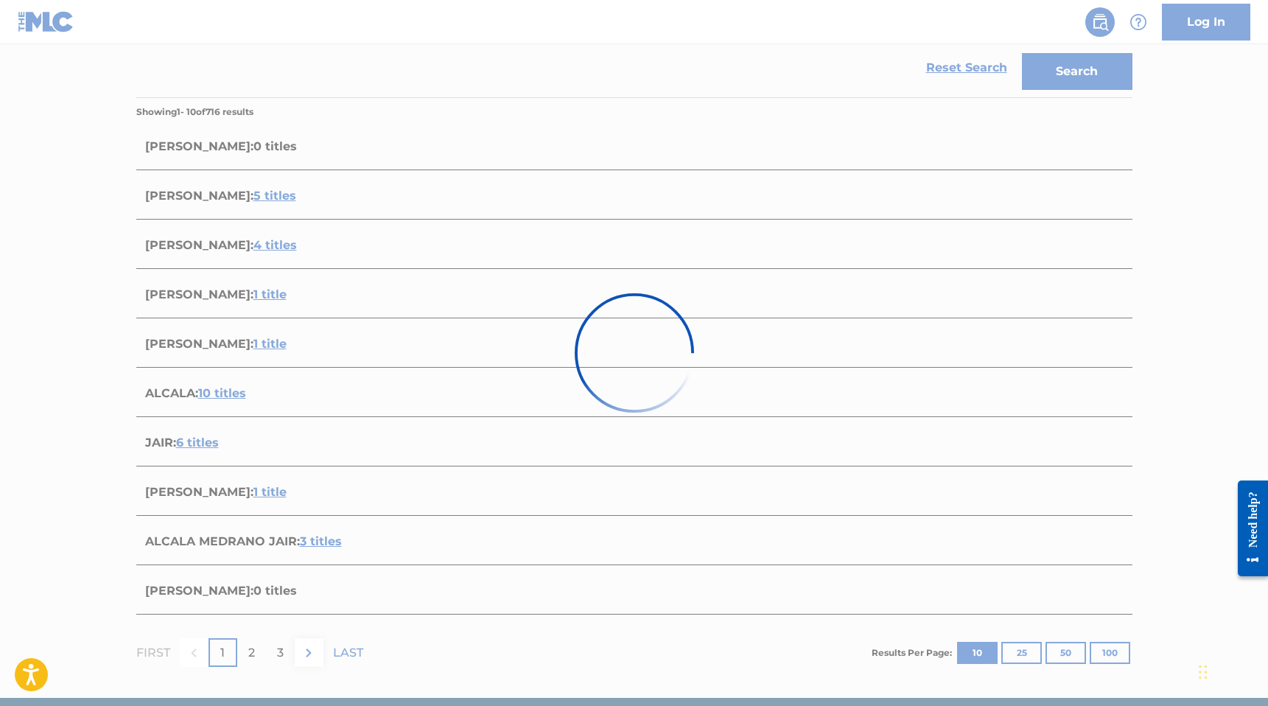
scroll to position [281, 0]
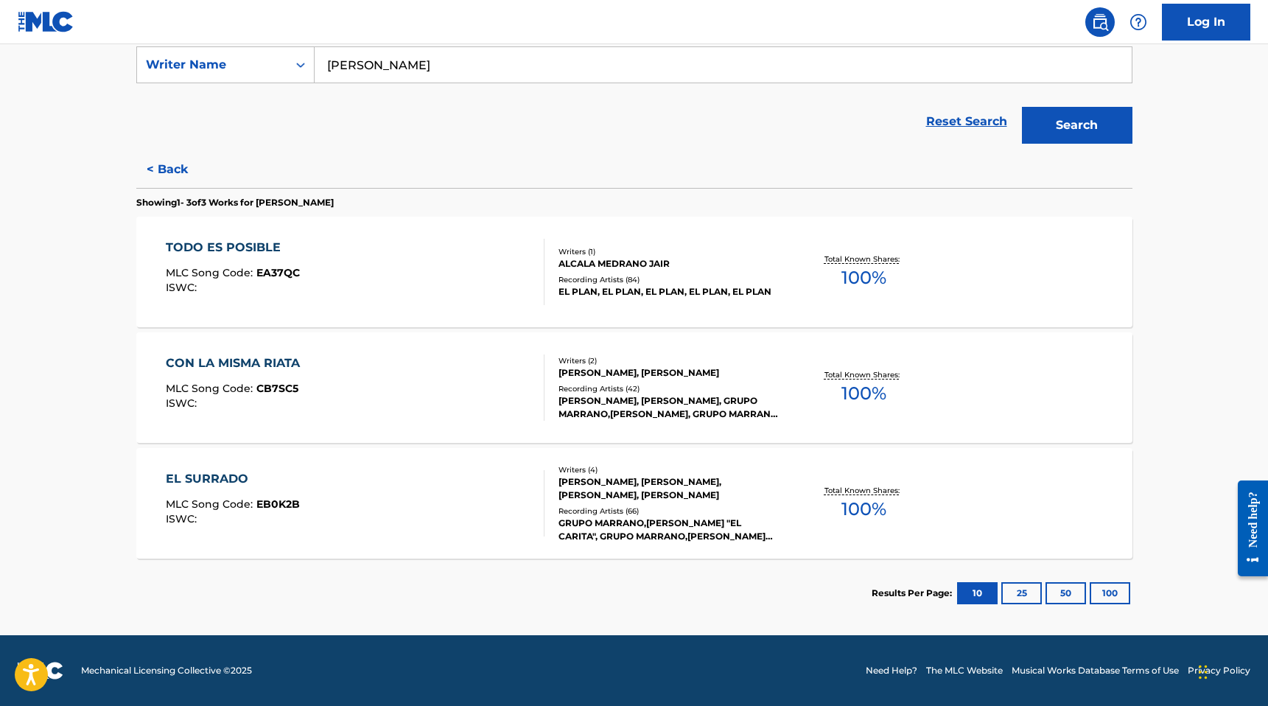
click at [422, 288] on div "TODO ES POSIBLE MLC Song Code : EA37QC ISWC :" at bounding box center [355, 272] width 379 height 66
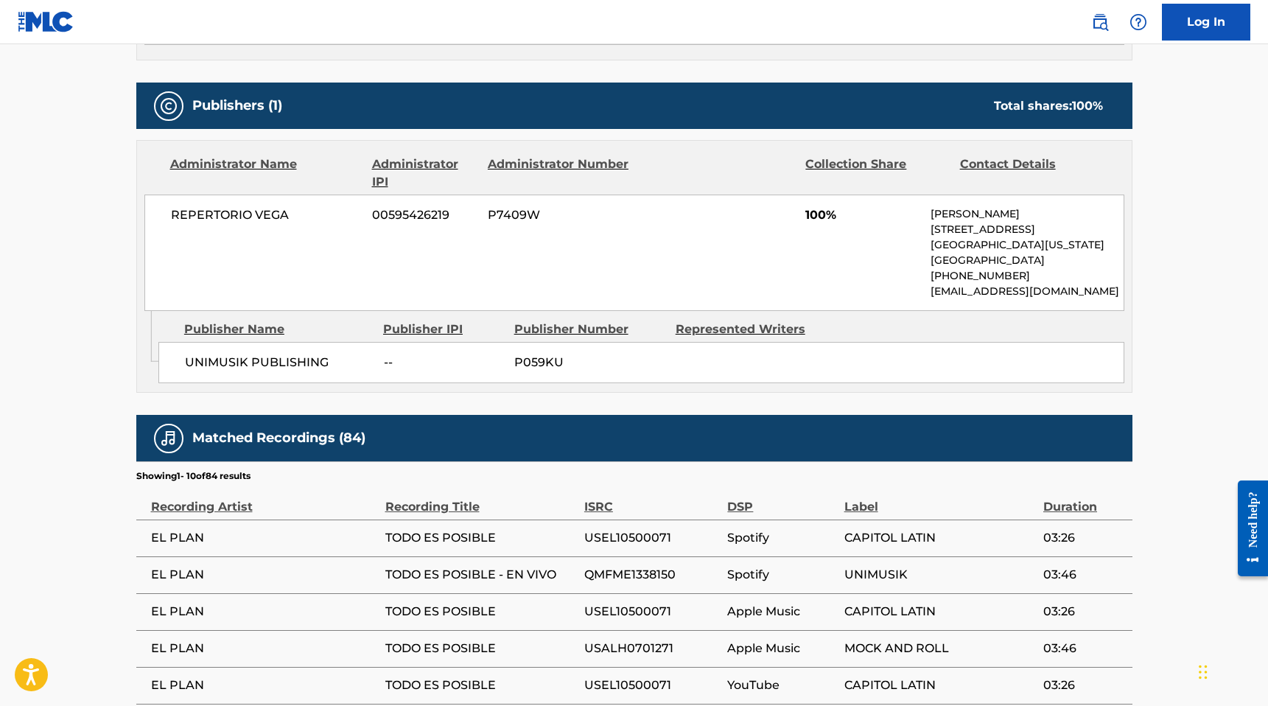
scroll to position [606, 0]
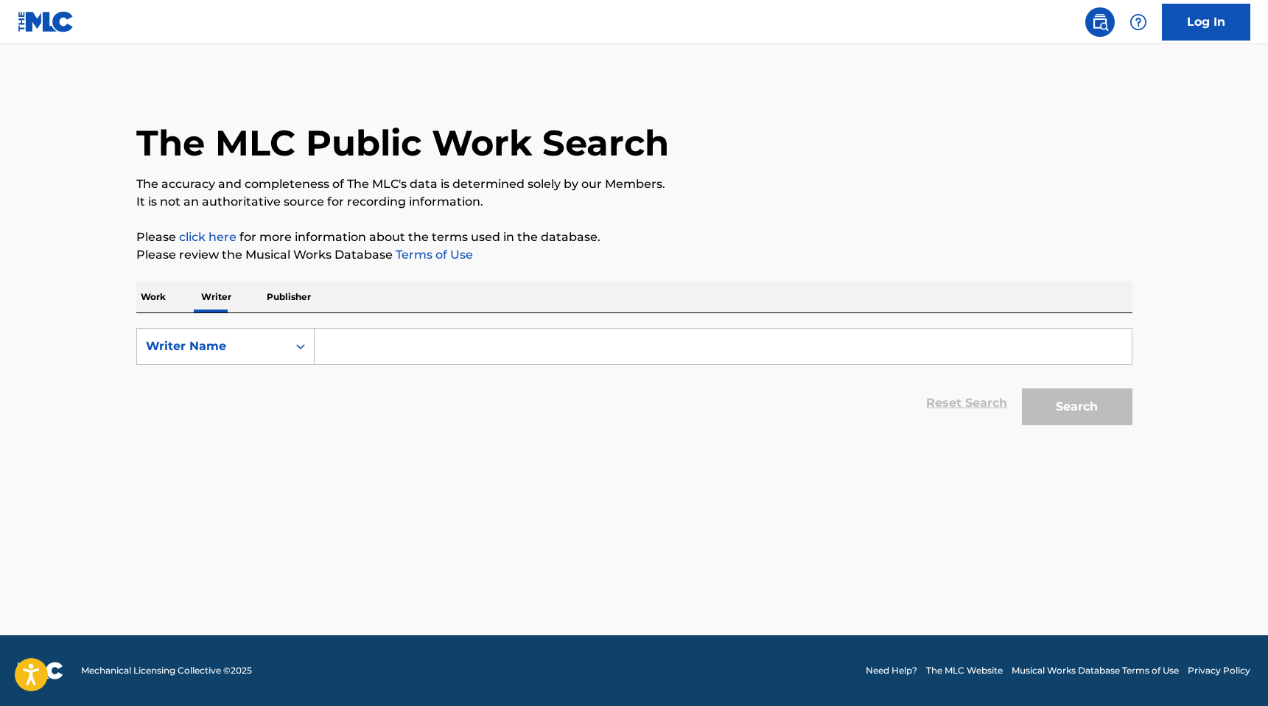
click at [377, 329] on input "Search Form" at bounding box center [723, 346] width 817 height 35
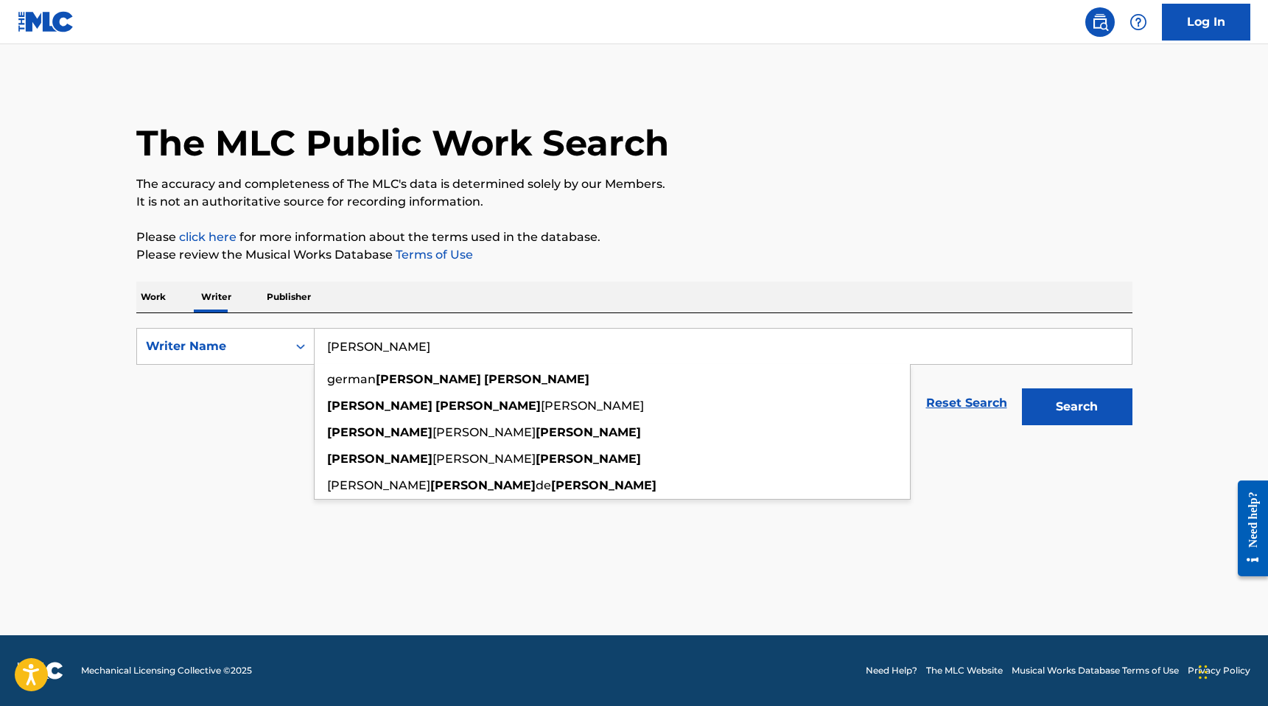
type input "[PERSON_NAME]"
click at [1022, 388] on button "Search" at bounding box center [1077, 406] width 111 height 37
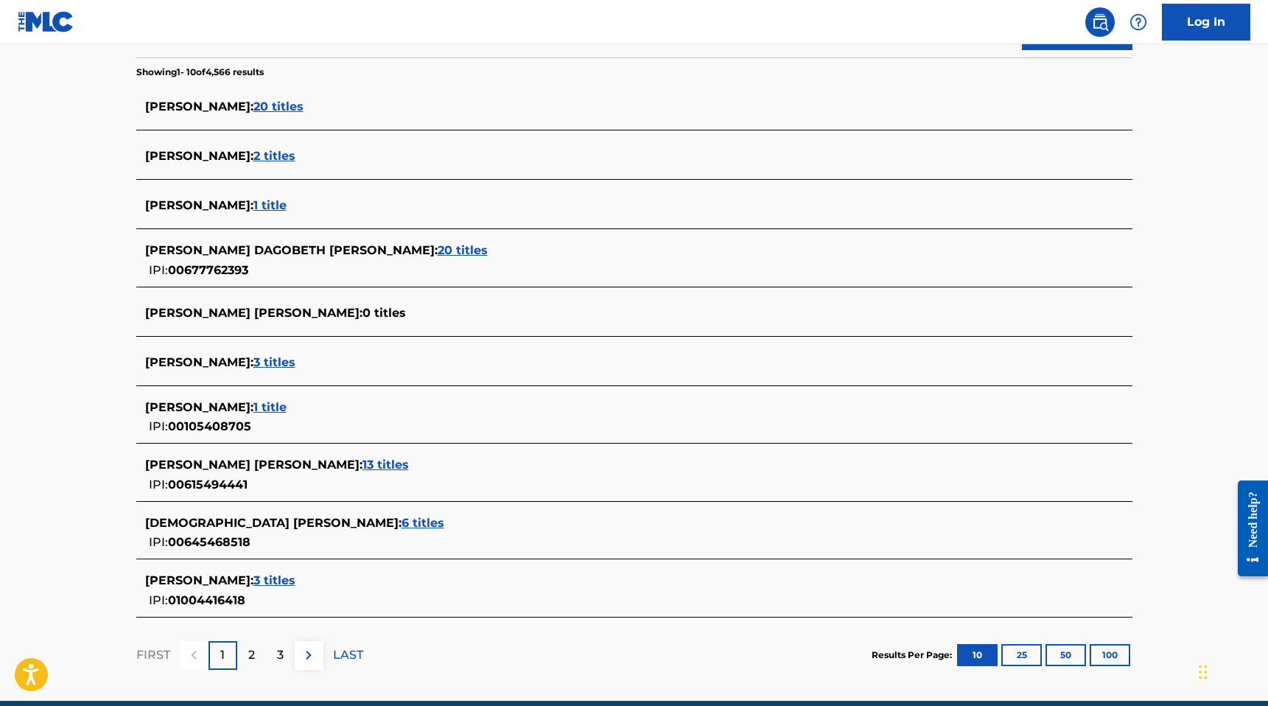
scroll to position [382, 0]
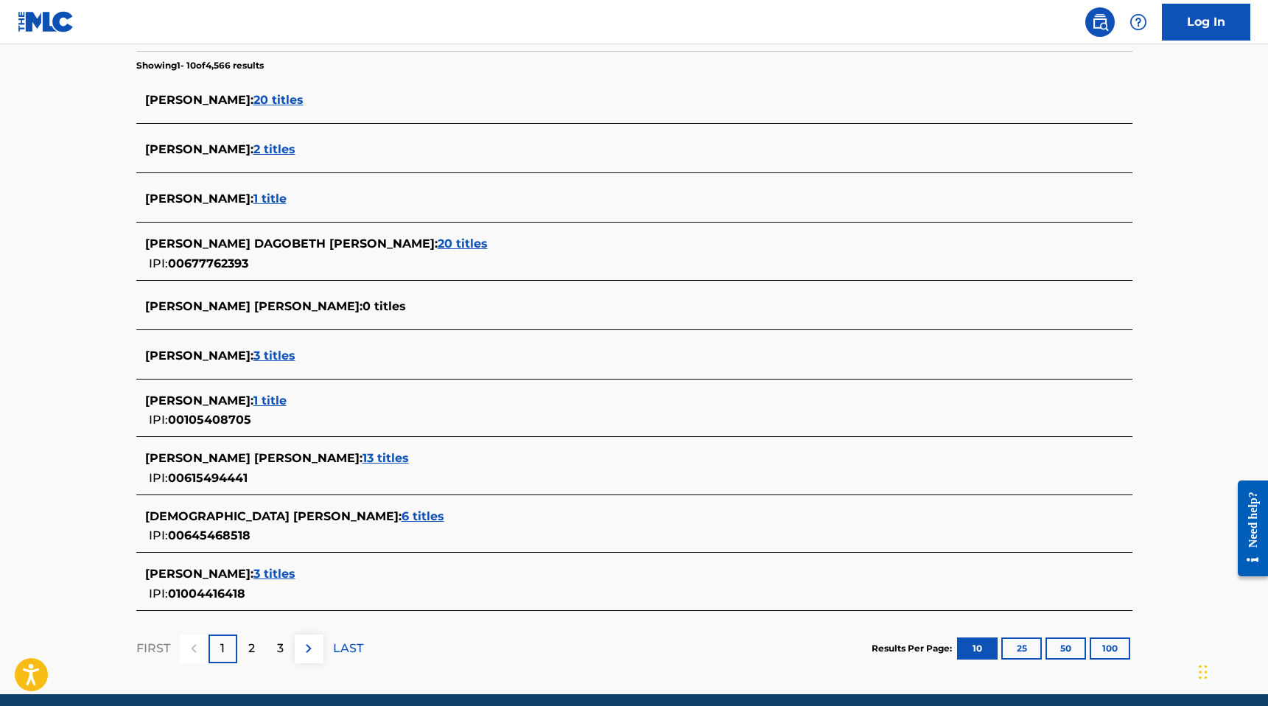
click at [259, 652] on div "2" at bounding box center [251, 648] width 29 height 29
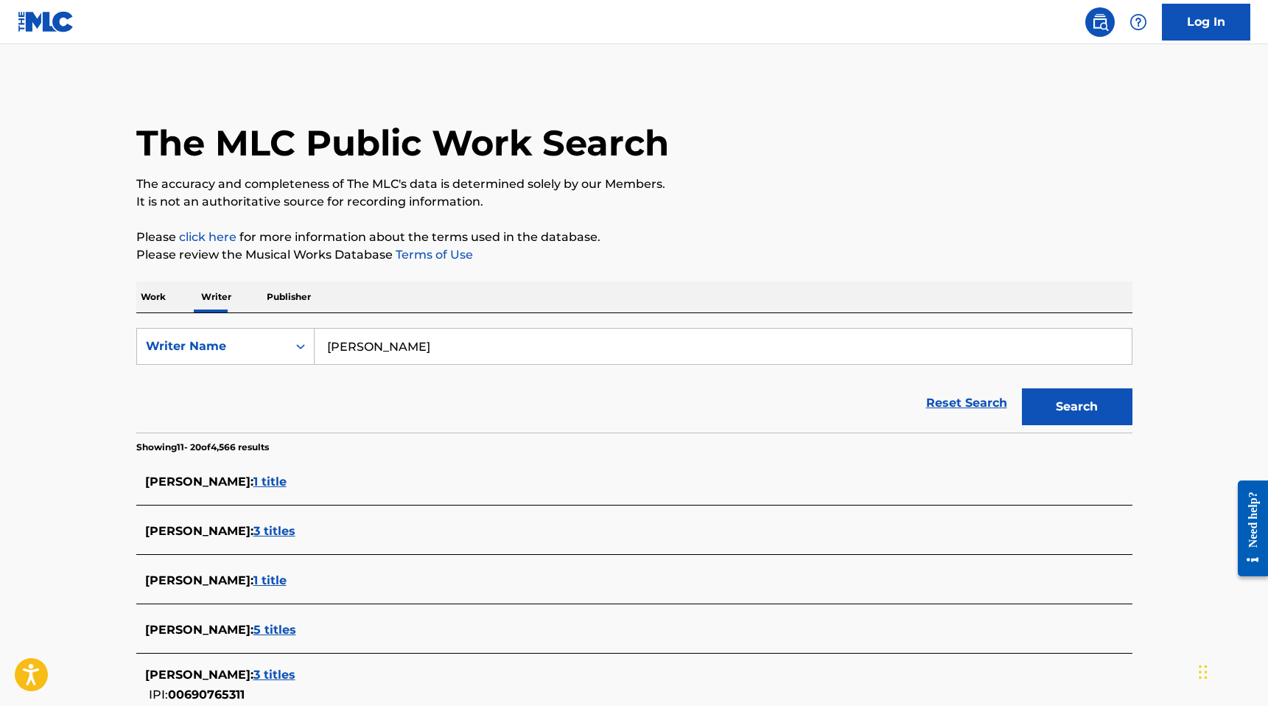
click at [345, 350] on input "[PERSON_NAME]" at bounding box center [723, 346] width 817 height 35
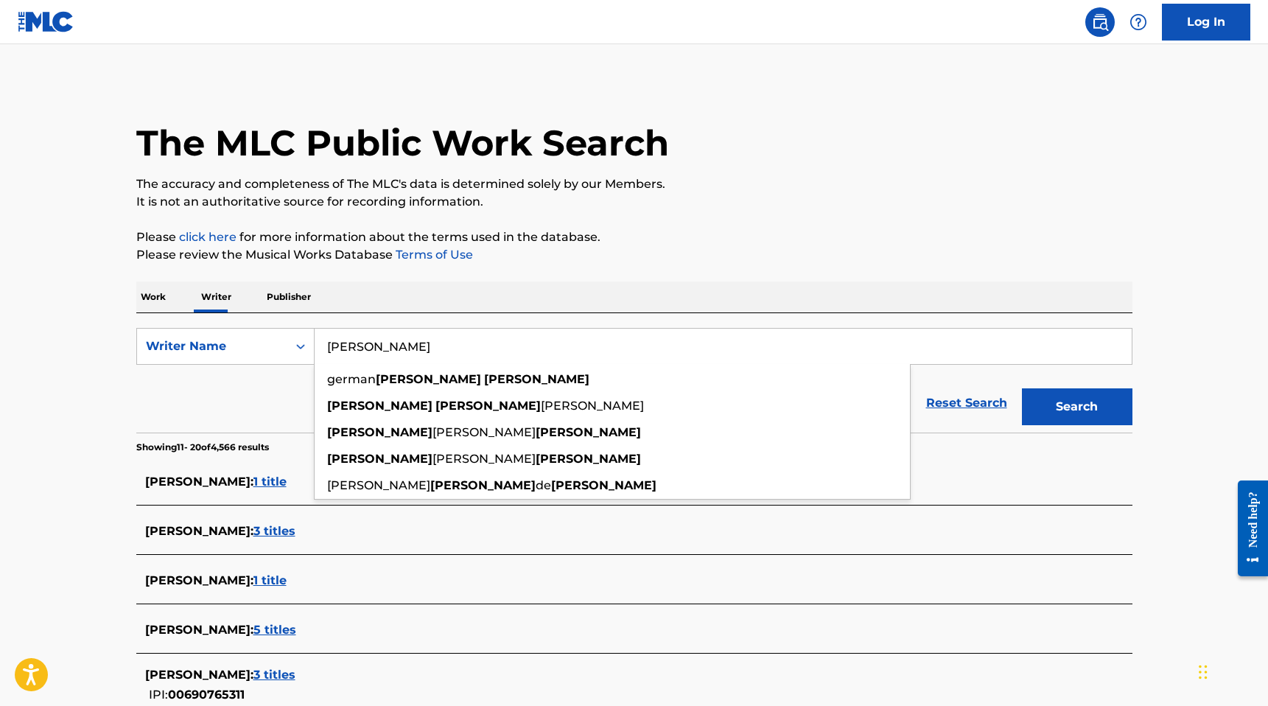
click at [345, 350] on input "[PERSON_NAME]" at bounding box center [723, 346] width 817 height 35
